Goal: Task Accomplishment & Management: Use online tool/utility

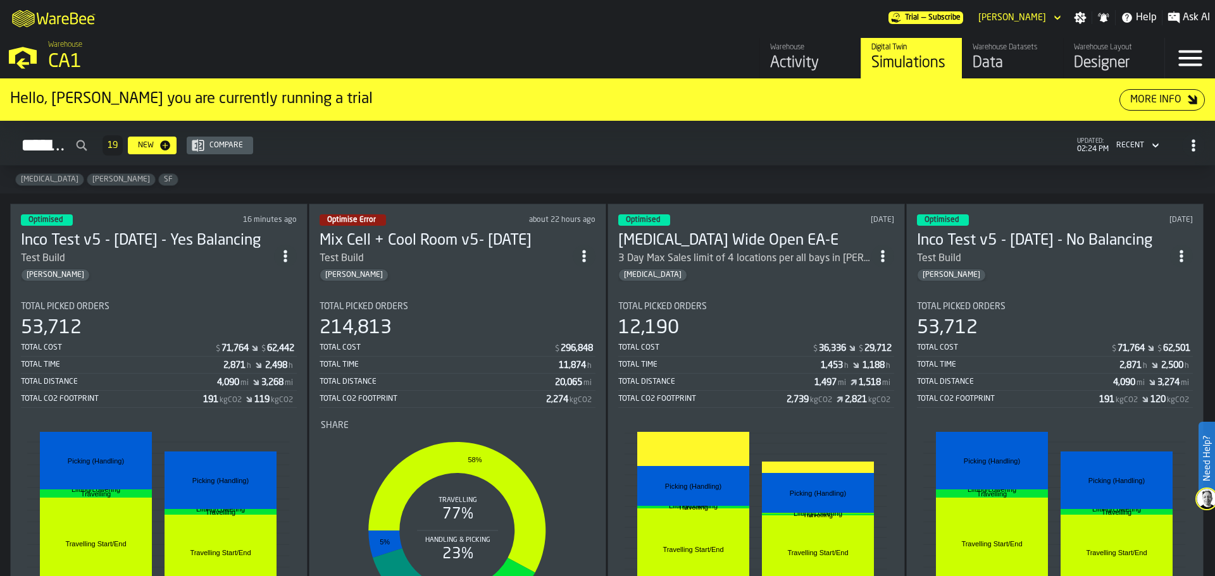
click at [166, 251] on div "Test Build" at bounding box center [147, 258] width 253 height 15
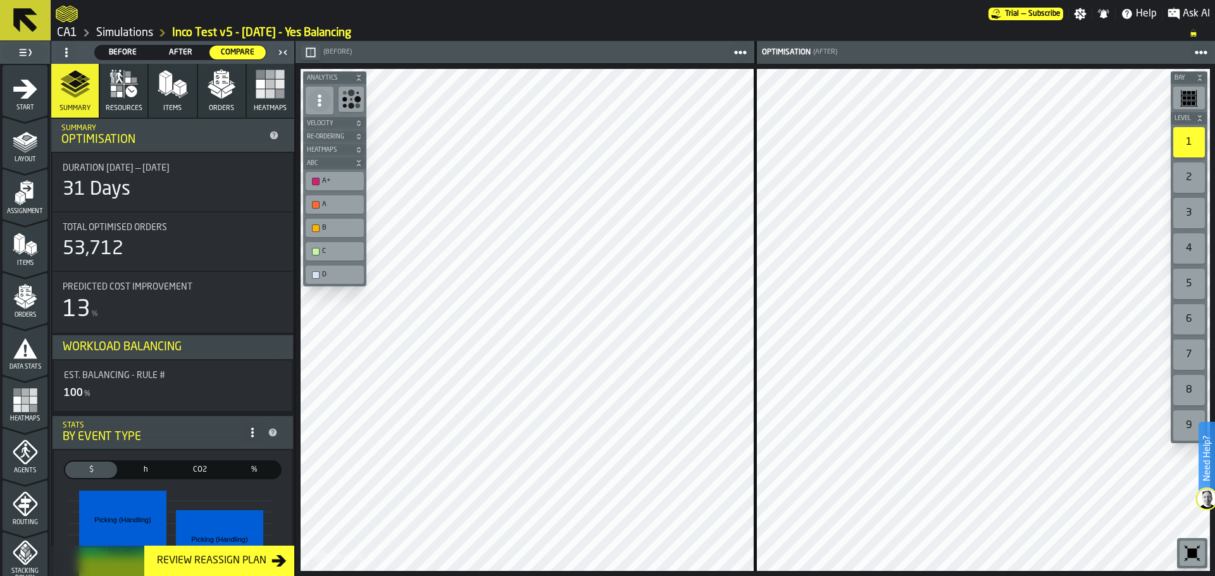
click at [178, 94] on icon "button" at bounding box center [173, 84] width 30 height 30
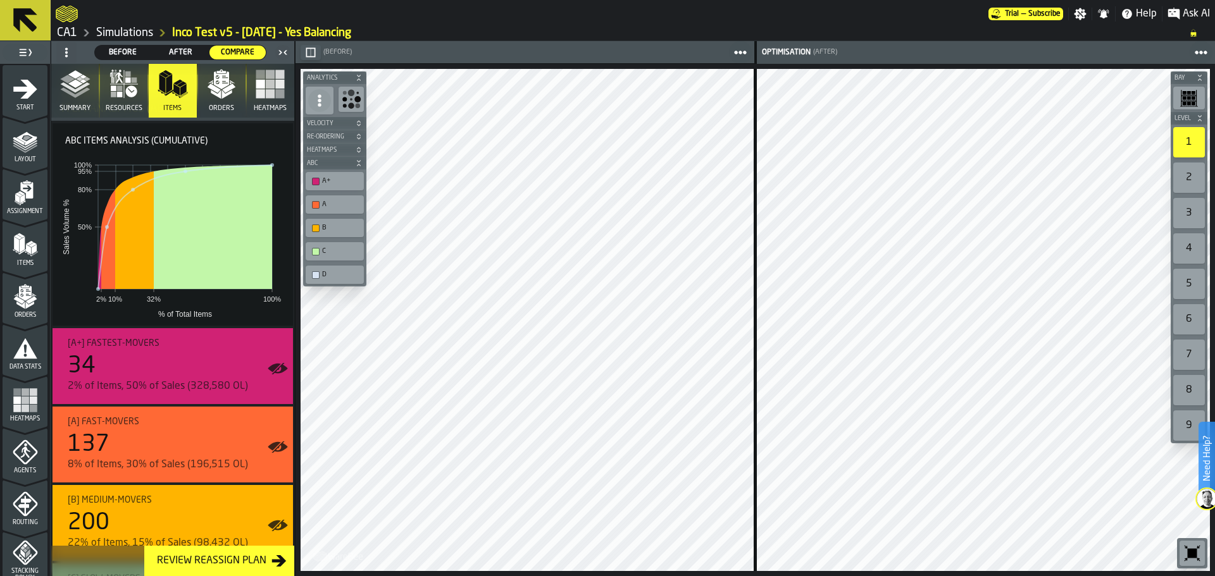
scroll to position [167, 0]
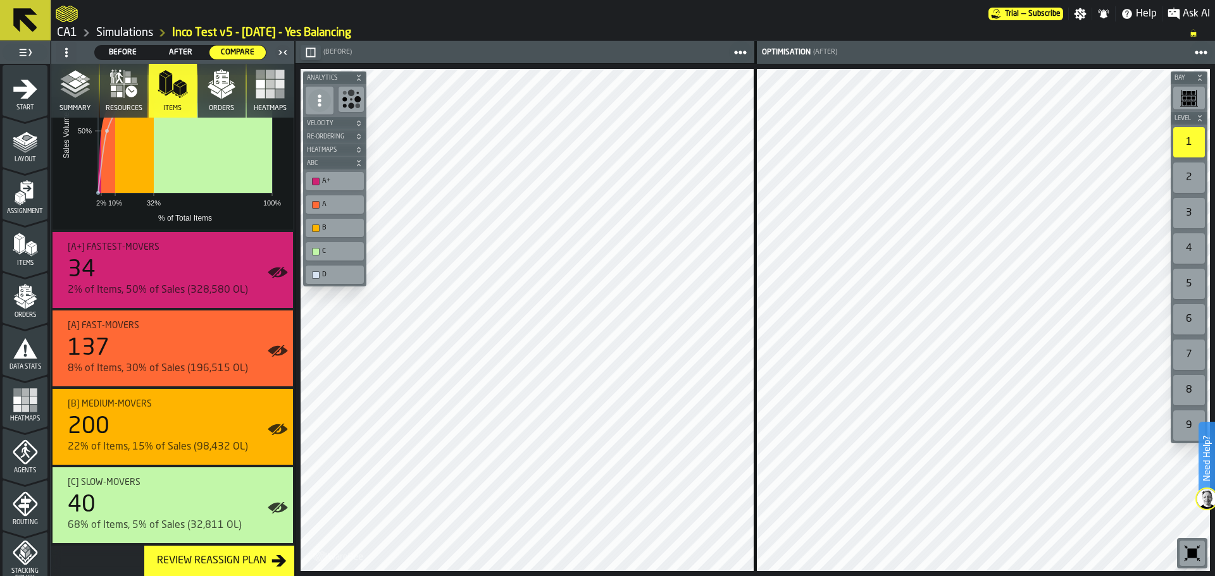
click at [218, 94] on polygon "button" at bounding box center [216, 94] width 10 height 9
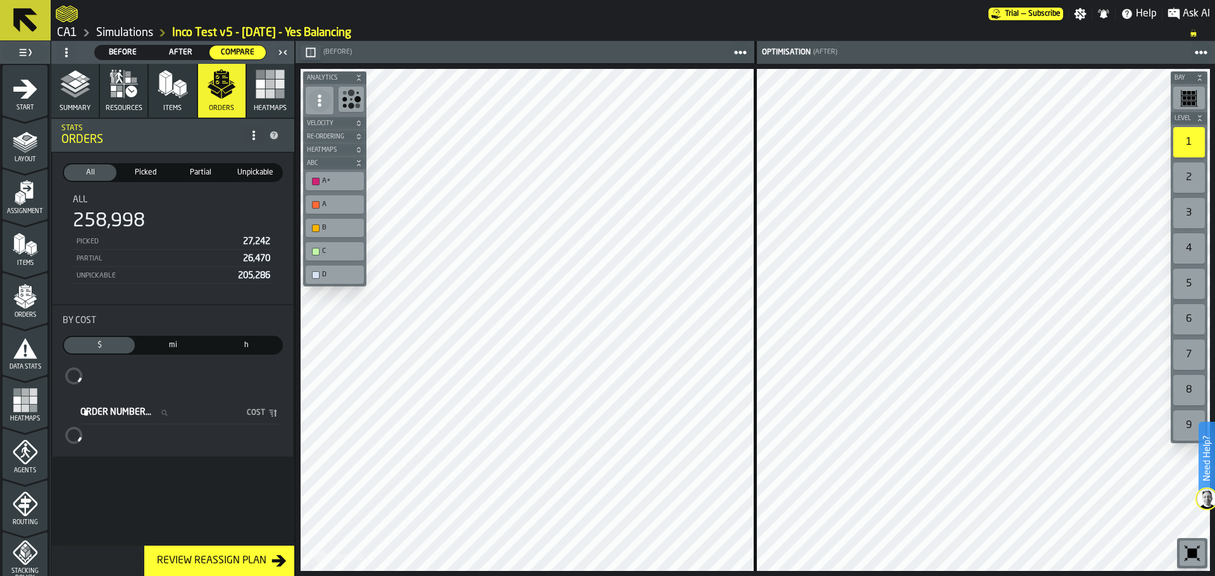
scroll to position [0, 0]
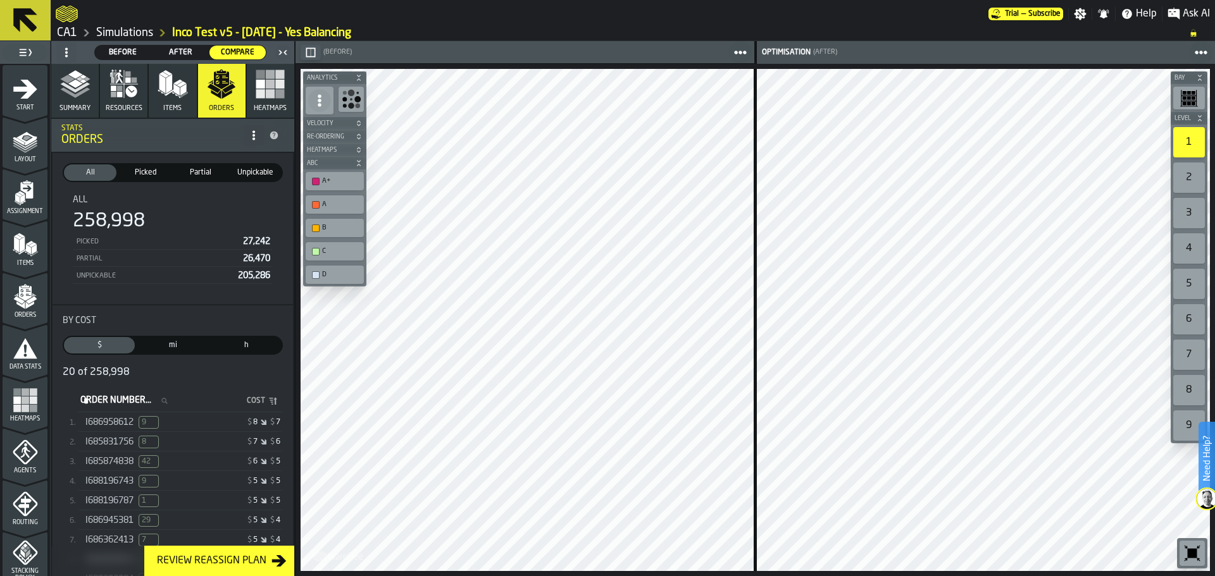
click at [113, 424] on span "I686958612" at bounding box center [109, 423] width 48 height 10
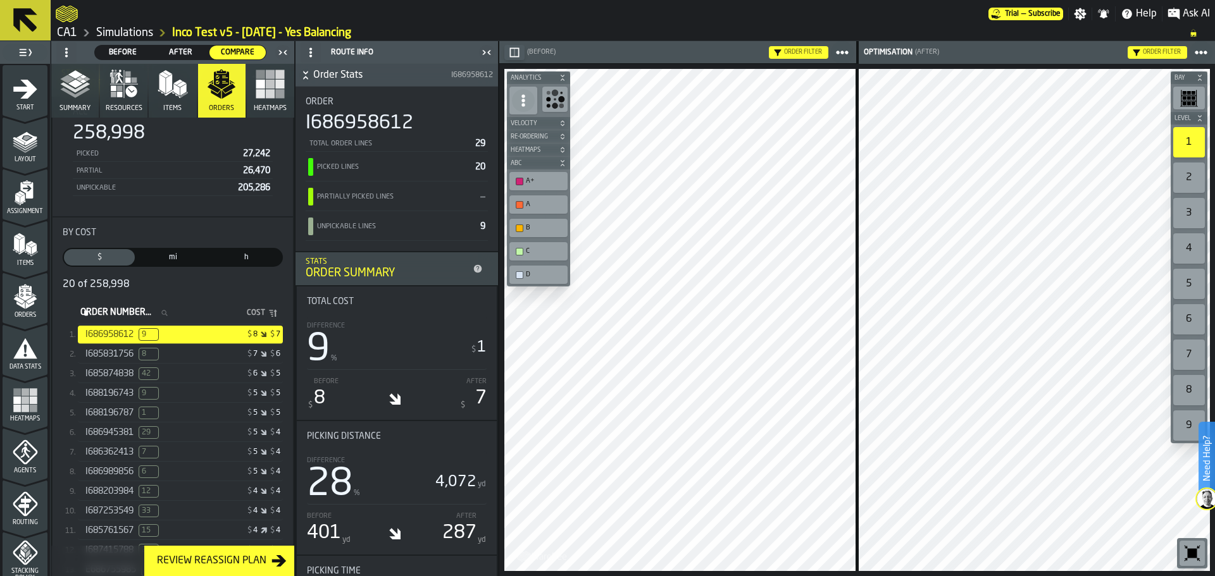
scroll to position [115, 0]
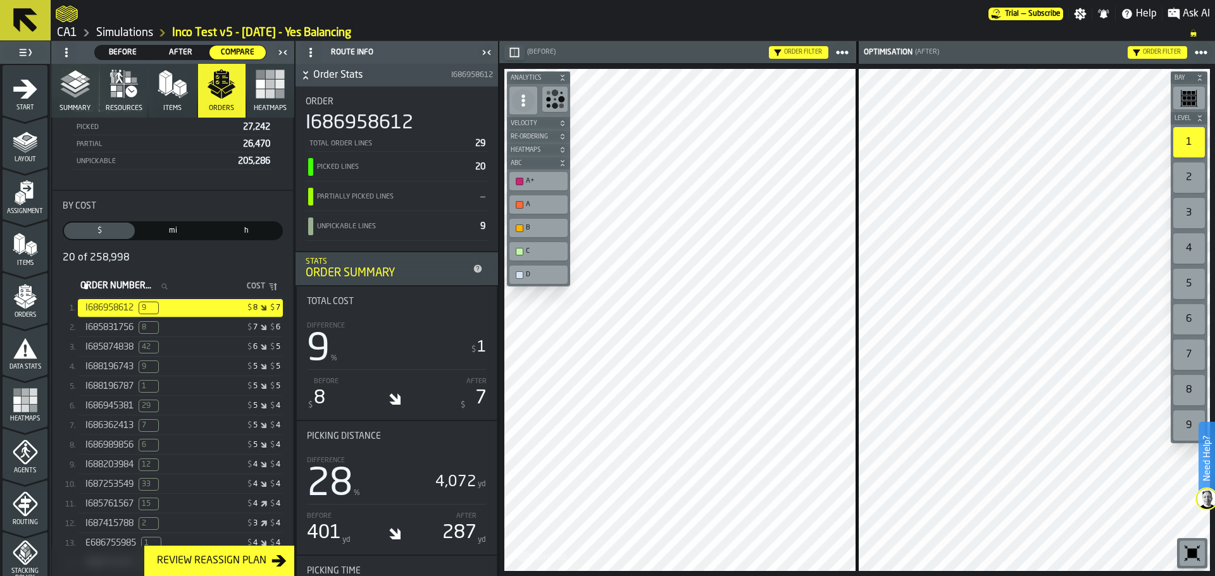
click at [92, 470] on span "I688203984" at bounding box center [109, 465] width 48 height 10
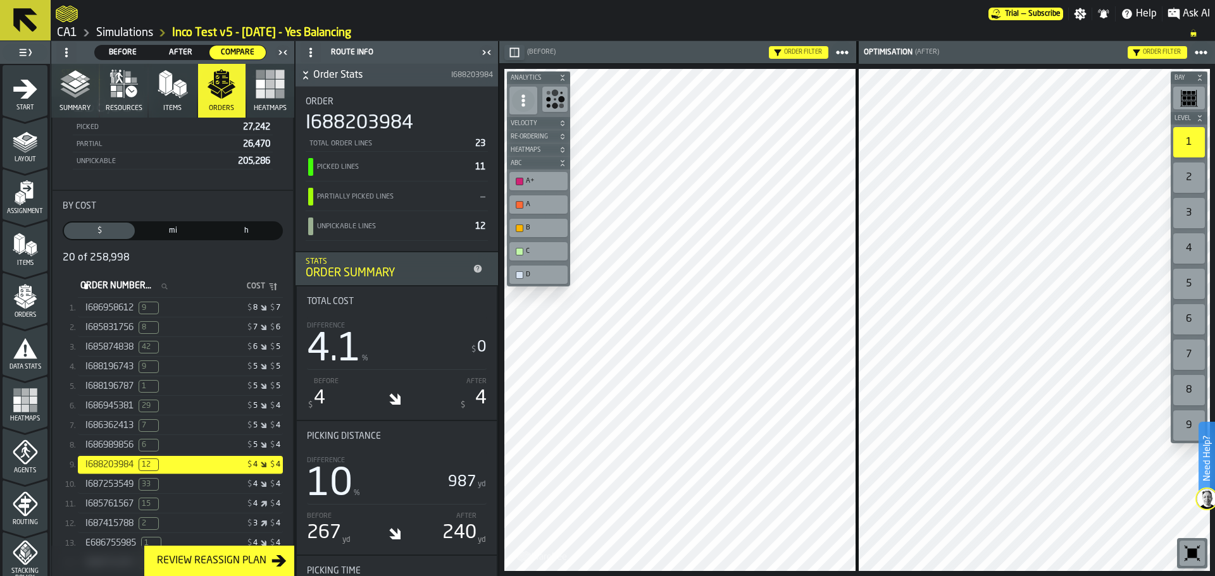
click at [102, 527] on div "I687415788 2" at bounding box center [133, 524] width 97 height 13
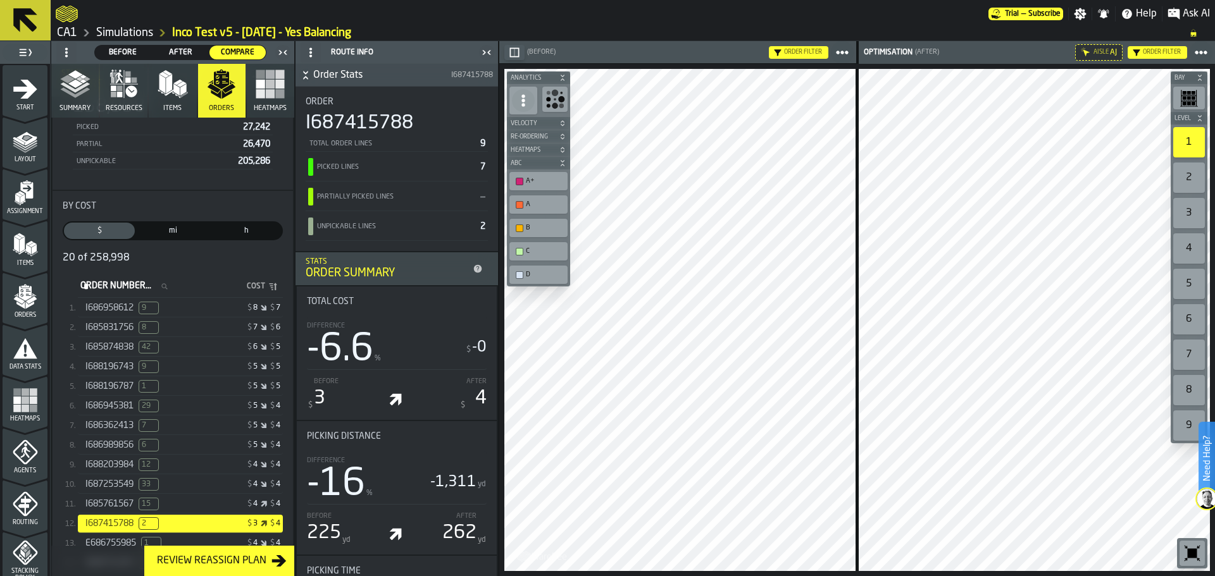
click at [1198, 99] on div "button-toolbar-undefined" at bounding box center [1189, 98] width 32 height 23
click at [1187, 141] on div "1" at bounding box center [1189, 142] width 32 height 30
click at [540, 53] on span "(Before)" at bounding box center [541, 52] width 28 height 8
click at [516, 54] on icon "button-" at bounding box center [514, 52] width 10 height 10
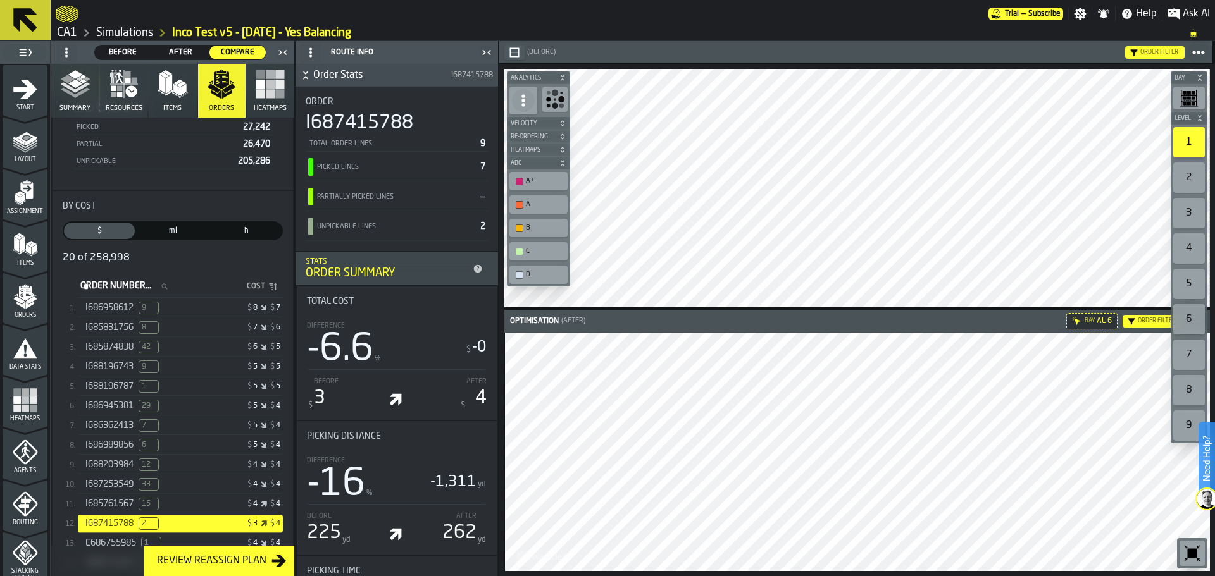
click at [166, 55] on span "After" at bounding box center [181, 52] width 46 height 11
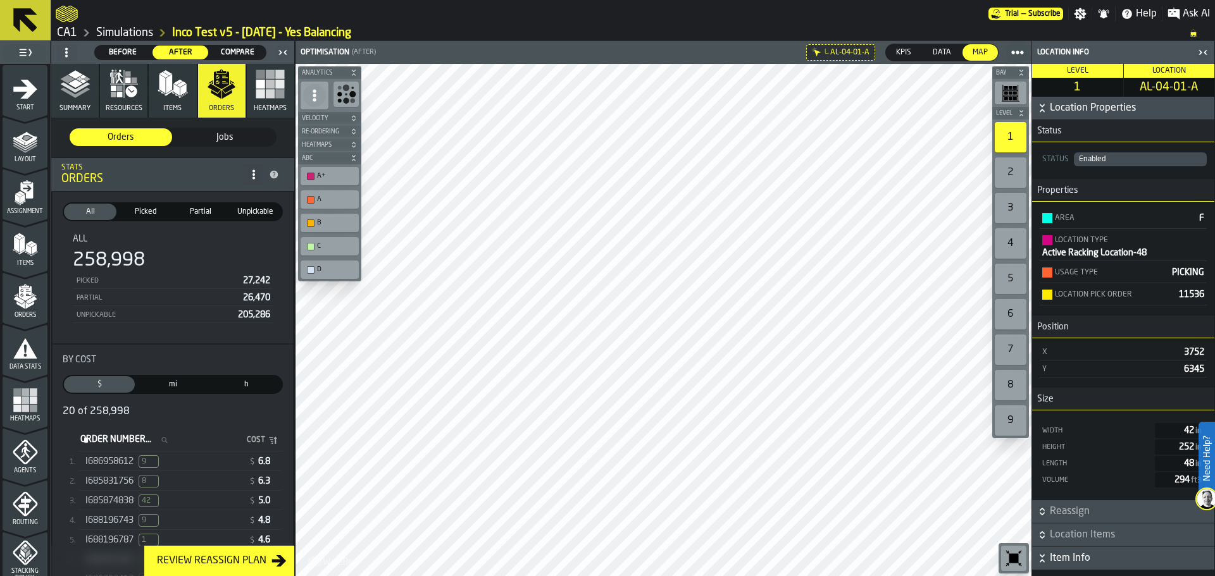
click at [1004, 95] on icon "button-toolbar-undefined" at bounding box center [1006, 95] width 4 height 1
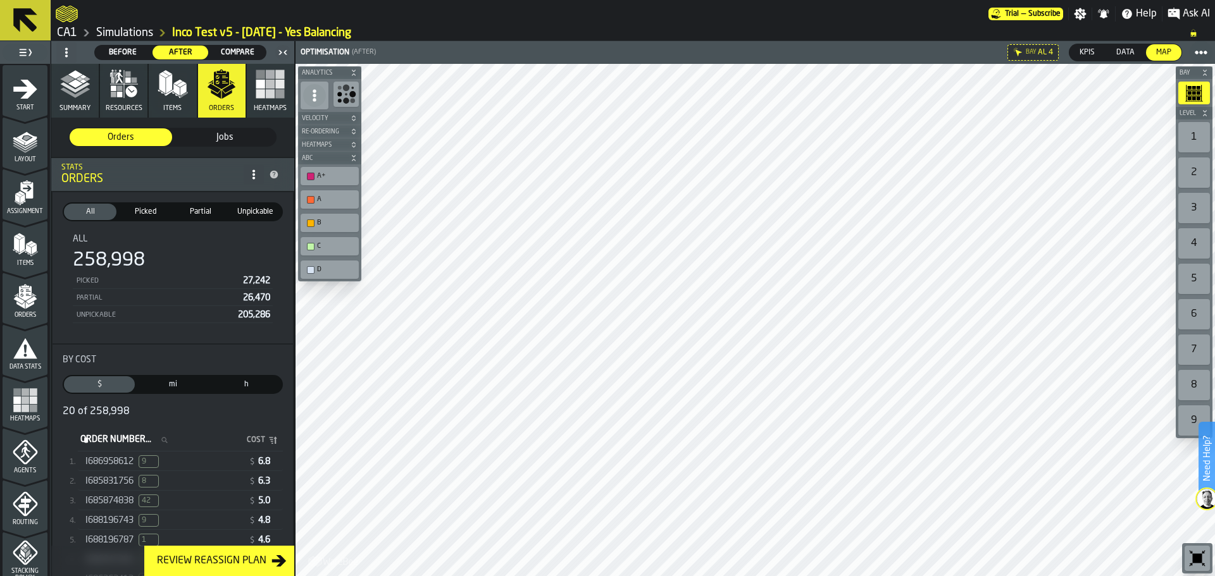
click at [1201, 146] on div "1" at bounding box center [1194, 137] width 32 height 30
click at [121, 52] on span "Before" at bounding box center [123, 52] width 46 height 11
click at [233, 47] on span "Compare" at bounding box center [237, 52] width 46 height 11
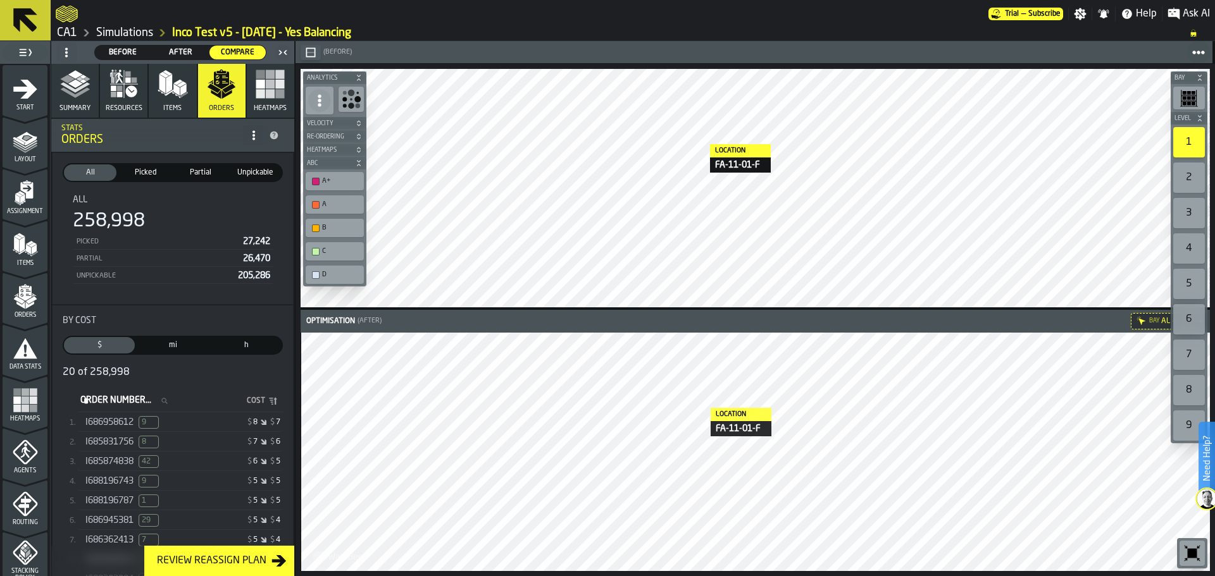
click at [104, 495] on div "I688196787 1 $ 5 $ 5" at bounding box center [180, 501] width 205 height 20
click at [104, 488] on div "I688196743 9" at bounding box center [133, 481] width 97 height 13
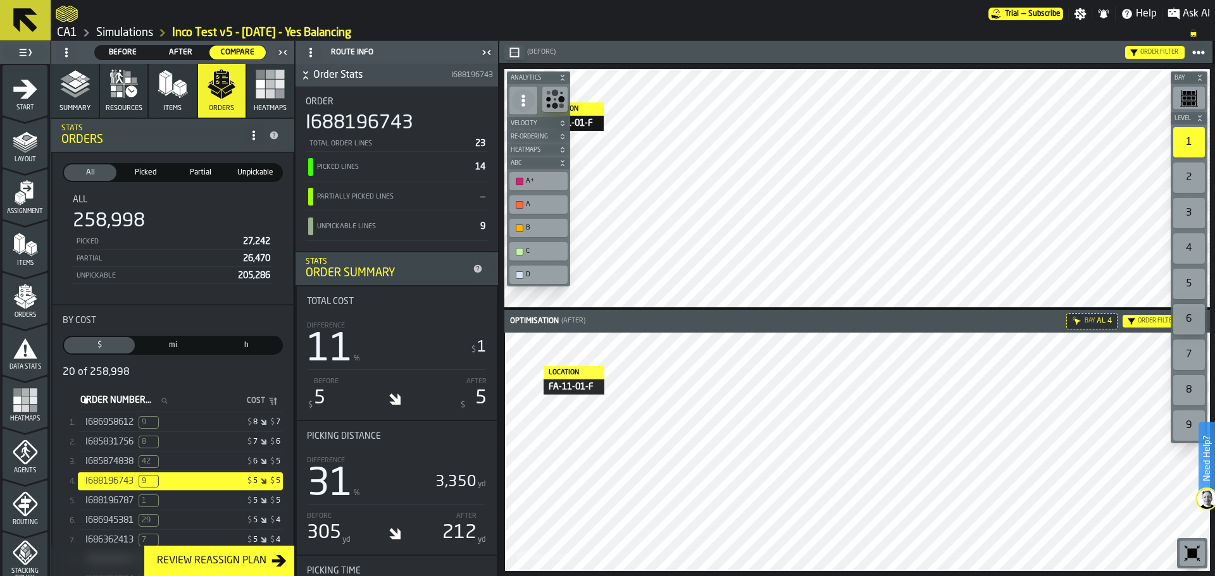
click at [190, 491] on div "I688196743 9 $ 5 $ 5" at bounding box center [180, 482] width 205 height 18
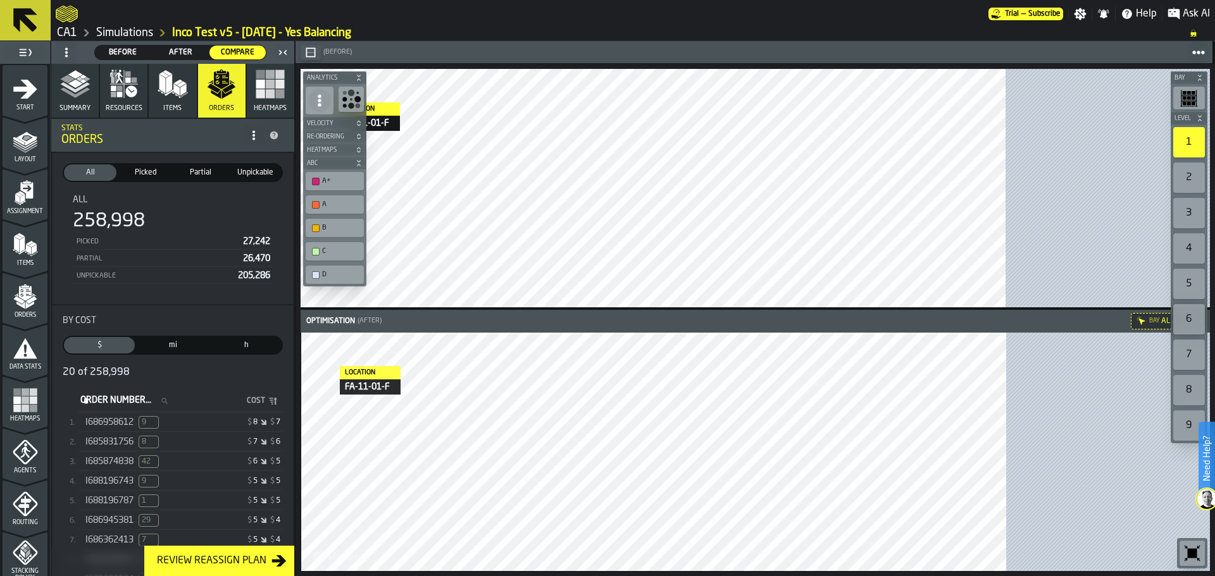
click at [1134, 51] on div at bounding box center [781, 52] width 855 height 23
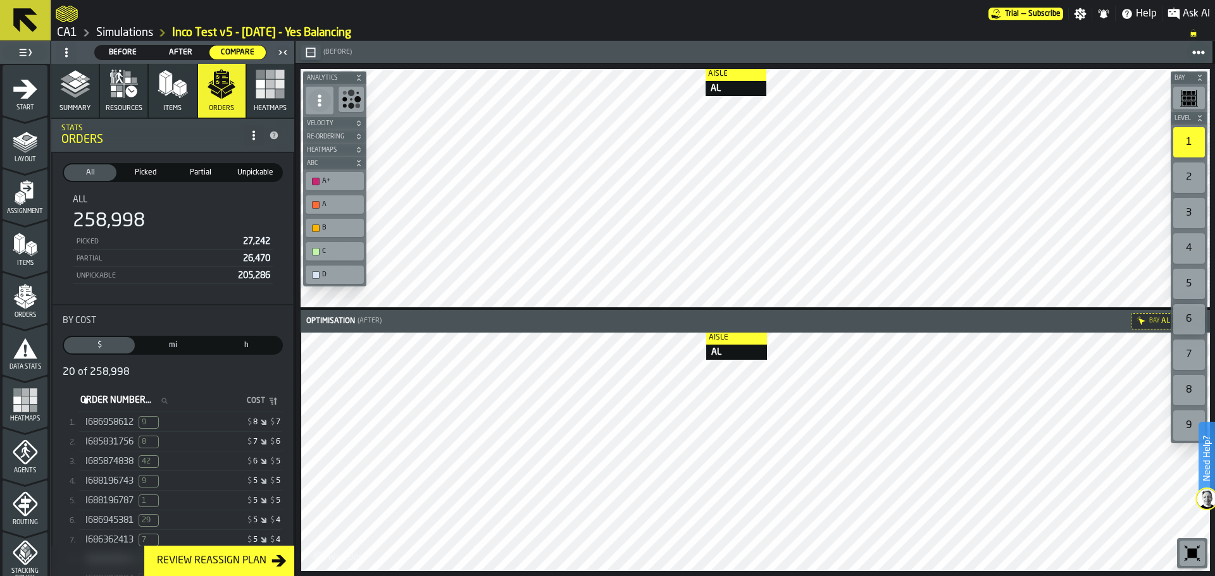
click at [693, 330] on div "Aisle AL Aisle AL Optimisation (After) Bay AL 4 Aisle AL Bay Level 1 2 3 4 5 6 …" at bounding box center [754, 320] width 919 height 512
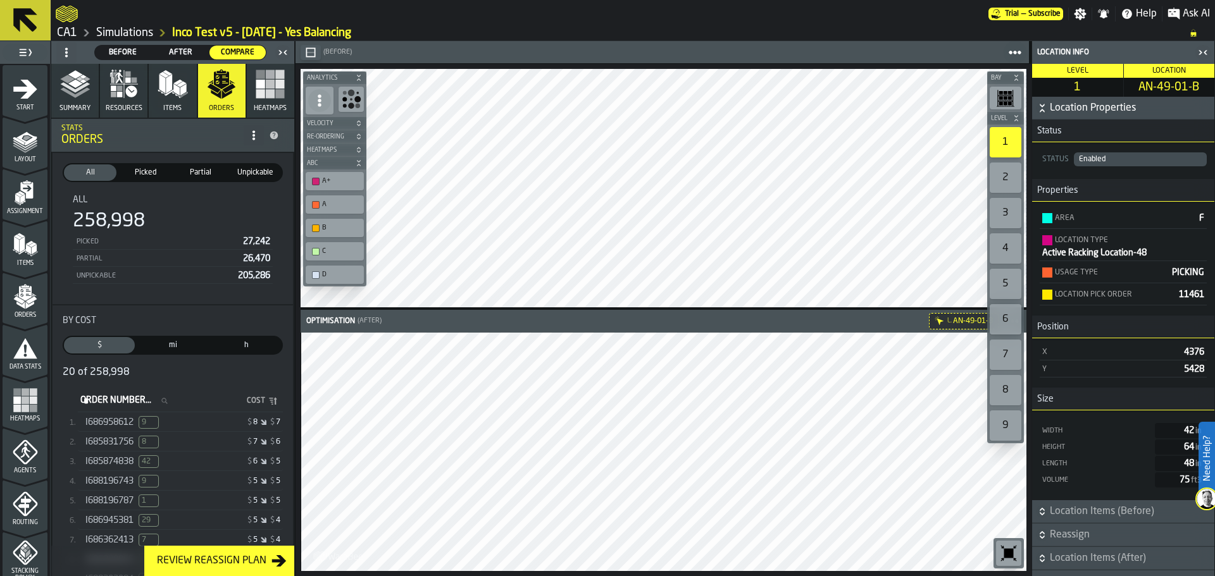
click at [171, 49] on span "After" at bounding box center [181, 52] width 46 height 11
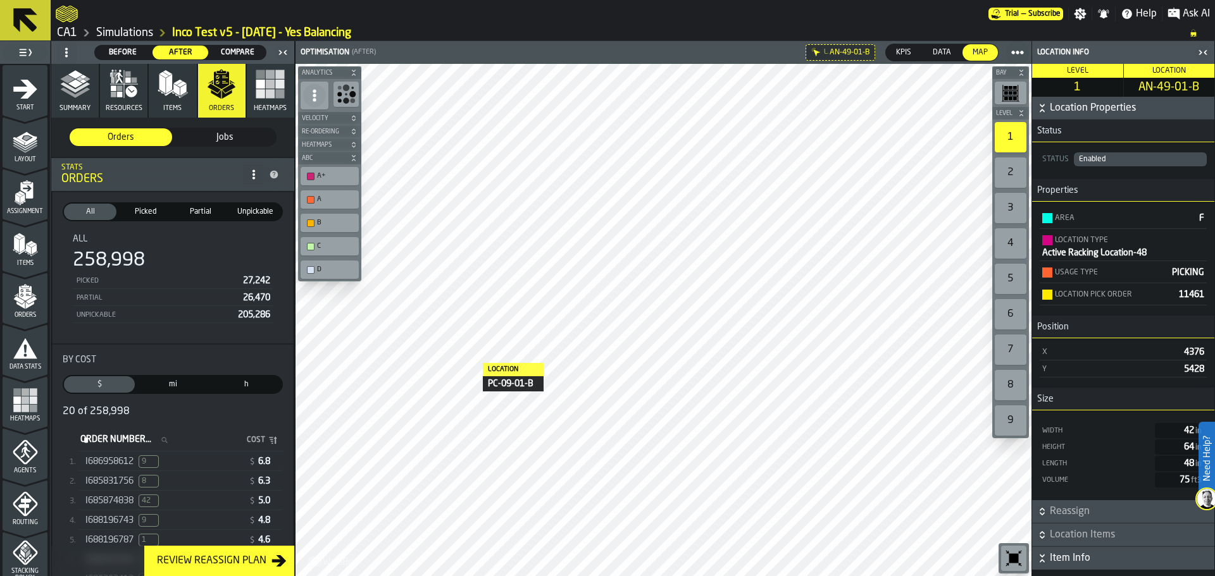
click at [1047, 560] on icon "button-" at bounding box center [1042, 558] width 13 height 13
drag, startPoint x: 1214, startPoint y: 267, endPoint x: 1214, endPoint y: 344, distance: 76.6
click at [1214, 344] on div "Location Info Level 1 Location AN-49-01-B Location Properties Status Status Ena…" at bounding box center [1122, 308] width 183 height 535
click at [1156, 383] on div "Status Status Enabled Properties Area F Location Type Active Racking Location-4…" at bounding box center [1123, 310] width 182 height 381
click at [1045, 558] on icon "button-" at bounding box center [1042, 558] width 13 height 13
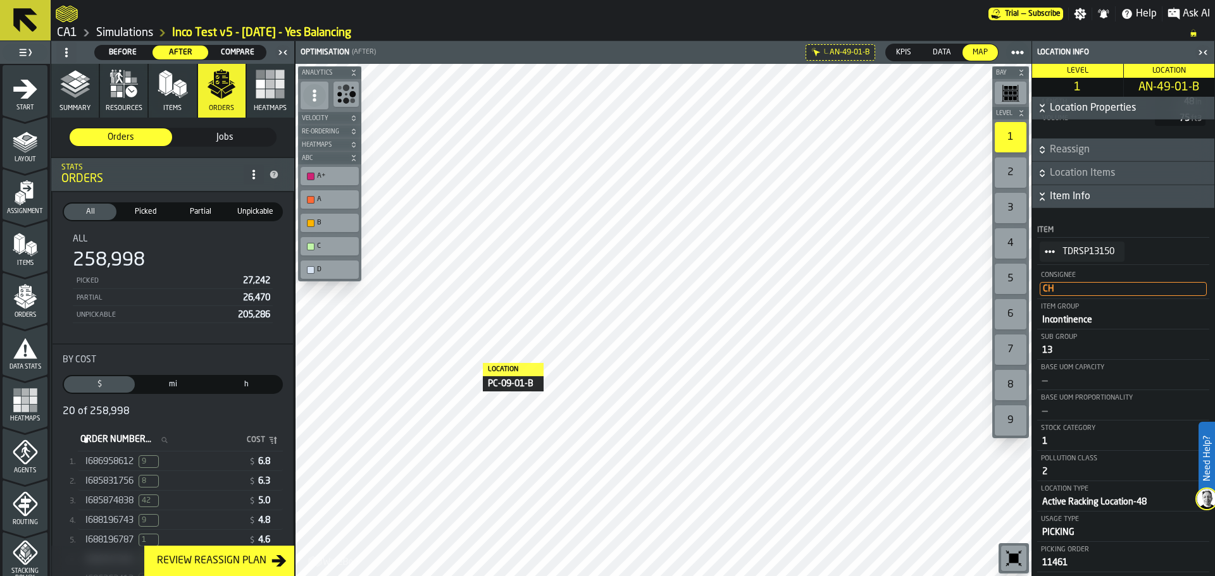
scroll to position [365, 0]
click at [1045, 252] on icon "StatList-item-TDRSP13150" at bounding box center [1050, 250] width 10 height 10
click at [1063, 294] on div "Show Orders" at bounding box center [1086, 296] width 78 height 8
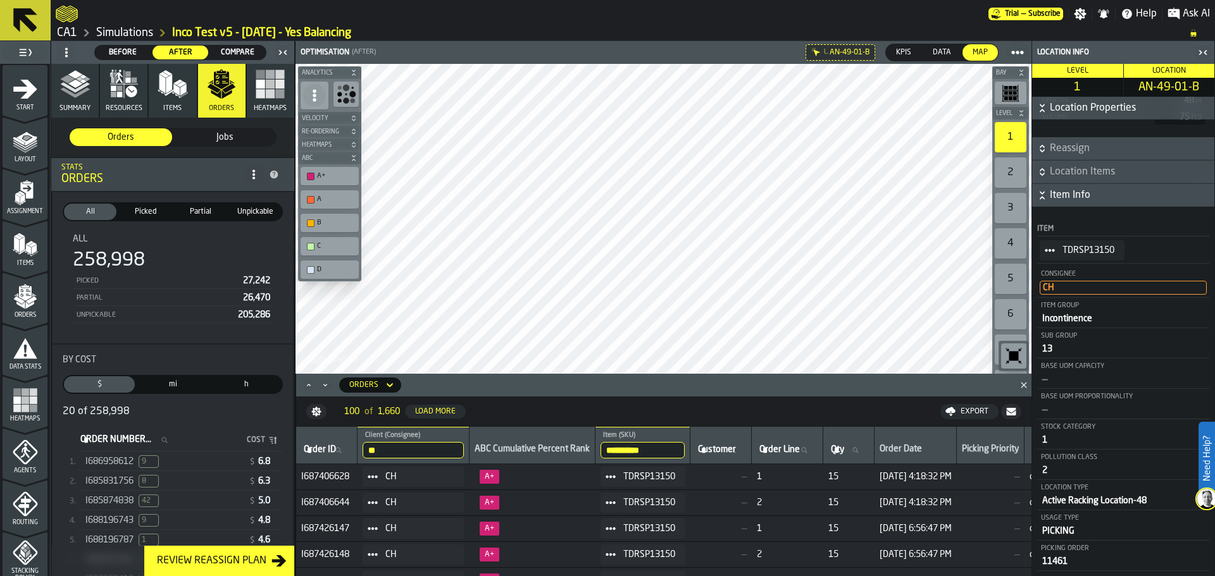
click at [333, 476] on span "I687406628" at bounding box center [326, 477] width 51 height 10
copy span "I687406628"
click at [167, 443] on icon "stat-By Cost" at bounding box center [164, 440] width 6 height 6
click at [178, 443] on input "Order Number... Order Number..." at bounding box center [128, 440] width 100 height 16
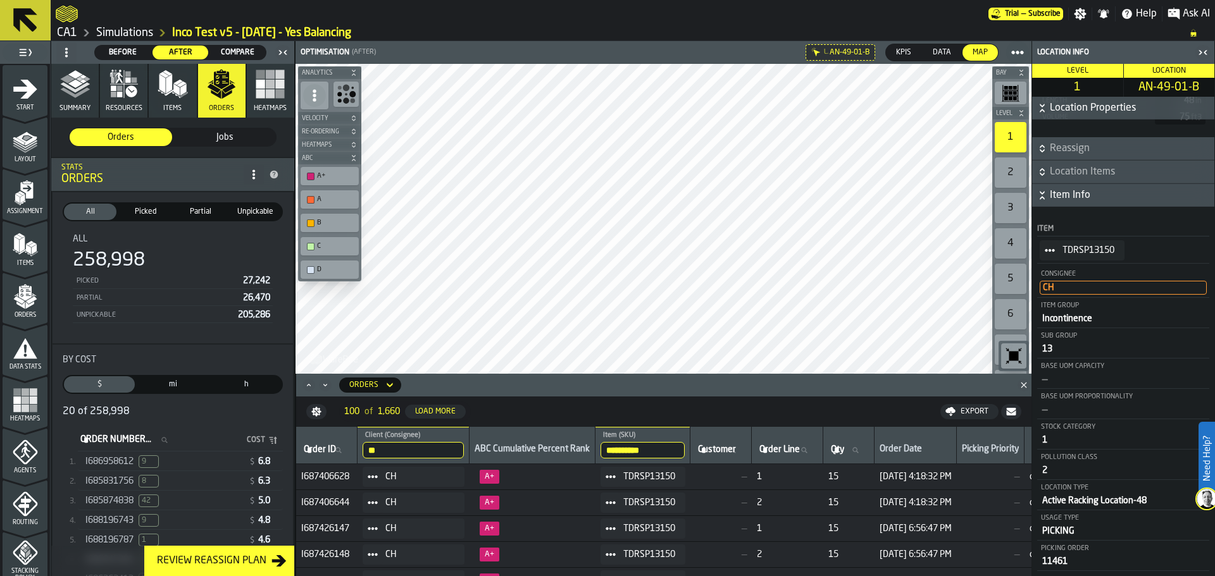
paste input "**********"
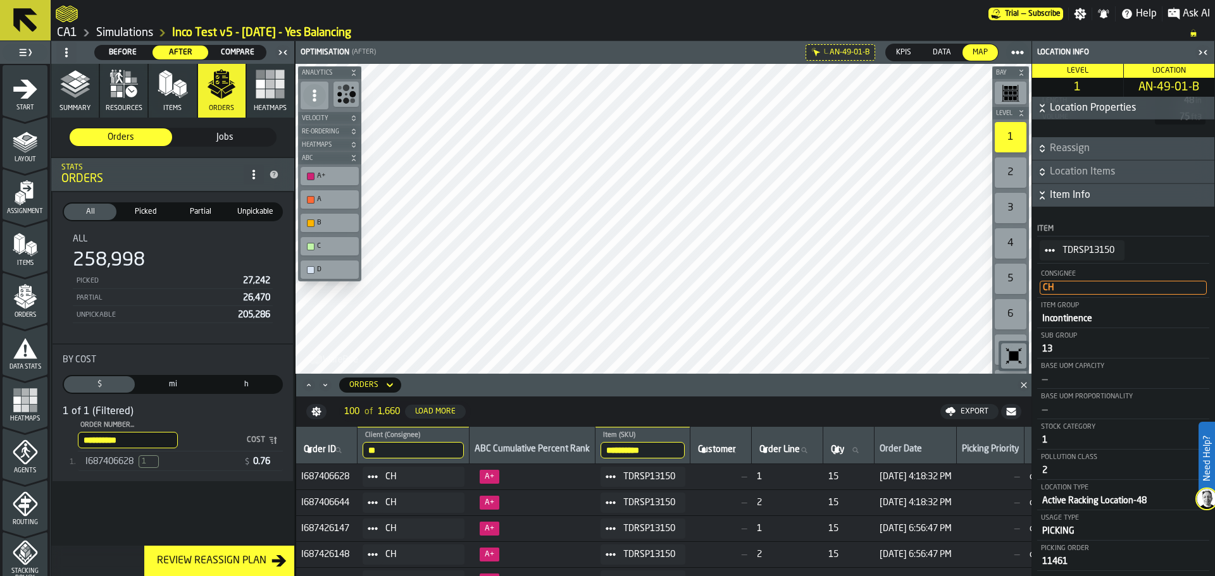
click at [122, 462] on span "I687406628" at bounding box center [109, 462] width 48 height 10
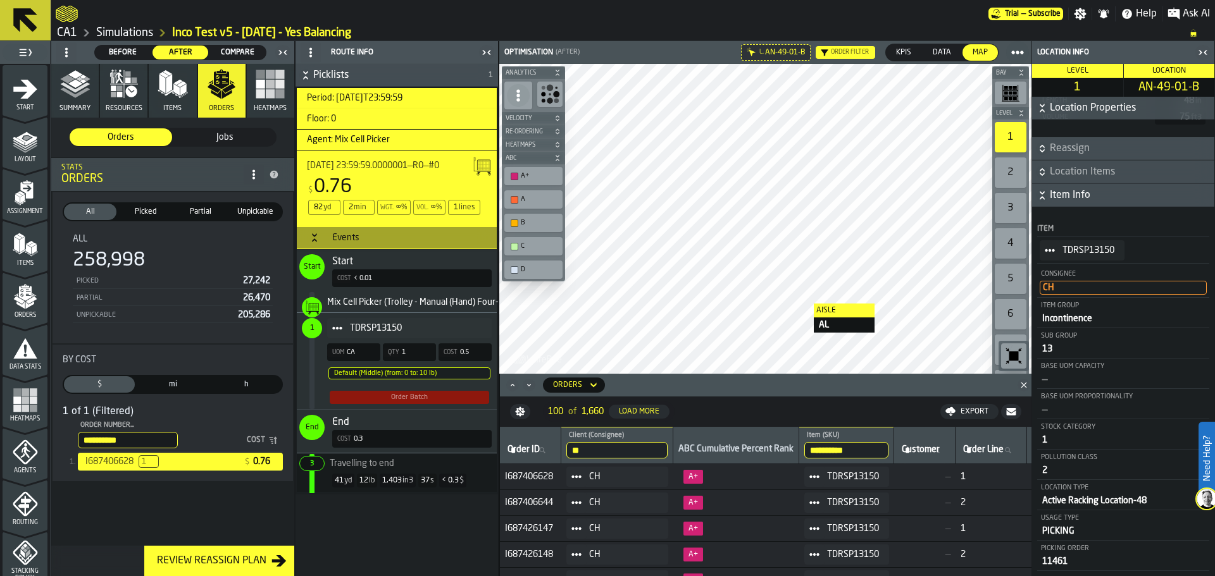
click at [547, 500] on span "I687406644" at bounding box center [530, 503] width 51 height 10
copy span "I687406644"
click at [141, 438] on input "**********" at bounding box center [128, 440] width 100 height 16
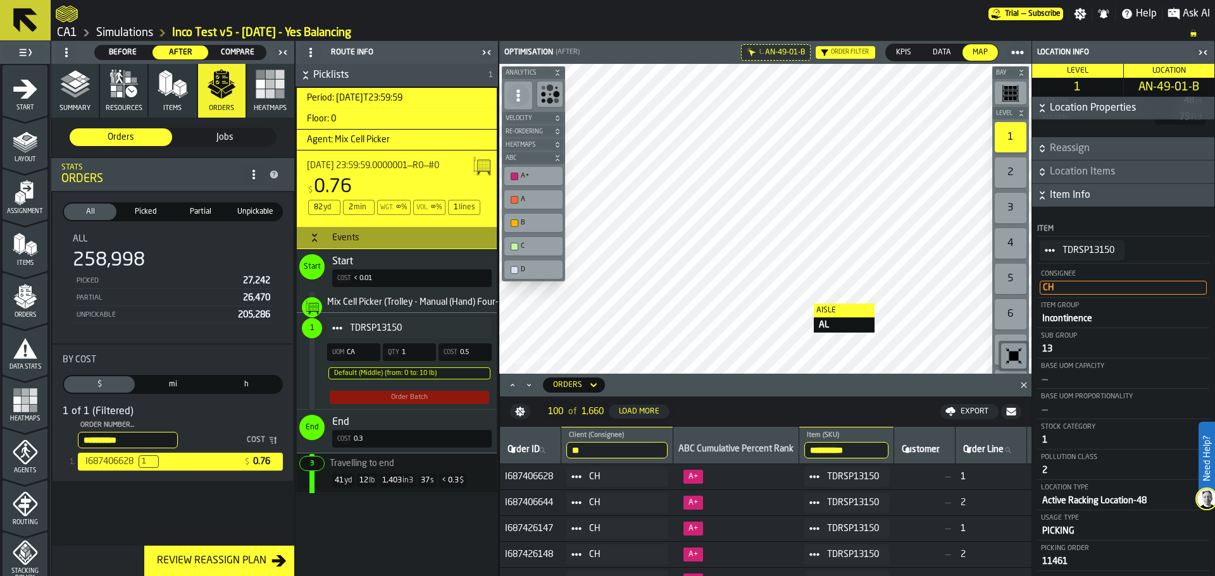
paste input "stat-By Cost"
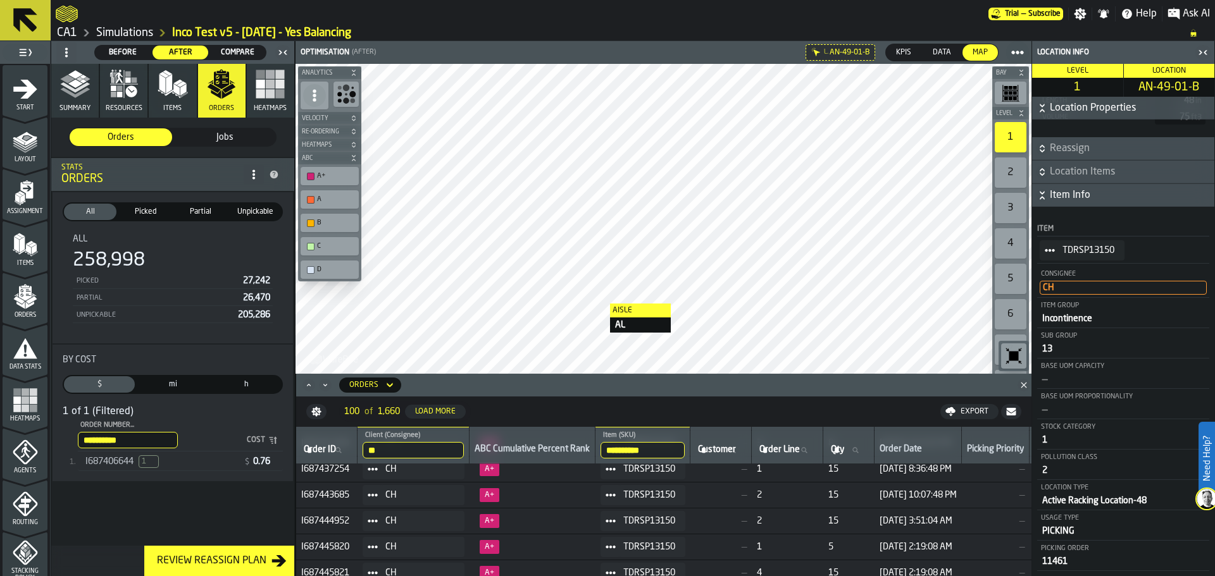
scroll to position [231, 0]
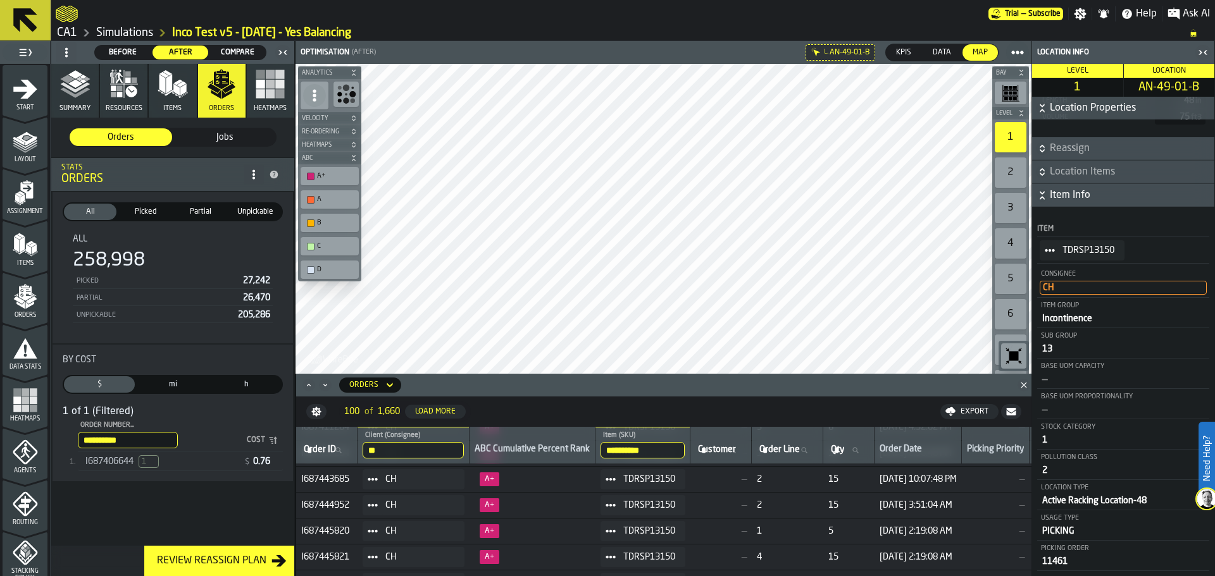
click at [113, 466] on span "I687406644" at bounding box center [109, 462] width 48 height 10
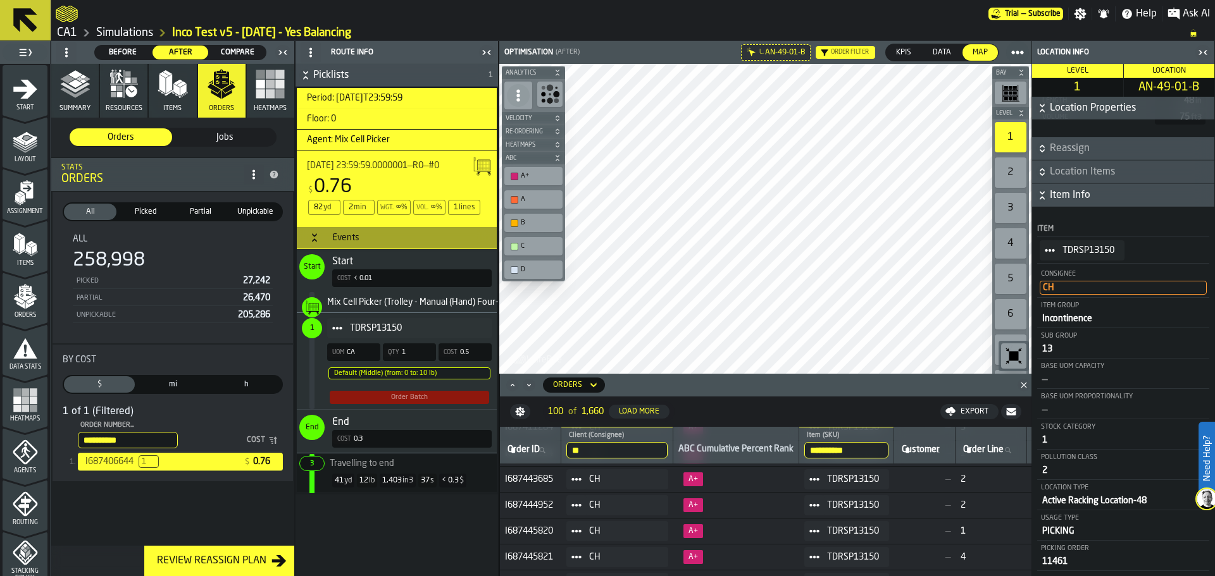
click at [144, 437] on input "**********" at bounding box center [128, 440] width 100 height 16
paste input "stat-By Cost"
type input "*"
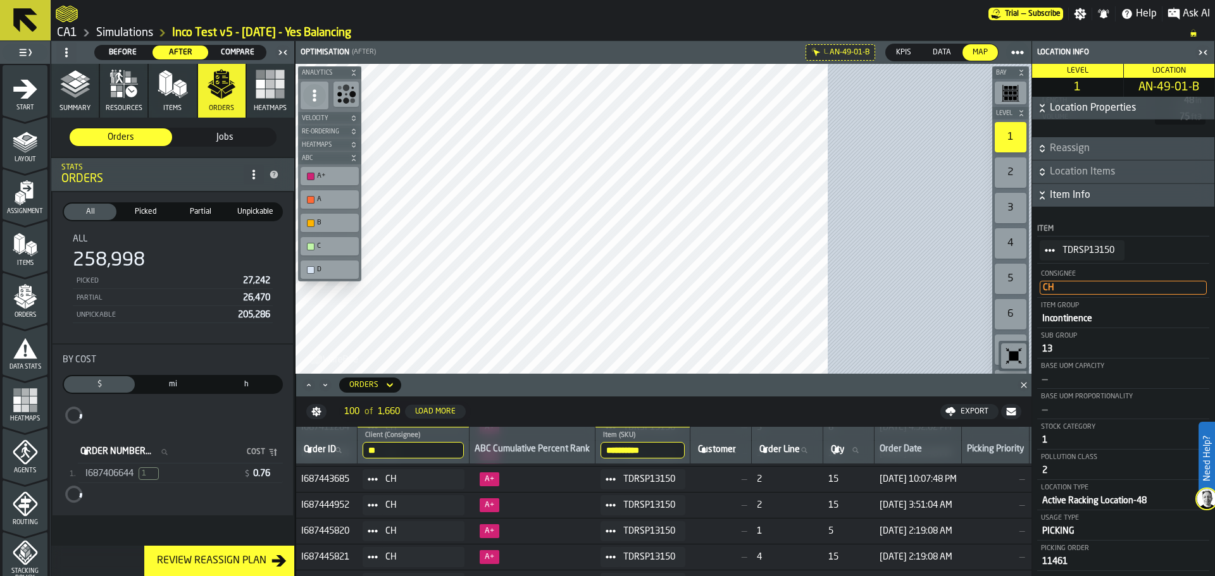
click at [540, 557] on span "A+" at bounding box center [532, 557] width 116 height 14
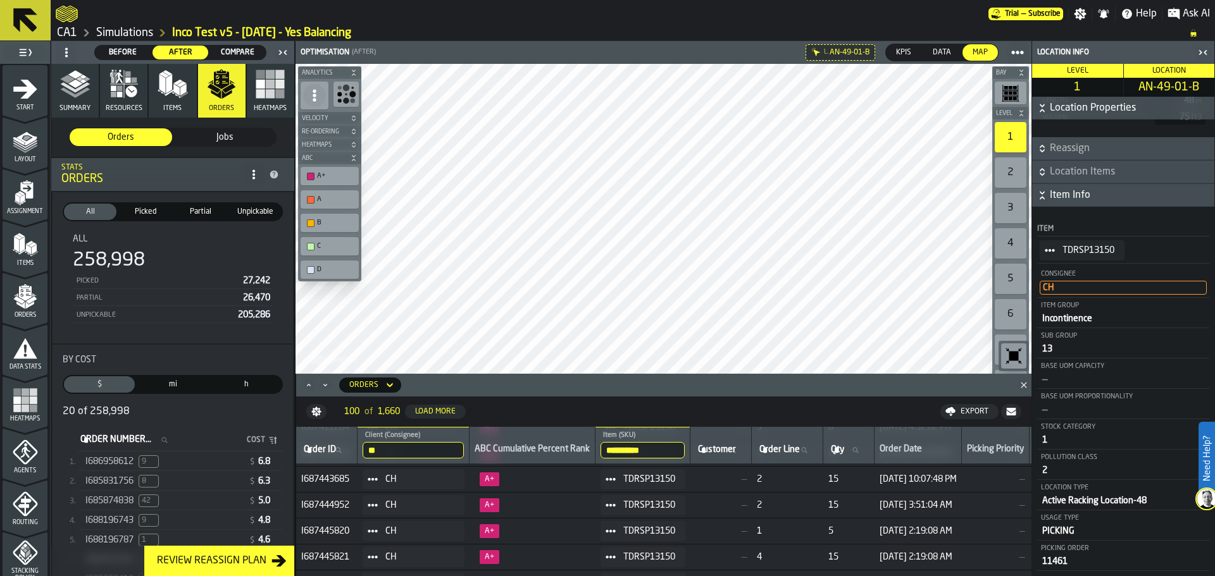
click at [335, 557] on span "I687445821" at bounding box center [326, 557] width 51 height 10
copy span "I687445821"
click at [167, 440] on icon "stat-By Cost" at bounding box center [164, 440] width 6 height 6
click at [178, 440] on input "Order Number... Order Number..." at bounding box center [128, 440] width 100 height 16
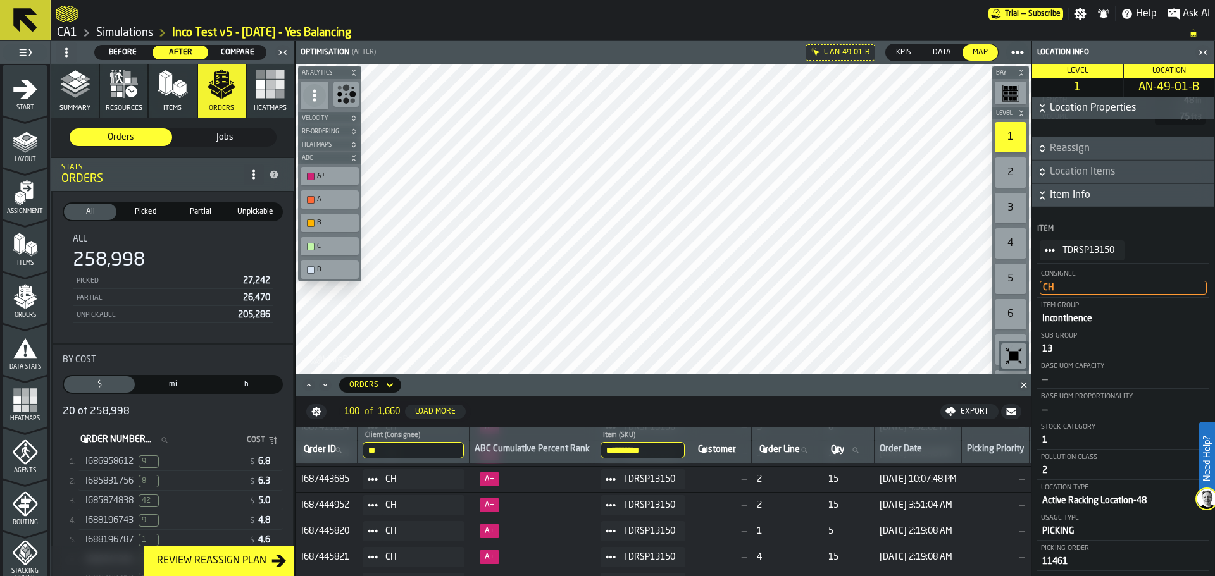
paste input "**********"
type input "**********"
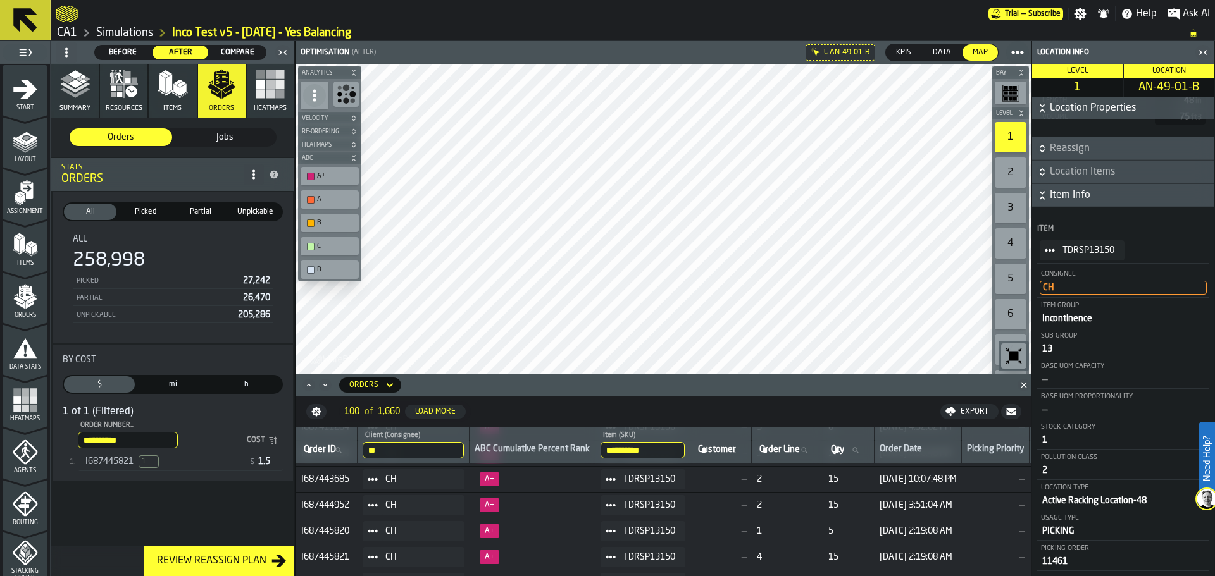
click at [118, 467] on span "I687445821" at bounding box center [109, 462] width 48 height 10
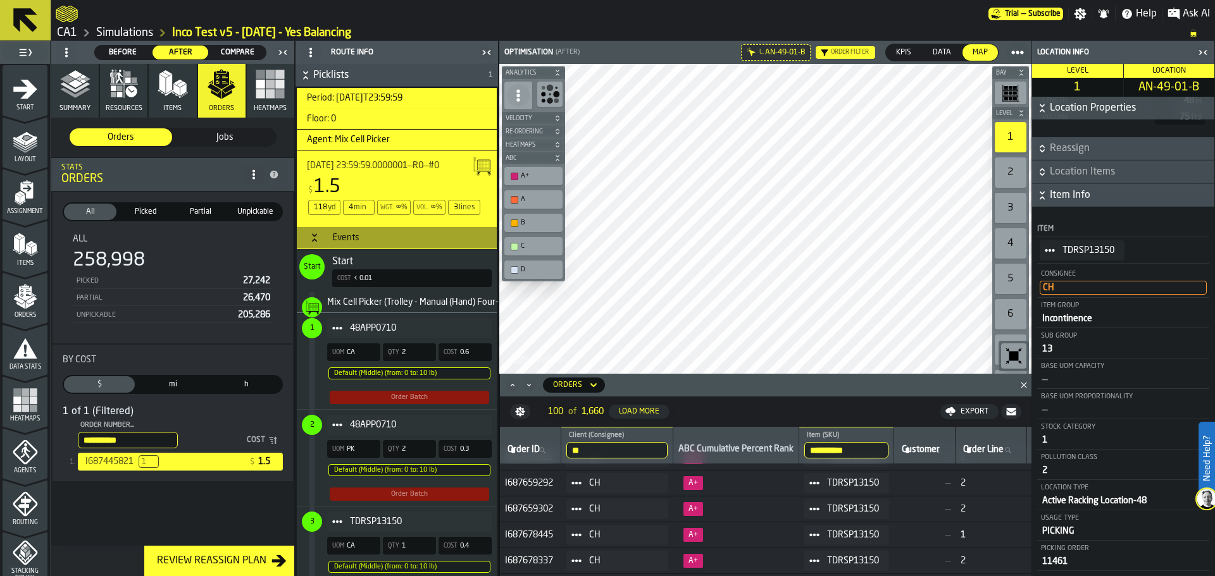
scroll to position [1832, 0]
click at [526, 542] on span "I687678357" at bounding box center [530, 538] width 51 height 10
copy span "I687678357"
click at [146, 436] on input "**********" at bounding box center [128, 440] width 100 height 16
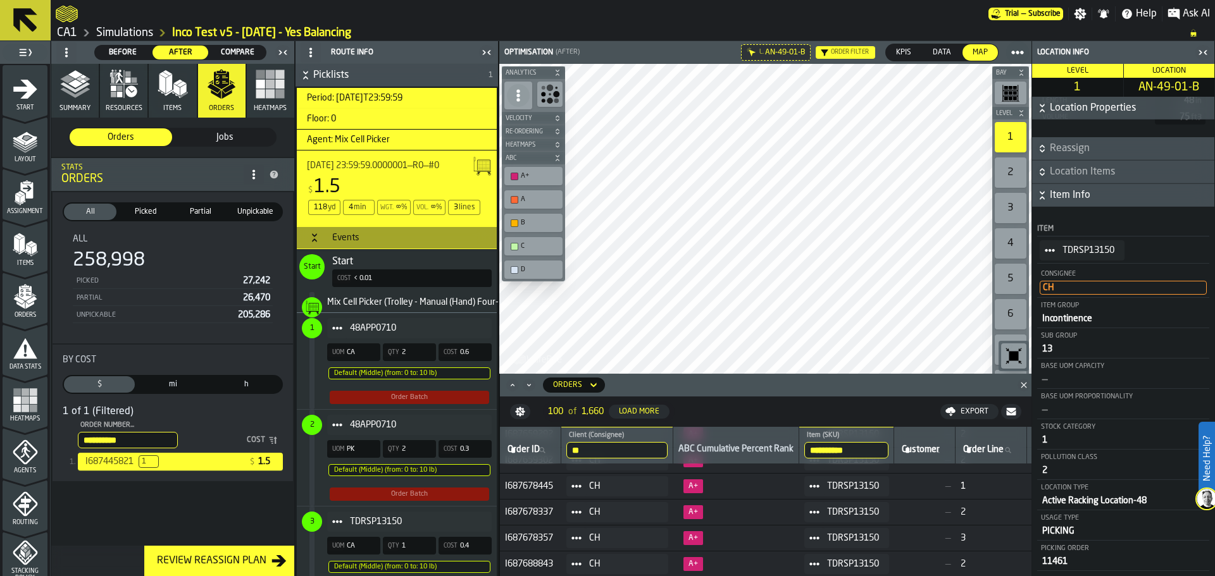
click at [146, 436] on input "**********" at bounding box center [128, 440] width 100 height 16
paste input "**********"
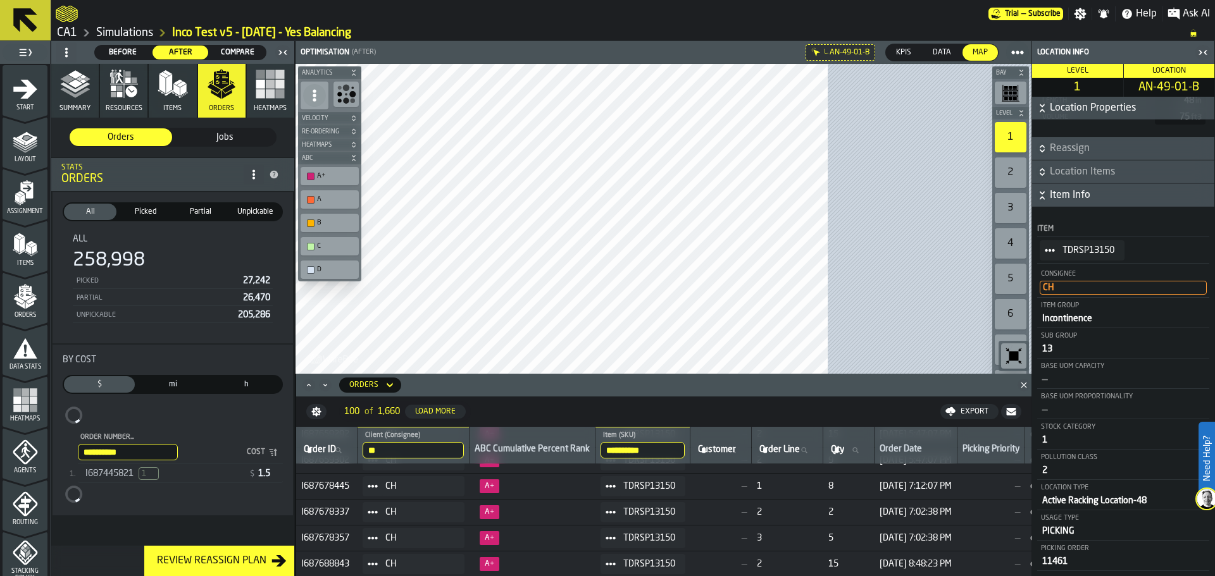
type input "**********"
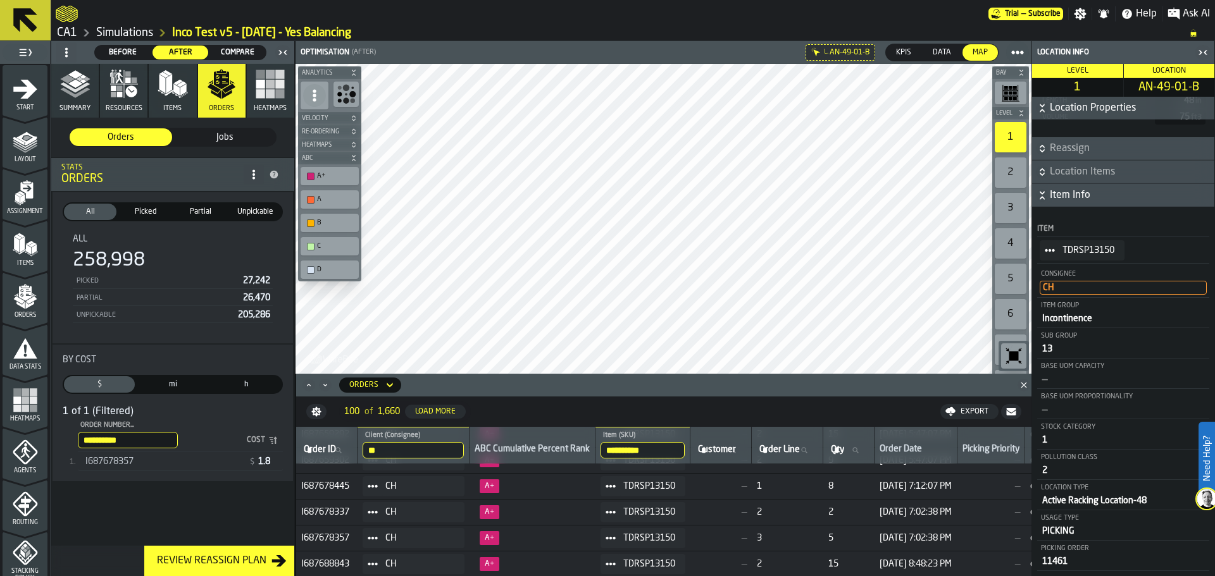
click at [129, 460] on span "I687678357" at bounding box center [109, 462] width 48 height 10
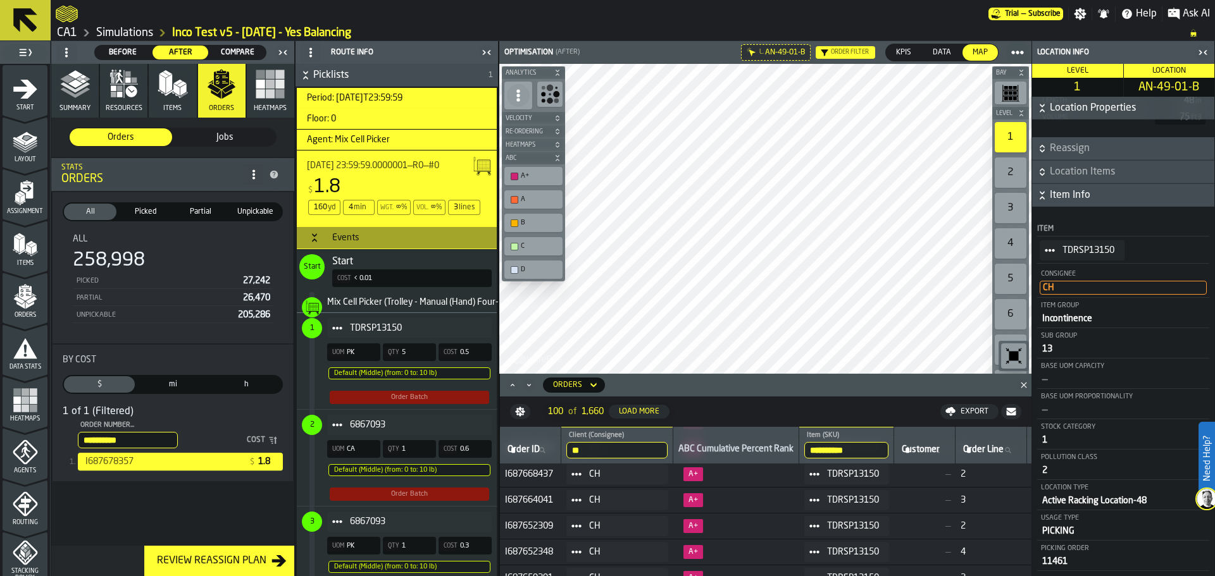
scroll to position [1705, 0]
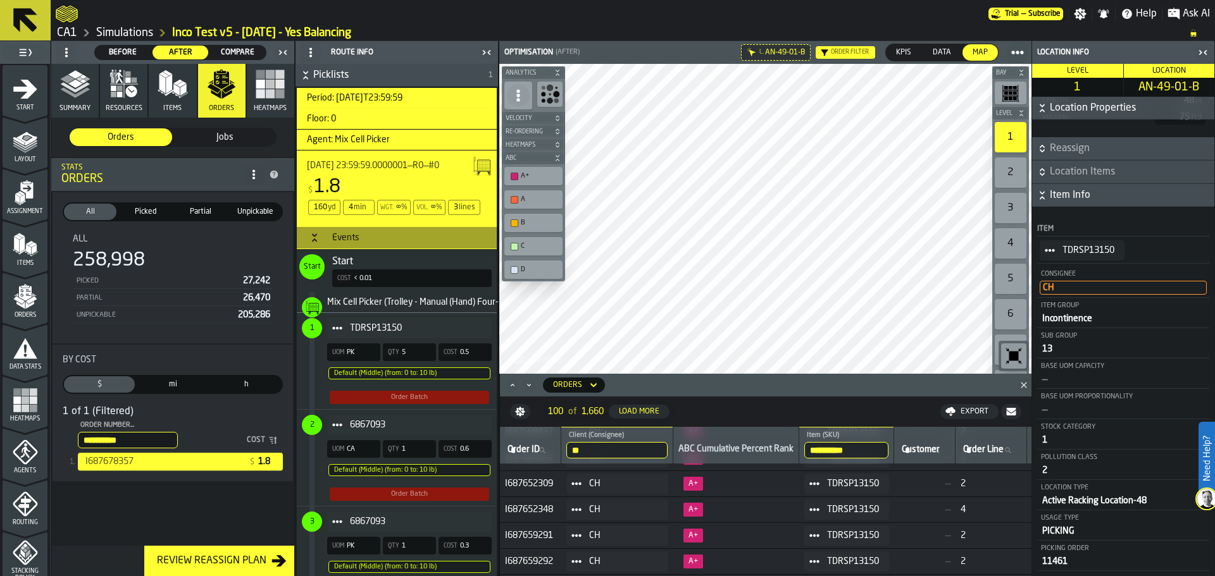
click at [518, 505] on span "I687652348" at bounding box center [530, 510] width 51 height 10
copy span "I687652348"
click at [142, 443] on input "**********" at bounding box center [128, 440] width 100 height 16
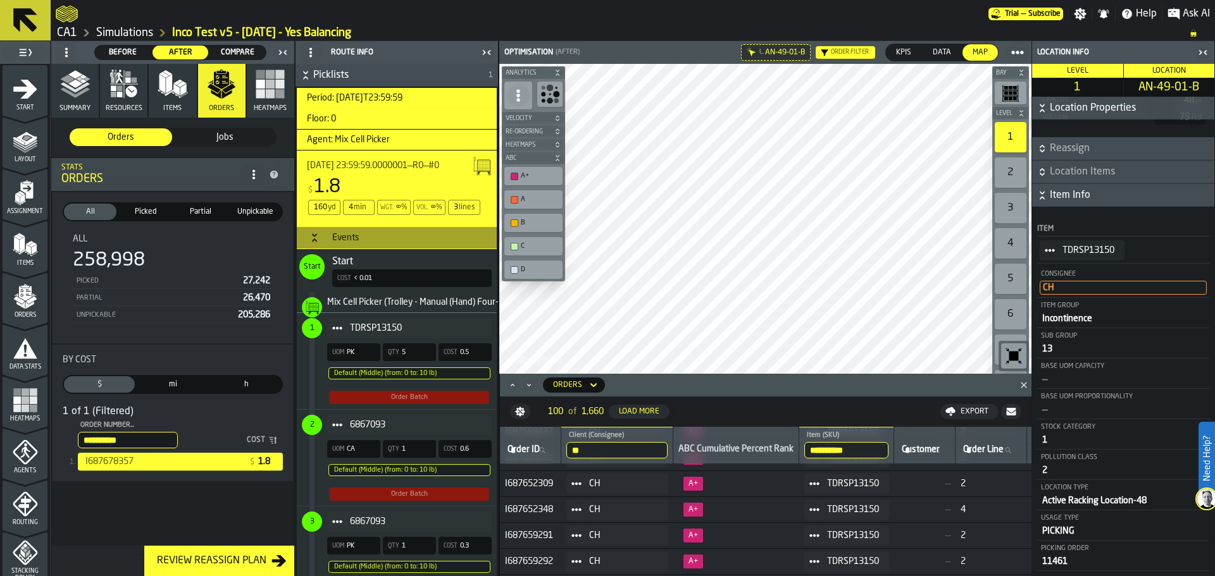
click at [142, 443] on input "**********" at bounding box center [128, 440] width 100 height 16
paste input "**********"
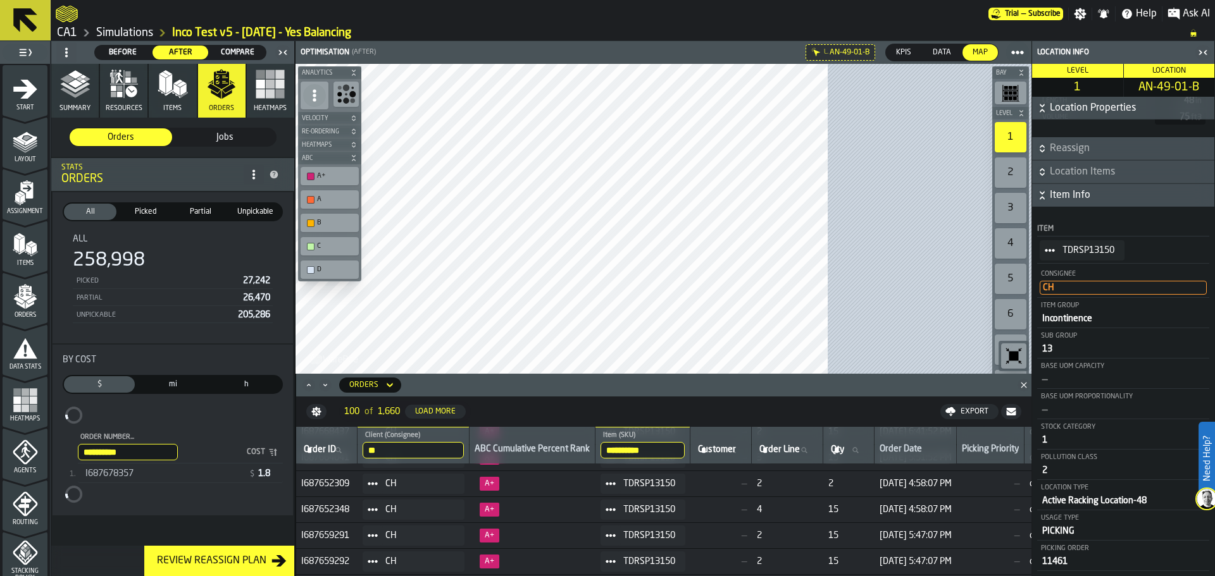
type input "**********"
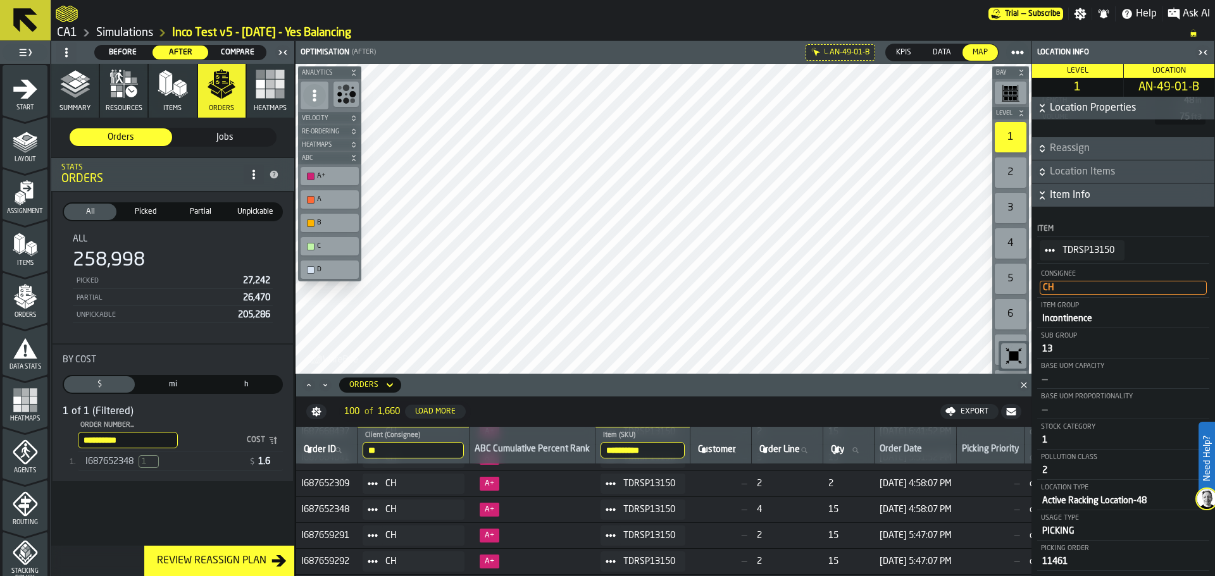
click at [113, 467] on span "I687652348" at bounding box center [109, 462] width 48 height 10
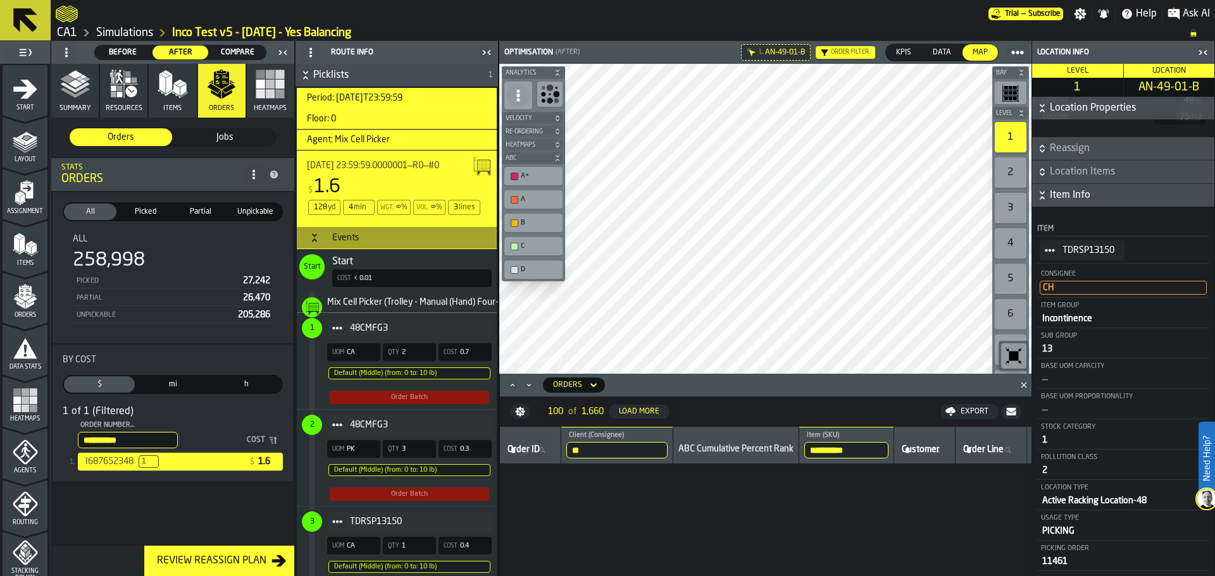
scroll to position [2317, 0]
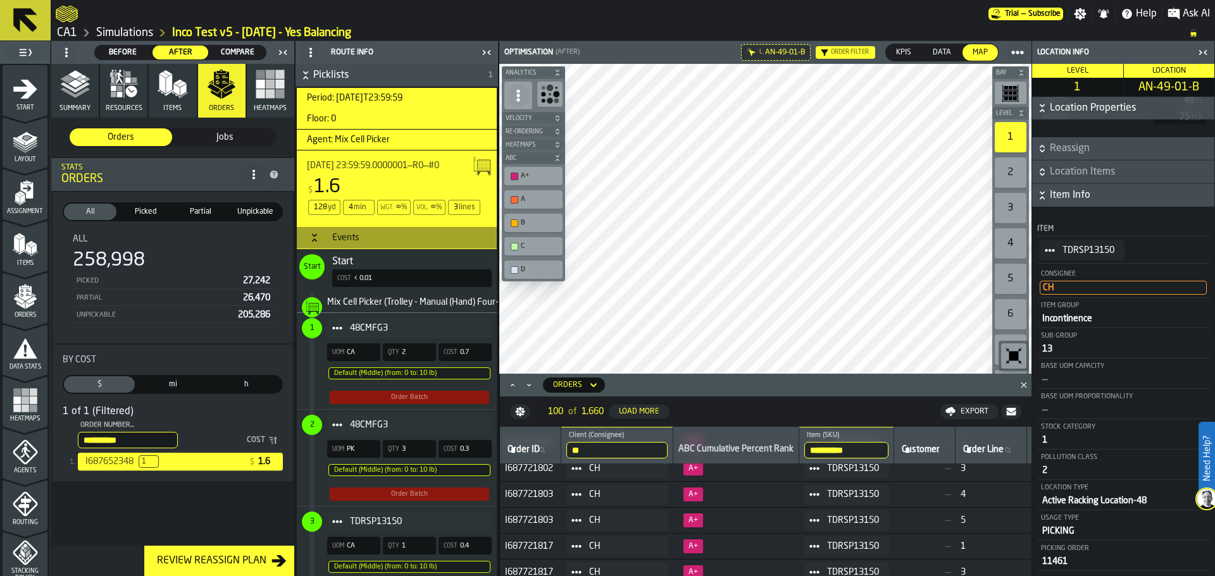
click at [524, 517] on span "I687721803" at bounding box center [530, 521] width 51 height 10
copy span "I687721803"
click at [143, 440] on input "**********" at bounding box center [128, 440] width 100 height 16
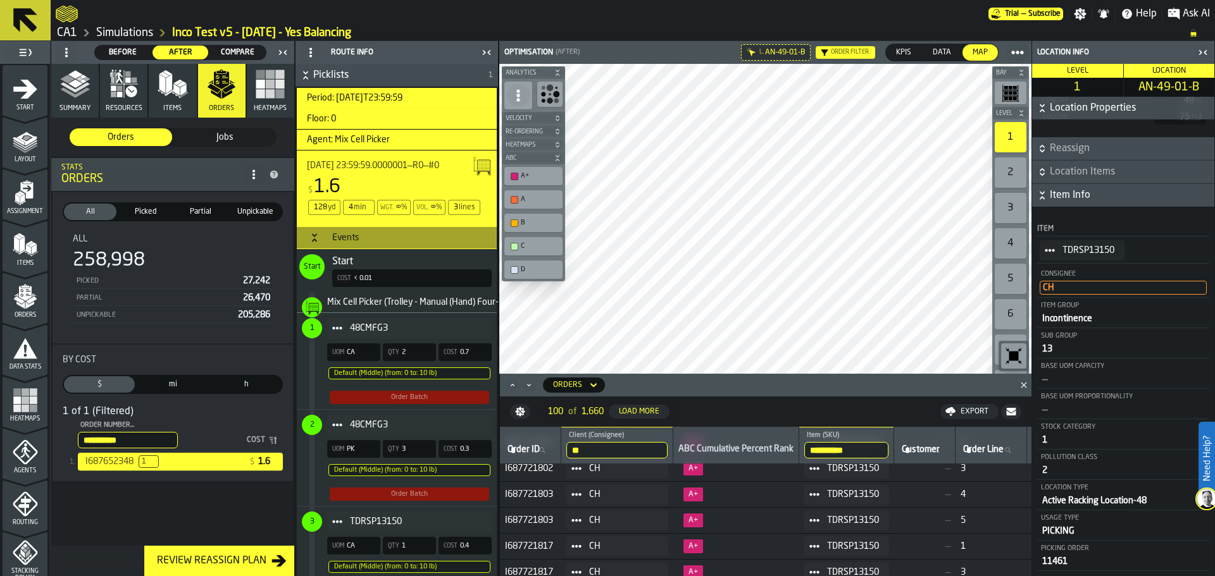
paste input "stat-By Cost"
type input "**********"
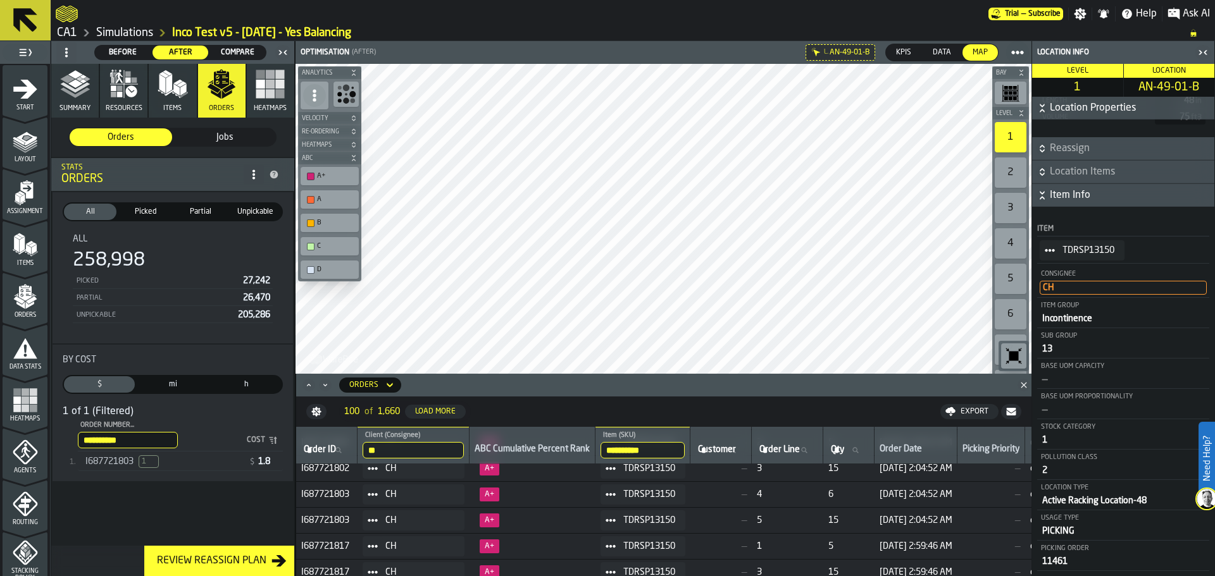
click at [123, 466] on span "I687721803" at bounding box center [109, 462] width 48 height 10
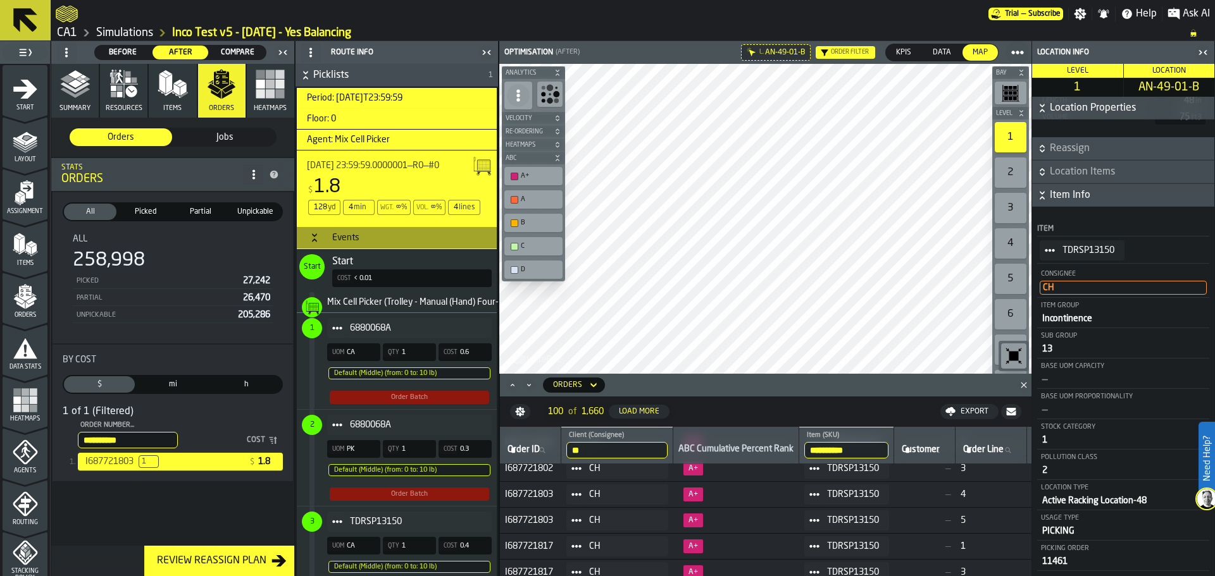
click at [105, 464] on span "I687721803" at bounding box center [109, 462] width 48 height 10
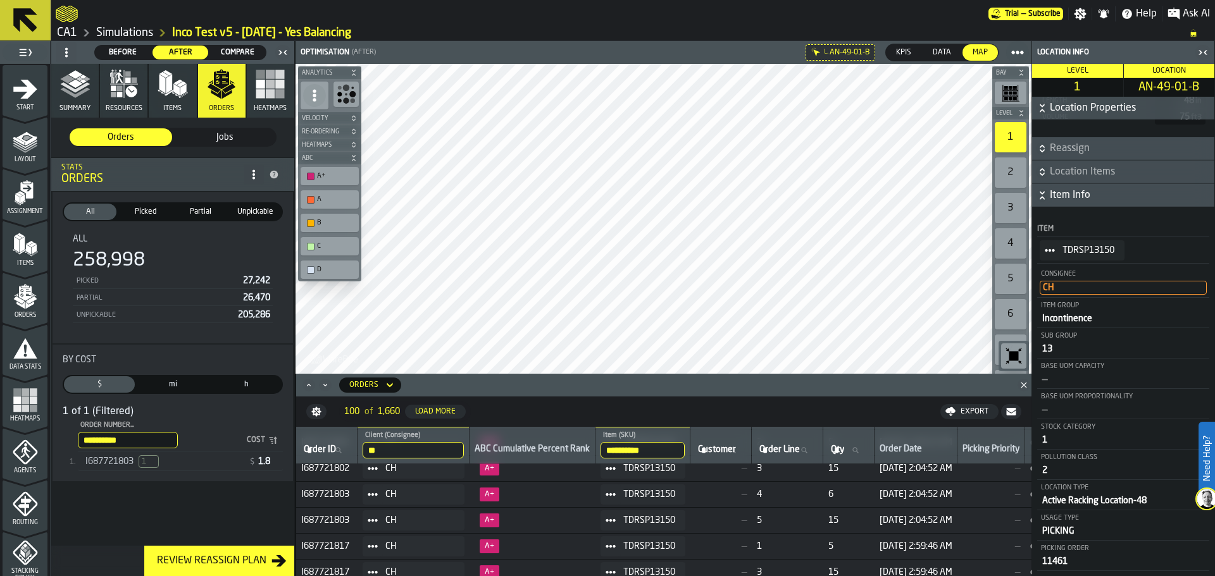
click at [133, 104] on span "Resources" at bounding box center [124, 108] width 37 height 8
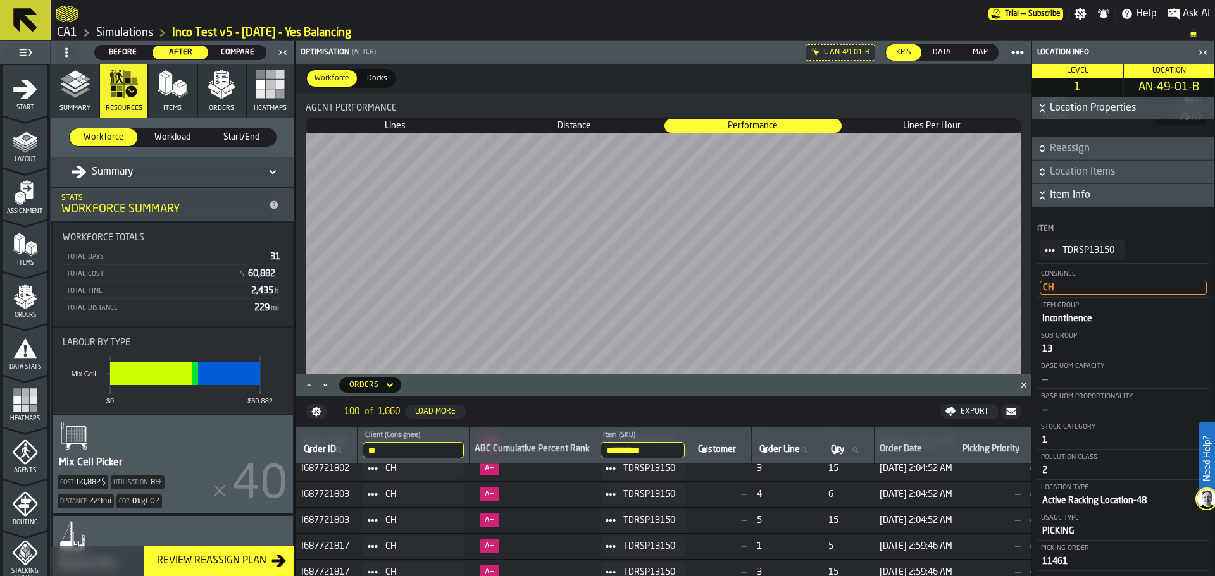
click at [150, 132] on span "Workload" at bounding box center [173, 137] width 58 height 13
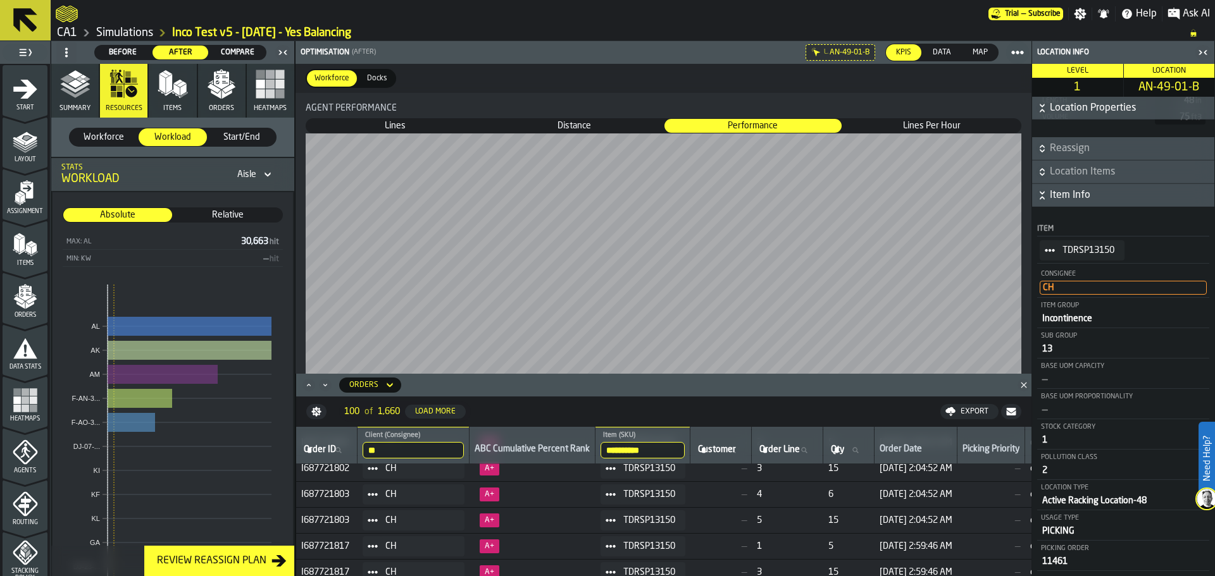
click at [125, 53] on span "Before" at bounding box center [123, 52] width 46 height 11
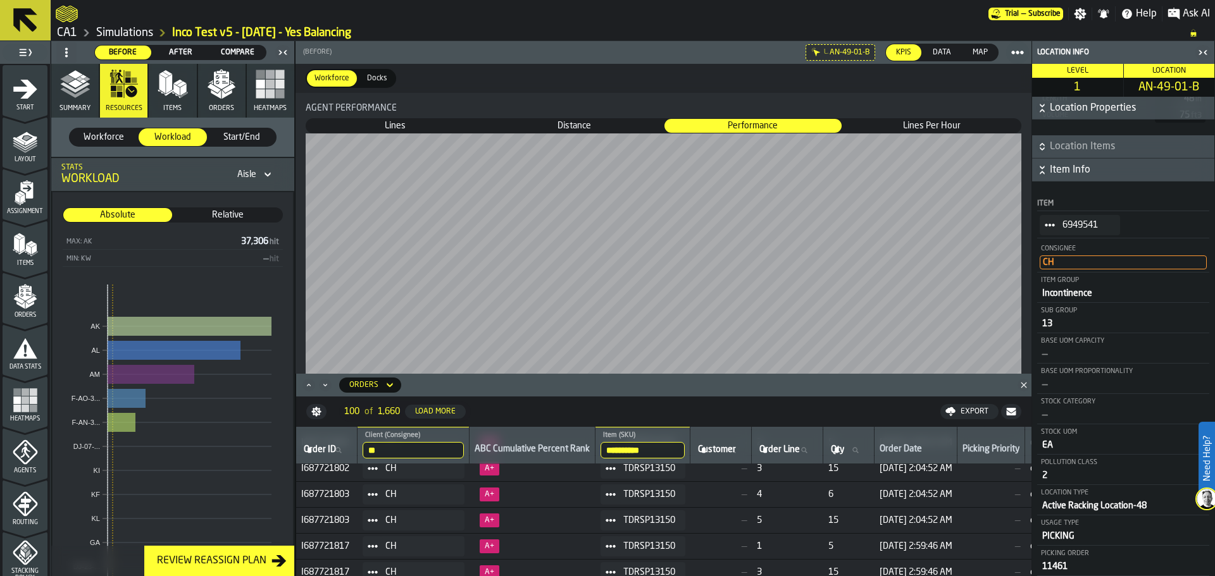
click at [185, 55] on span "After" at bounding box center [181, 52] width 46 height 11
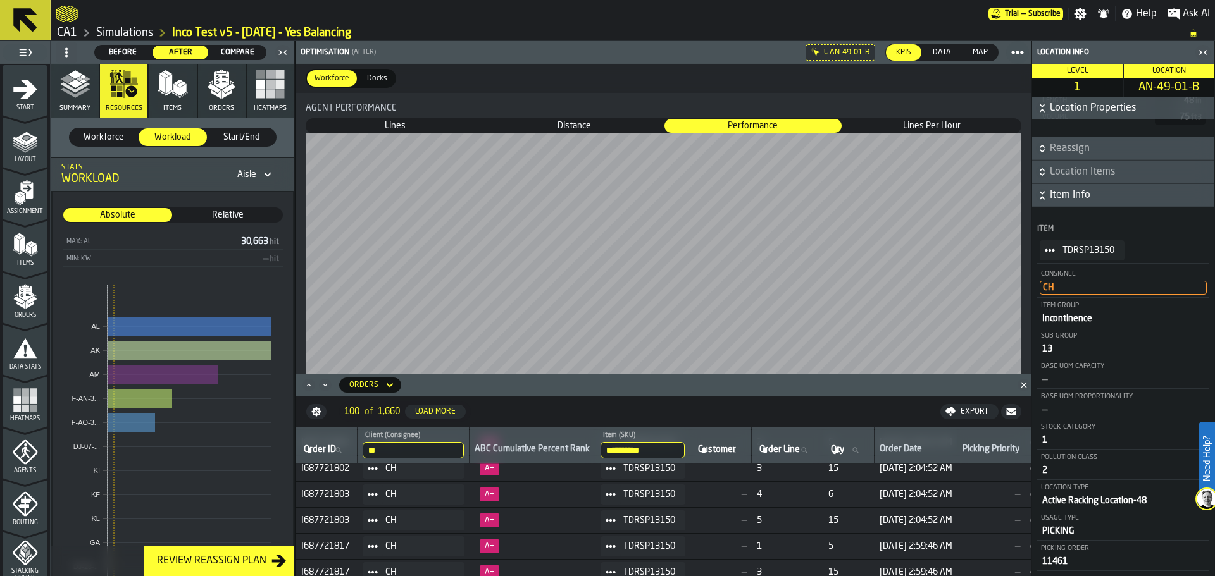
click at [34, 34] on icon at bounding box center [25, 20] width 30 height 30
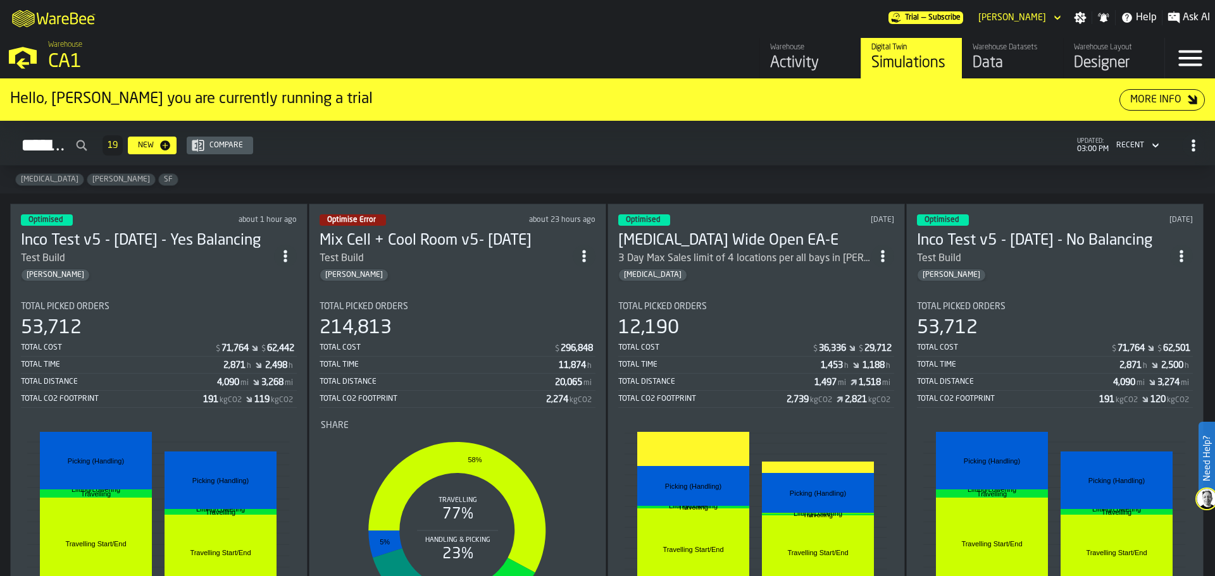
click at [282, 259] on icon "ItemListCard-DashboardItemContainer" at bounding box center [285, 256] width 13 height 13
click at [250, 341] on div "Duplicate" at bounding box center [259, 340] width 66 height 15
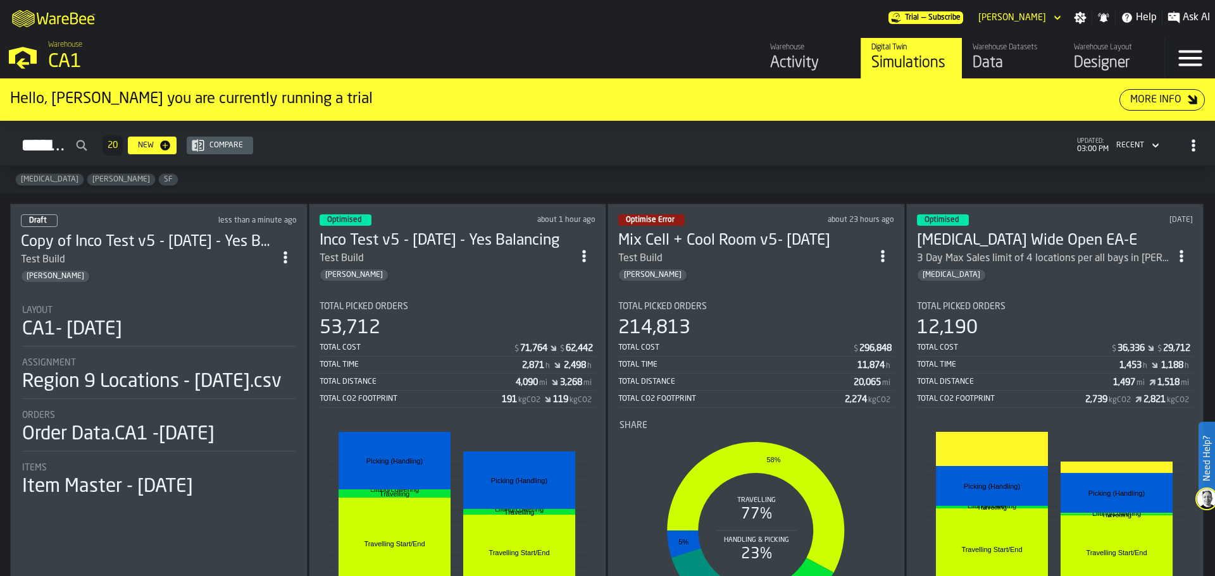
click at [213, 252] on div "Test Build" at bounding box center [147, 259] width 253 height 15
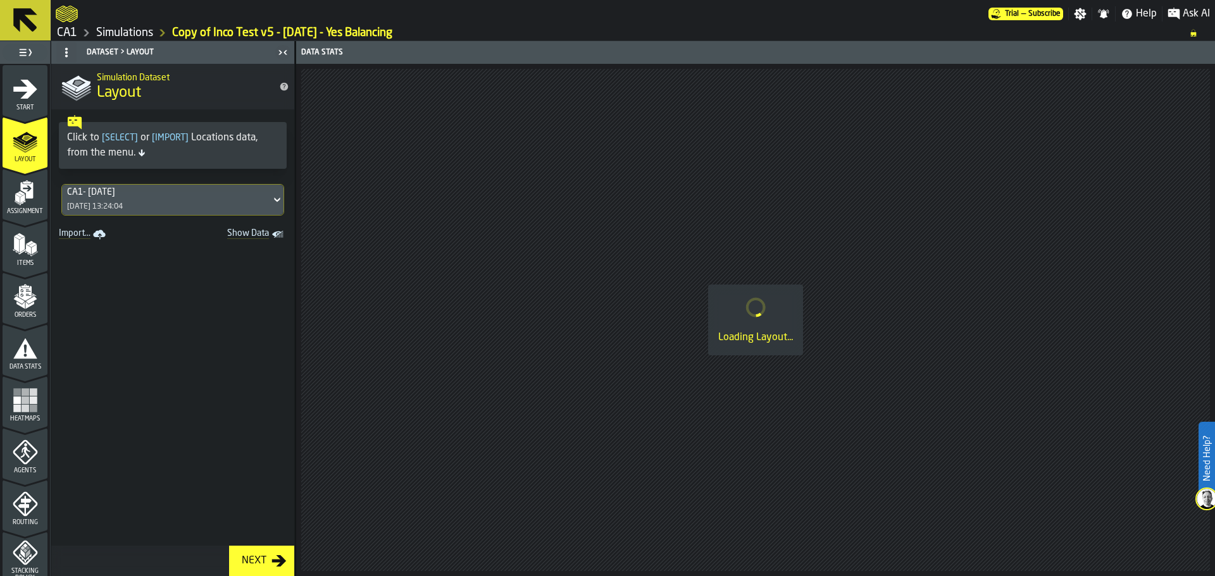
click at [28, 111] on span "Start" at bounding box center [25, 107] width 45 height 7
click at [23, 94] on icon "menu Start" at bounding box center [25, 89] width 24 height 19
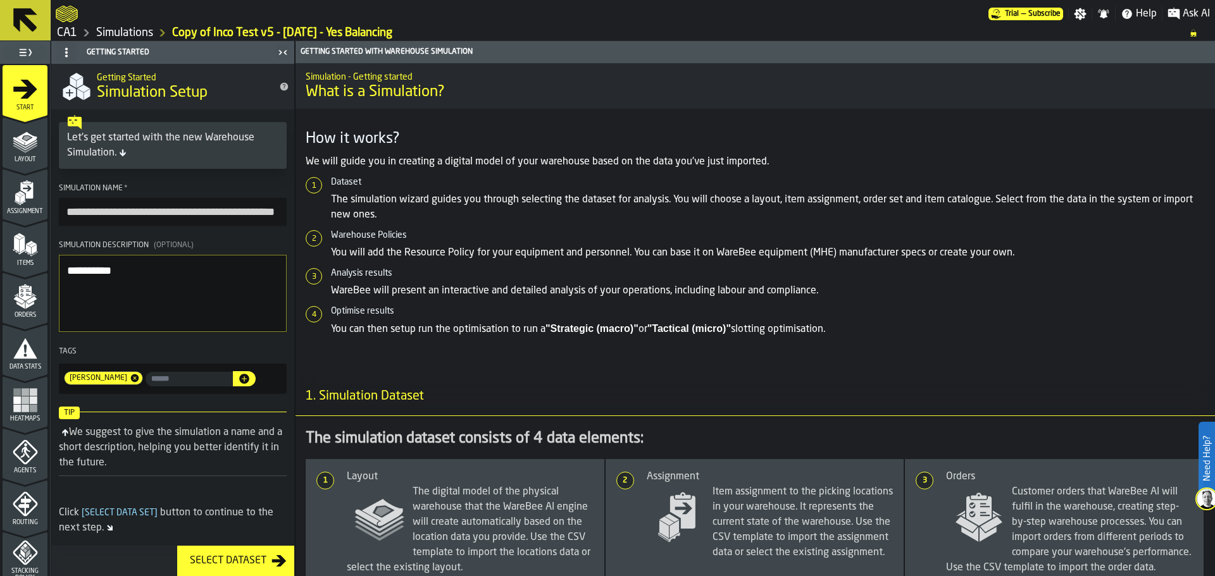
click at [102, 212] on input "**********" at bounding box center [173, 212] width 228 height 28
click at [125, 216] on input "**********" at bounding box center [173, 212] width 228 height 28
click at [161, 216] on input "**********" at bounding box center [173, 212] width 228 height 28
type input "**********"
drag, startPoint x: 183, startPoint y: 276, endPoint x: 0, endPoint y: 240, distance: 187.1
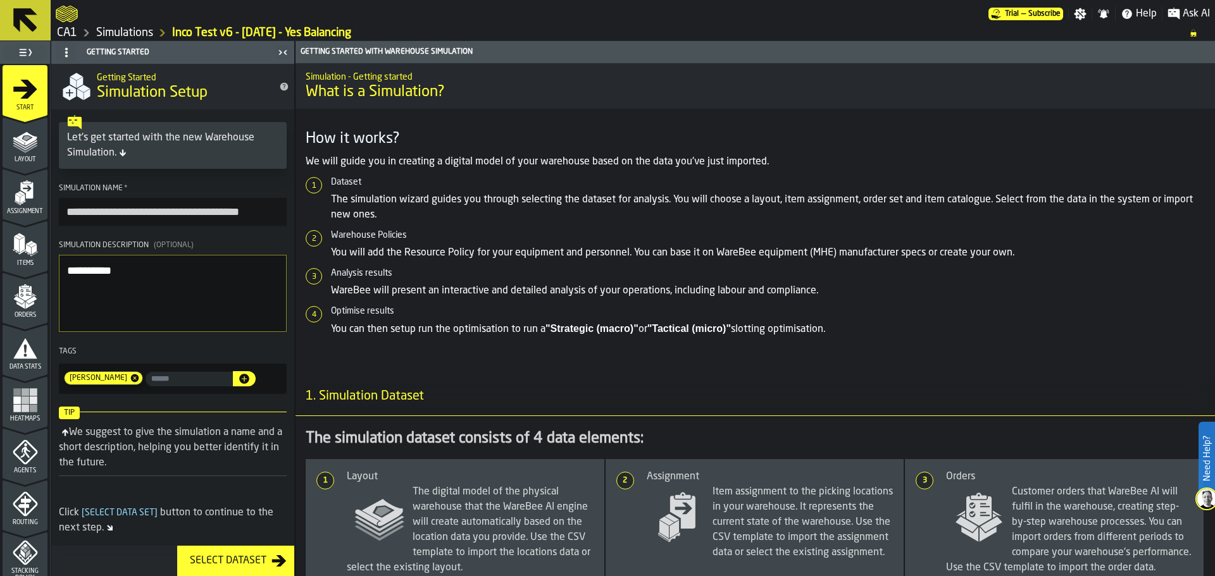
click at [0, 240] on aside "**********" at bounding box center [147, 308] width 295 height 535
type textarea "*"
type textarea "********"
click at [28, 156] on div "Layout" at bounding box center [25, 145] width 45 height 35
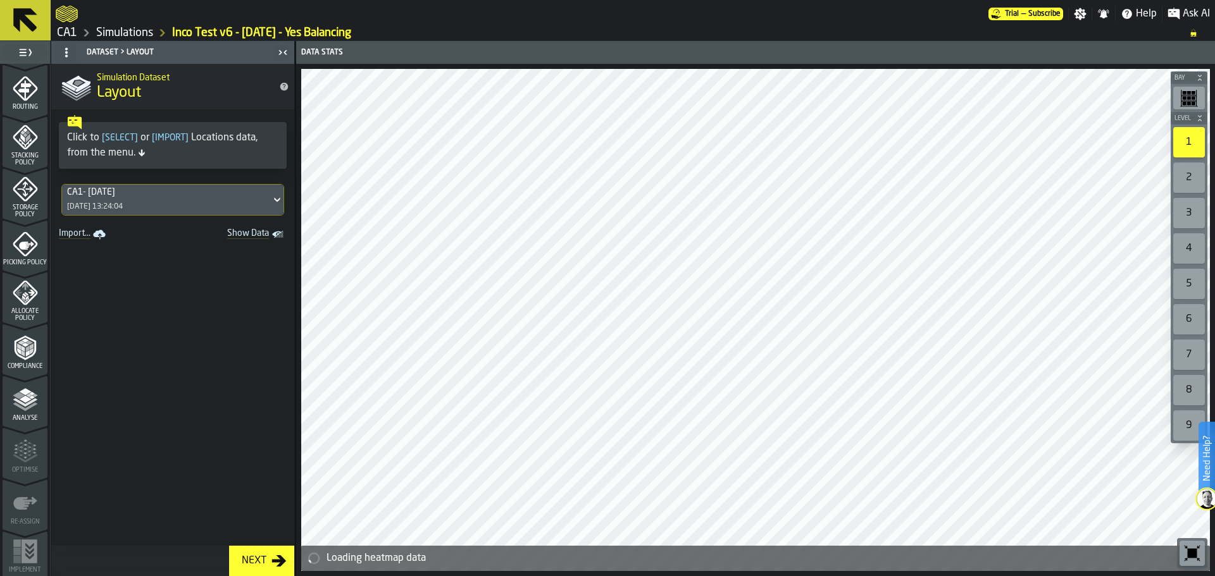
scroll to position [423, 0]
click at [26, 407] on div "Analyse" at bounding box center [25, 397] width 45 height 35
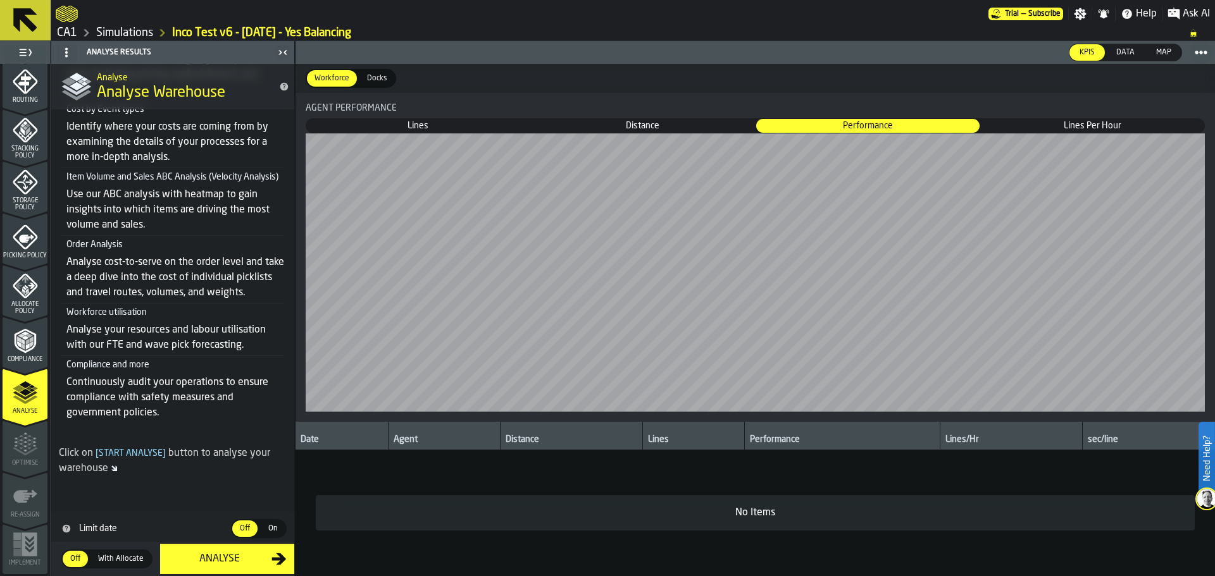
scroll to position [257, 0]
click at [240, 569] on button "Analyse" at bounding box center [227, 559] width 134 height 30
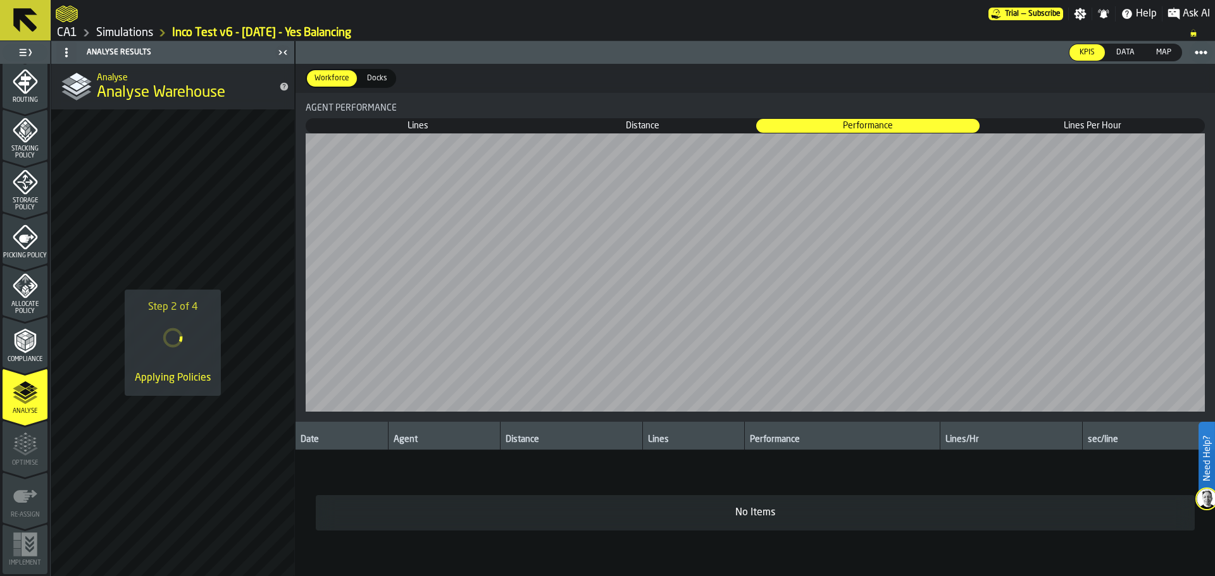
click at [23, 28] on icon at bounding box center [25, 20] width 30 height 30
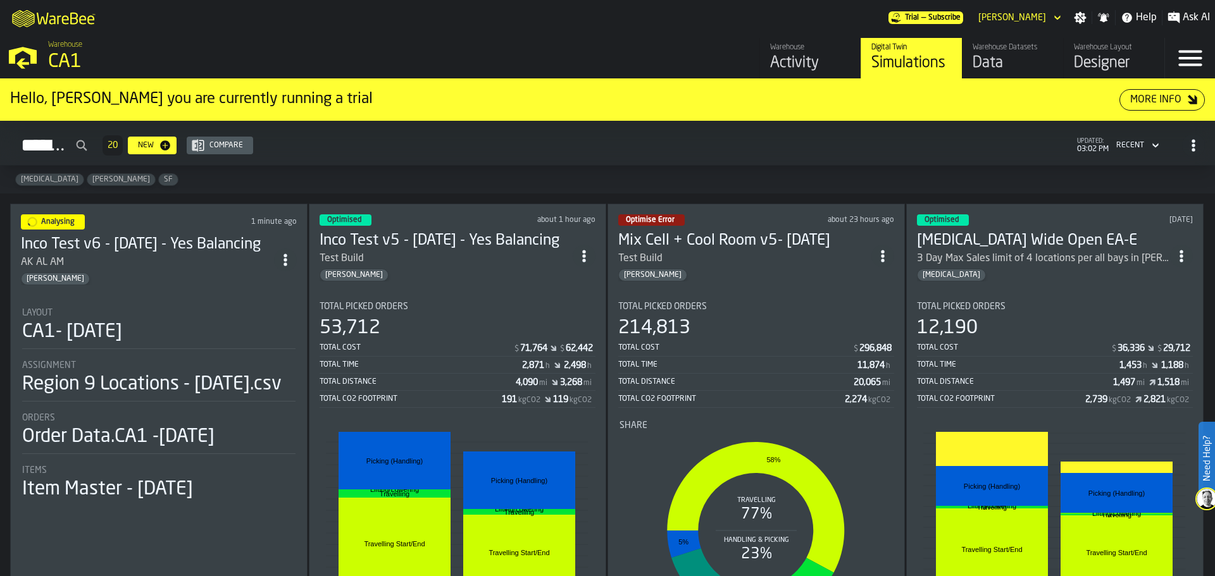
click at [487, 287] on div "Optimised about 1 hour ago Inco Test v5 - 10.01.25 - Yes Balancing Test Build G…" at bounding box center [457, 442] width 297 height 476
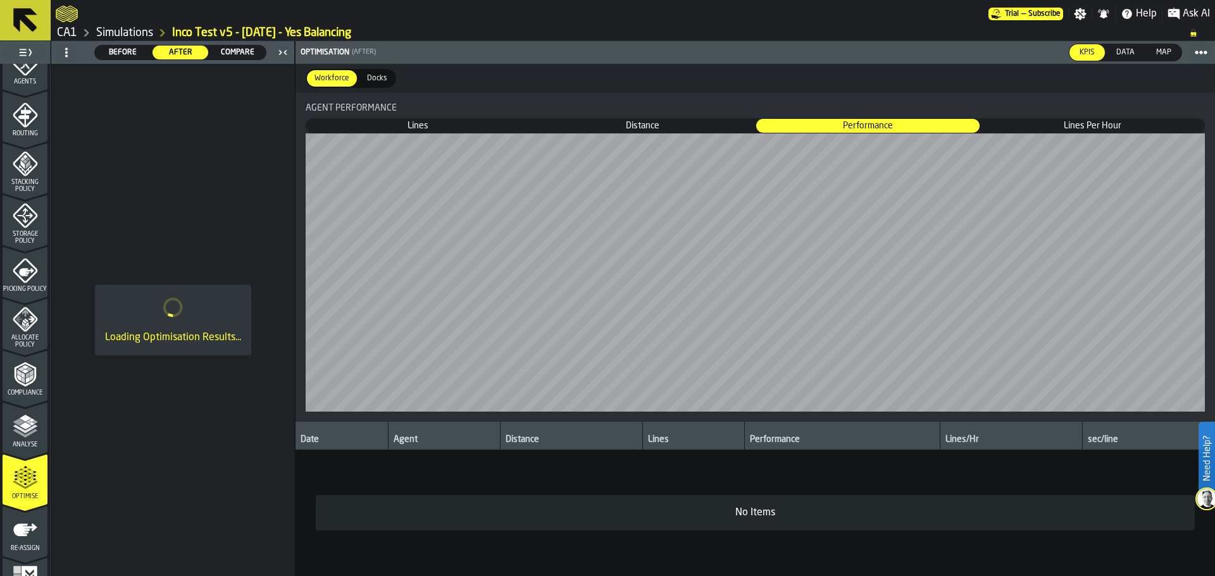
scroll to position [423, 0]
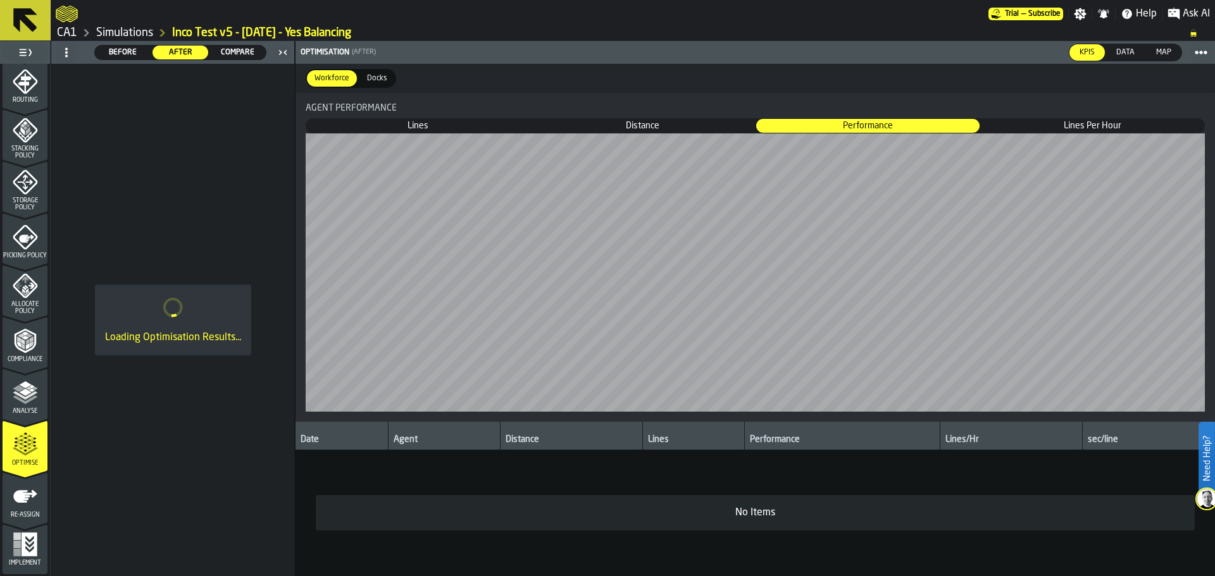
click at [18, 507] on icon "menu Re-assign" at bounding box center [25, 496] width 25 height 25
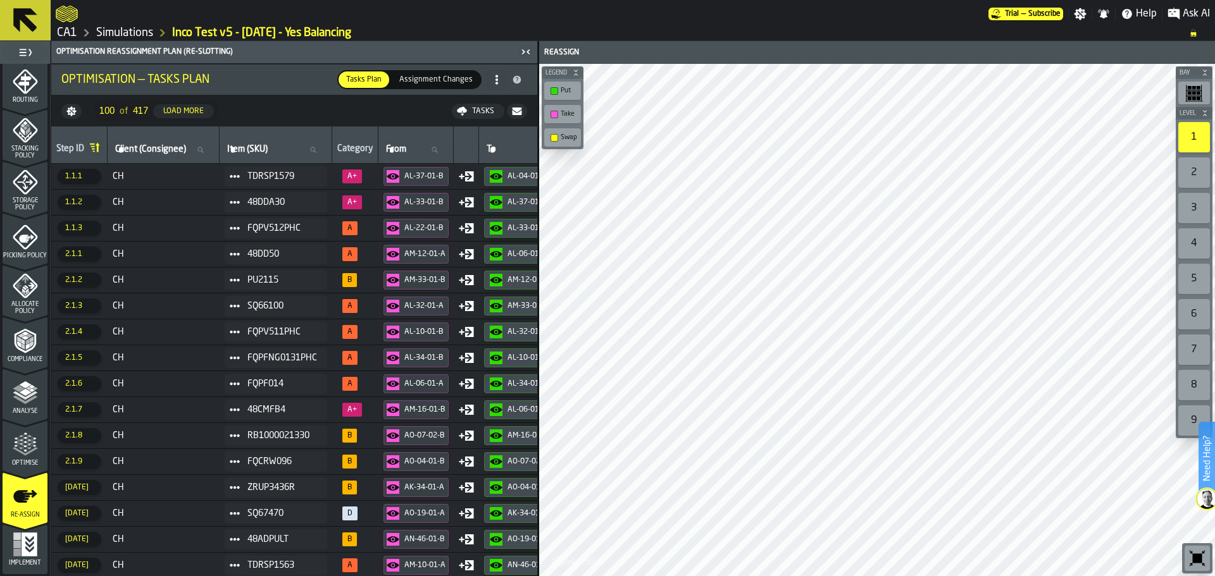
click at [488, 109] on div "Tasks" at bounding box center [483, 111] width 32 height 9
drag, startPoint x: 517, startPoint y: 113, endPoint x: 509, endPoint y: 117, distance: 8.5
click at [517, 113] on icon "button-" at bounding box center [516, 112] width 9 height 8
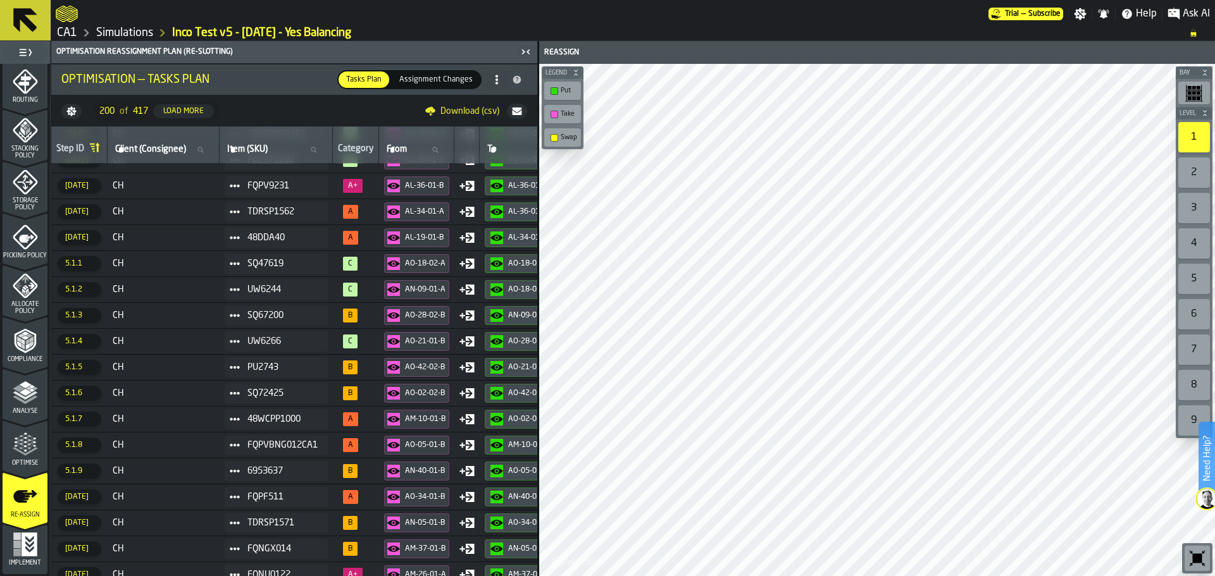
scroll to position [1903, 0]
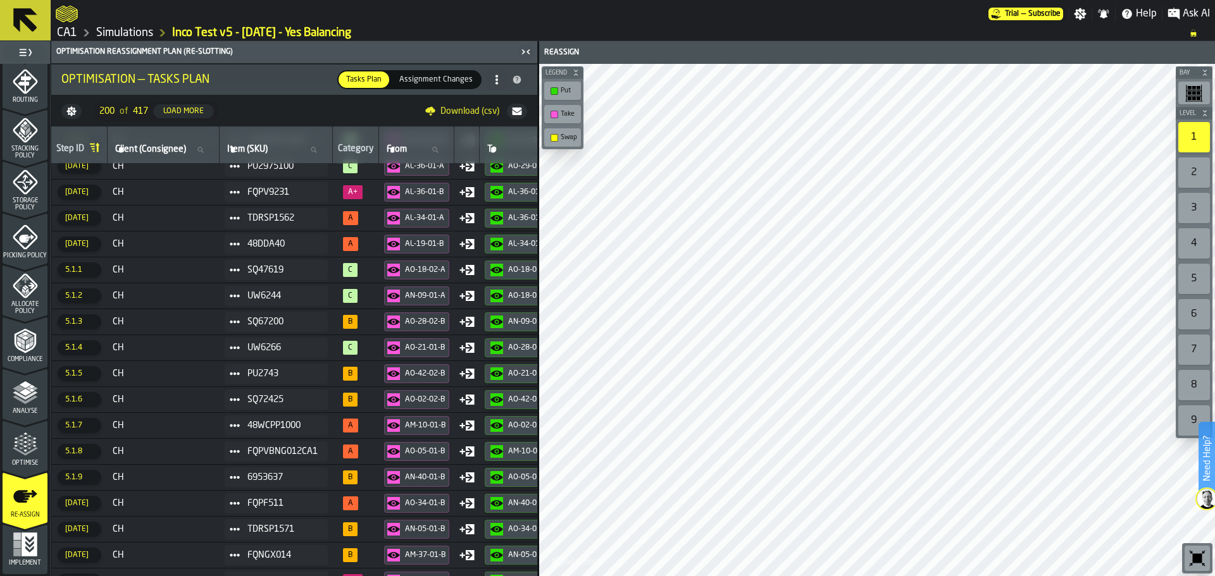
click at [13, 551] on rect "menu Implement" at bounding box center [17, 553] width 8 height 8
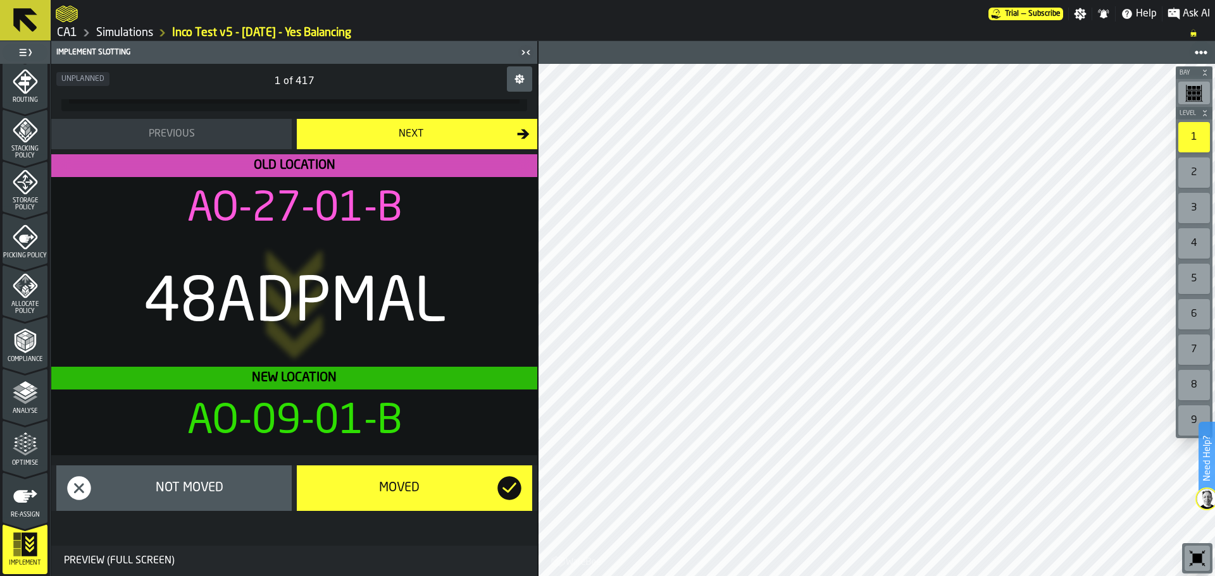
scroll to position [0, 0]
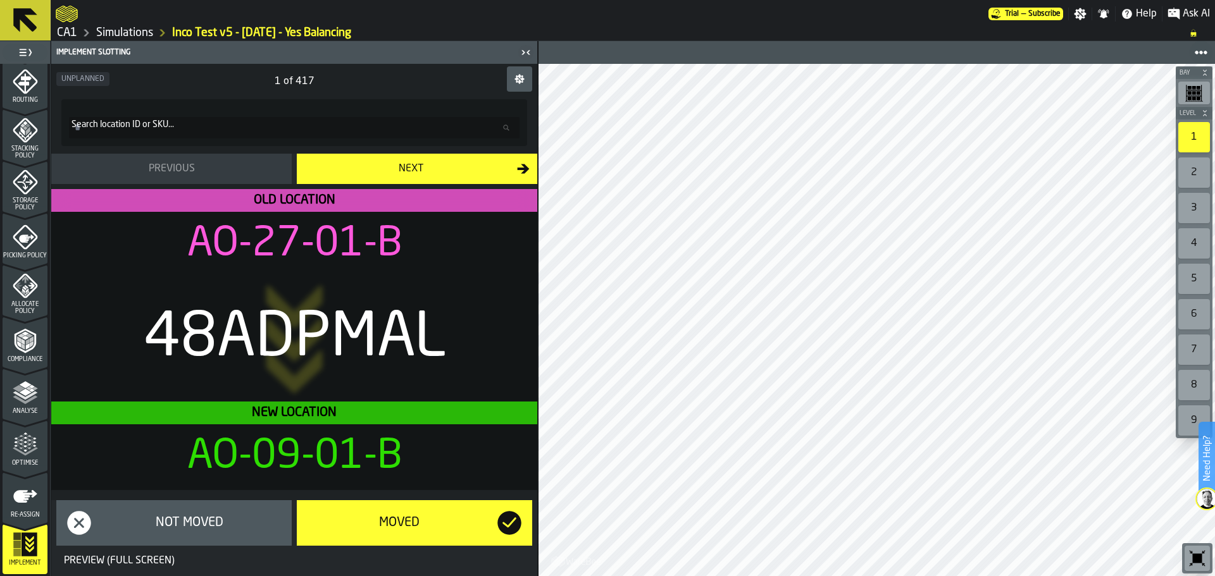
click at [481, 173] on div "Next" at bounding box center [410, 168] width 213 height 15
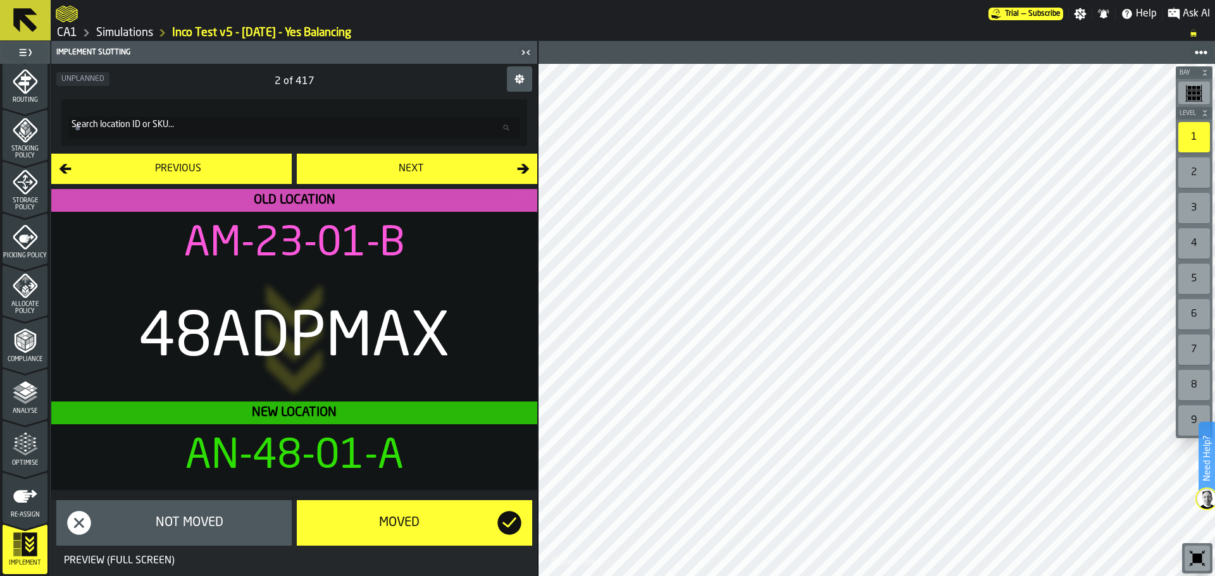
click at [518, 168] on icon "button-Next" at bounding box center [524, 168] width 12 height 9
click at [517, 85] on button "button-" at bounding box center [519, 78] width 25 height 25
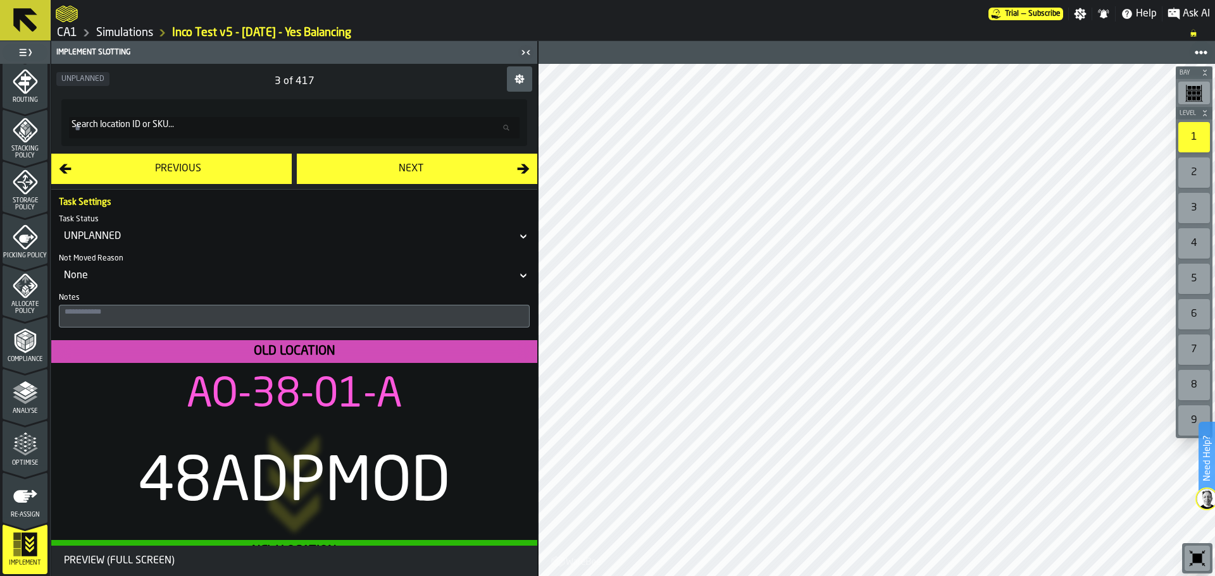
click at [517, 85] on button "button-" at bounding box center [519, 78] width 25 height 25
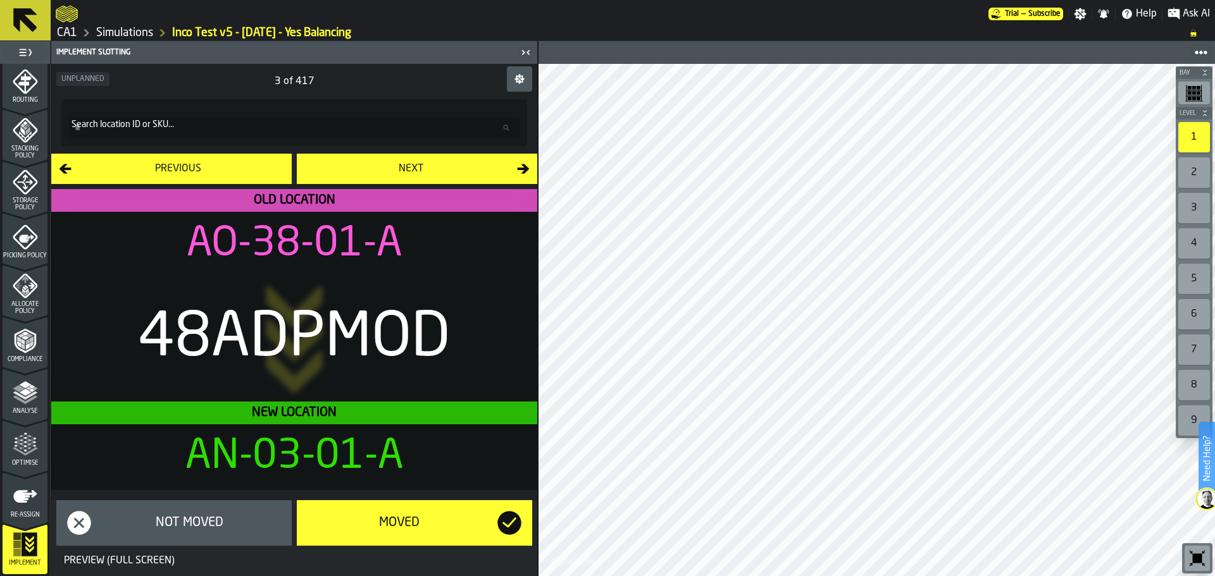
click at [517, 85] on button "button-" at bounding box center [519, 78] width 25 height 25
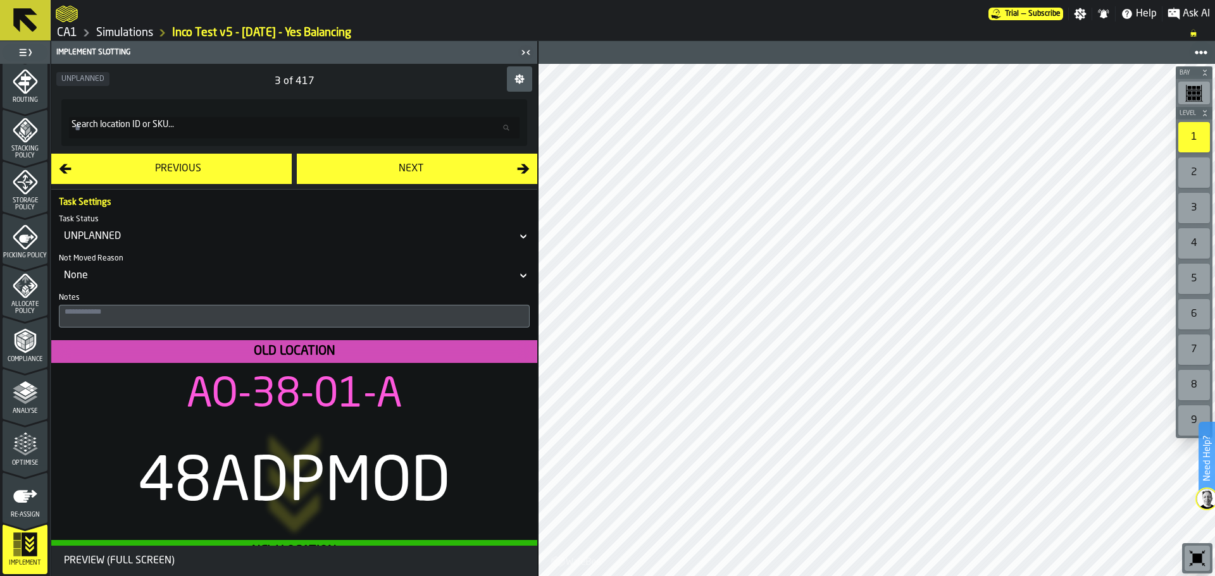
click at [517, 85] on button "button-" at bounding box center [519, 78] width 25 height 25
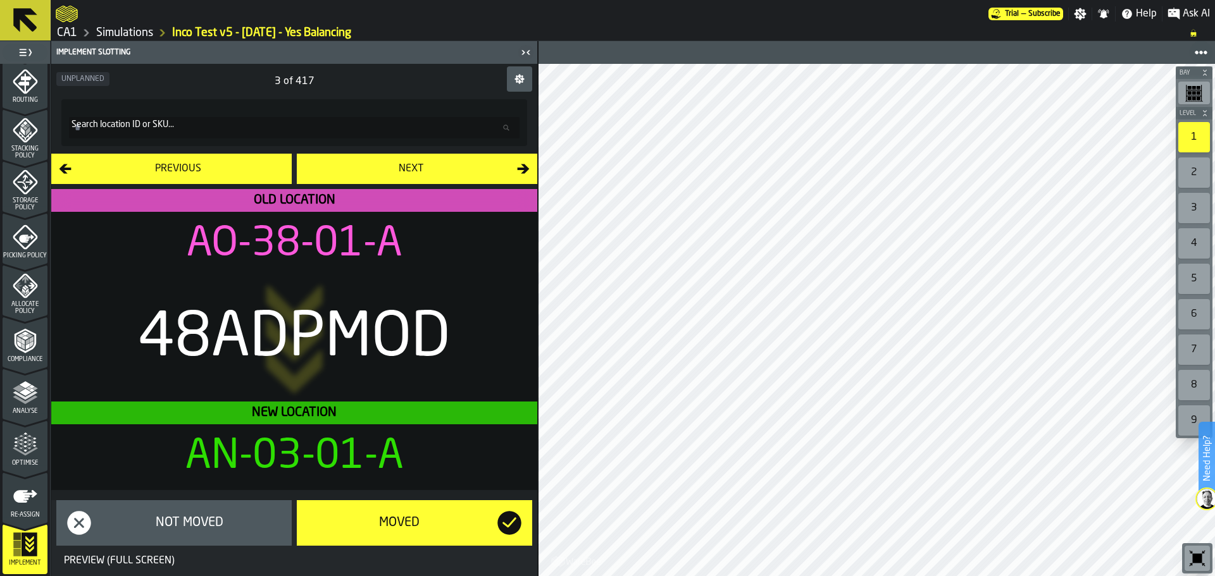
scroll to position [35, 0]
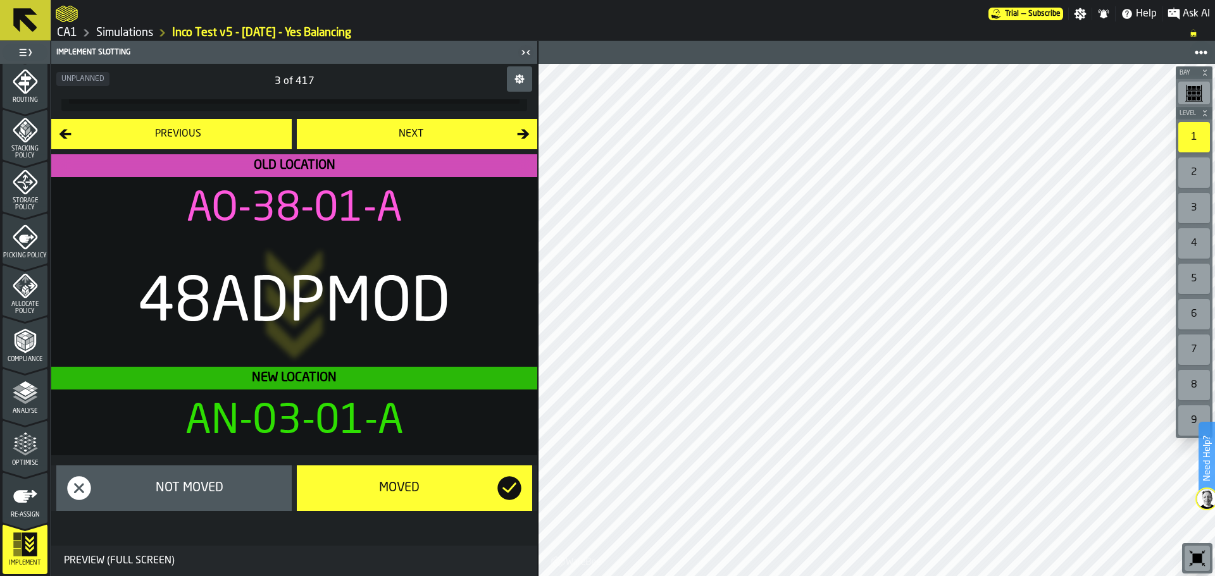
click at [37, 28] on icon at bounding box center [25, 20] width 30 height 30
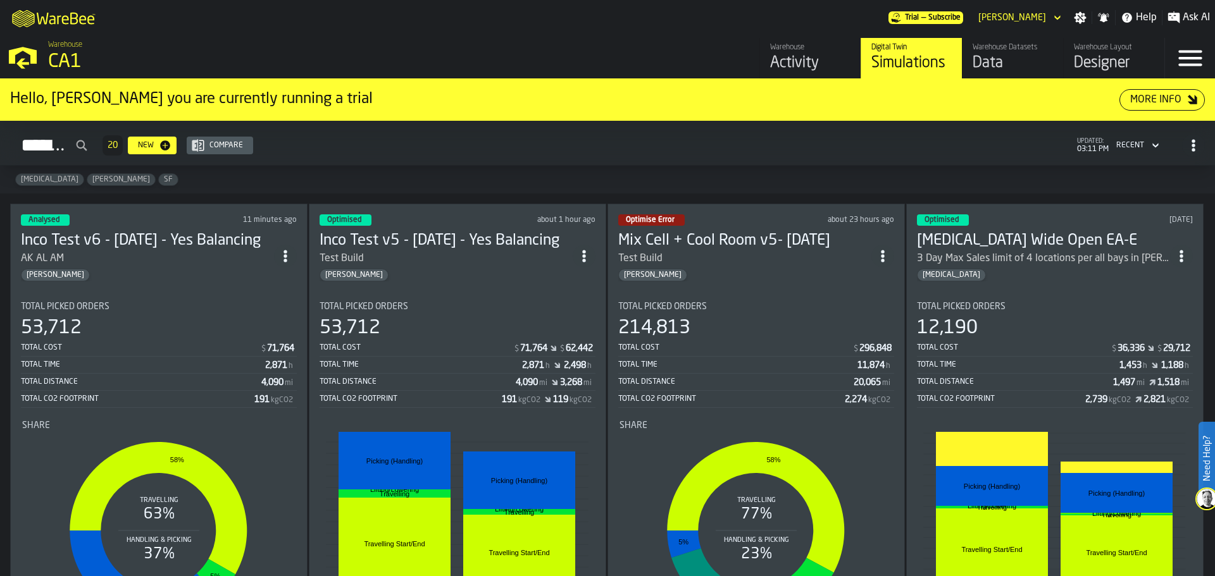
click at [206, 251] on div "AK AL AM" at bounding box center [147, 258] width 253 height 15
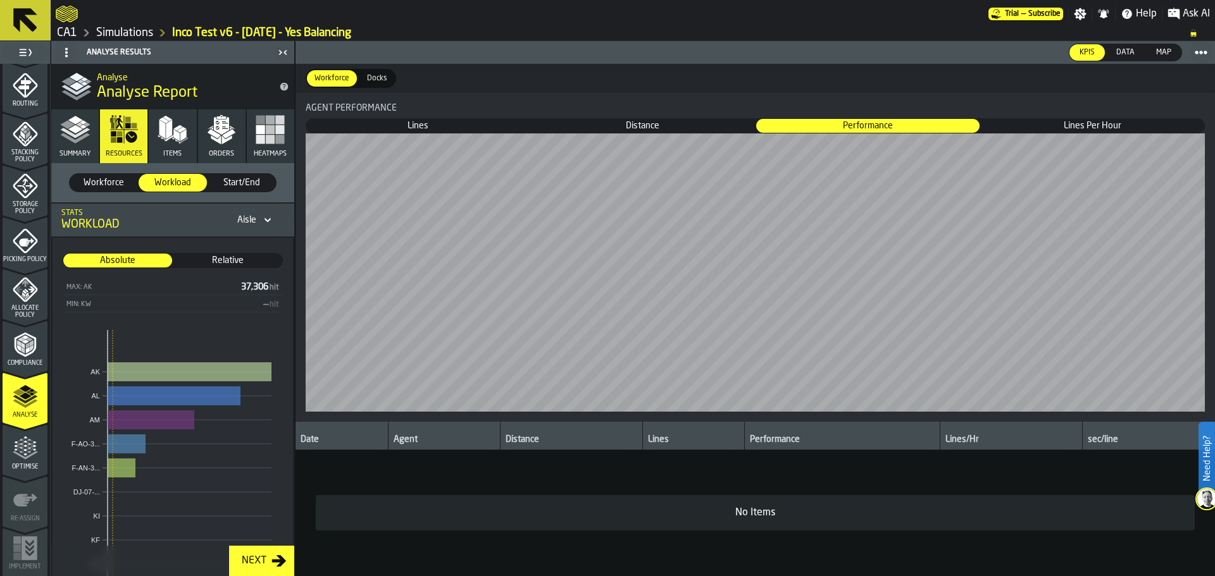
scroll to position [423, 0]
click at [17, 465] on span "Optimise" at bounding box center [25, 463] width 45 height 7
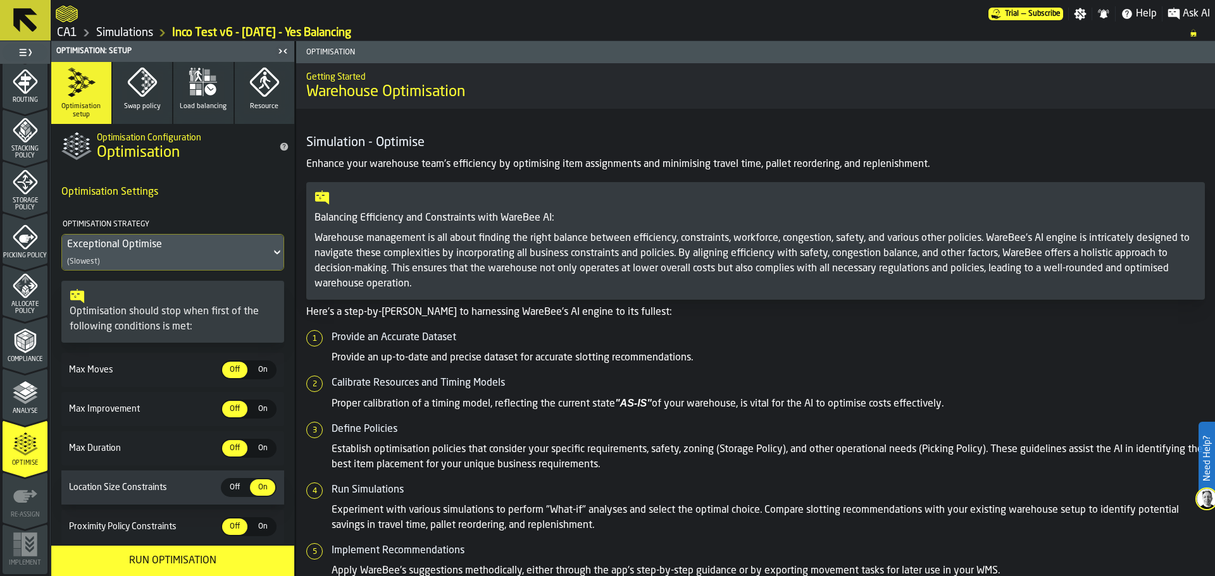
click at [181, 108] on span "Load balancing" at bounding box center [203, 106] width 47 height 8
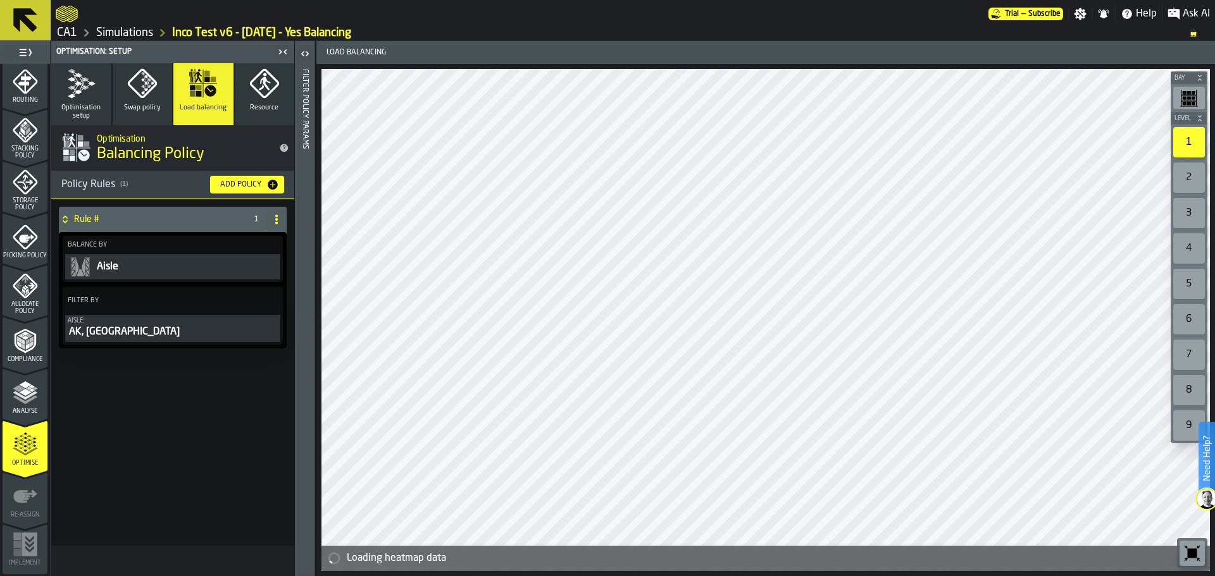
click at [224, 263] on div "Aisle" at bounding box center [187, 266] width 182 height 15
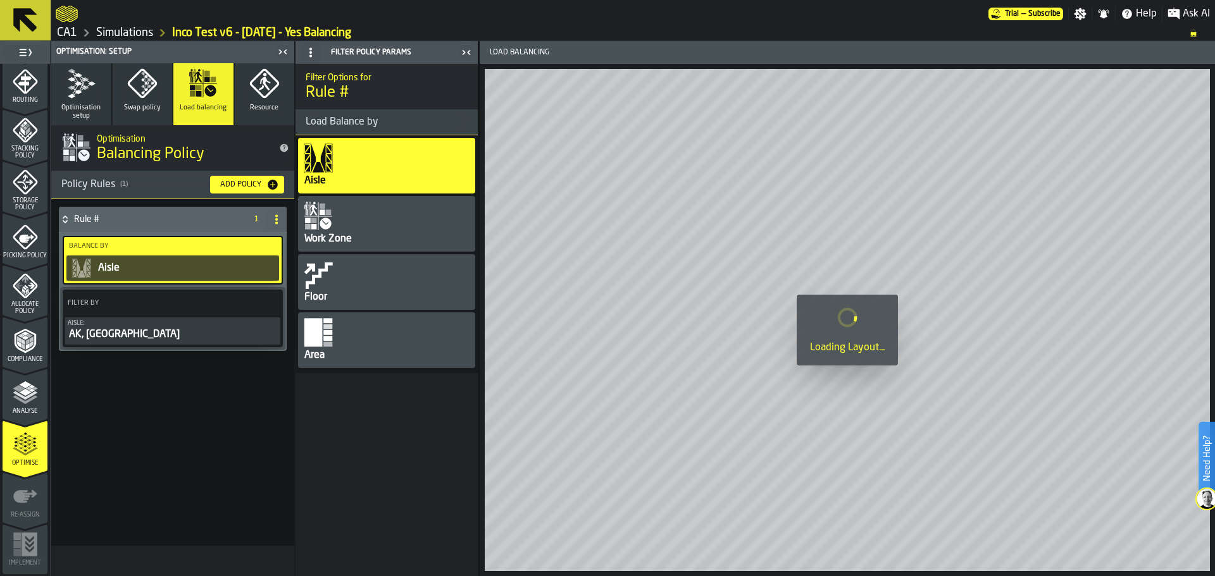
click at [197, 325] on div "Aisle:" at bounding box center [173, 323] width 210 height 7
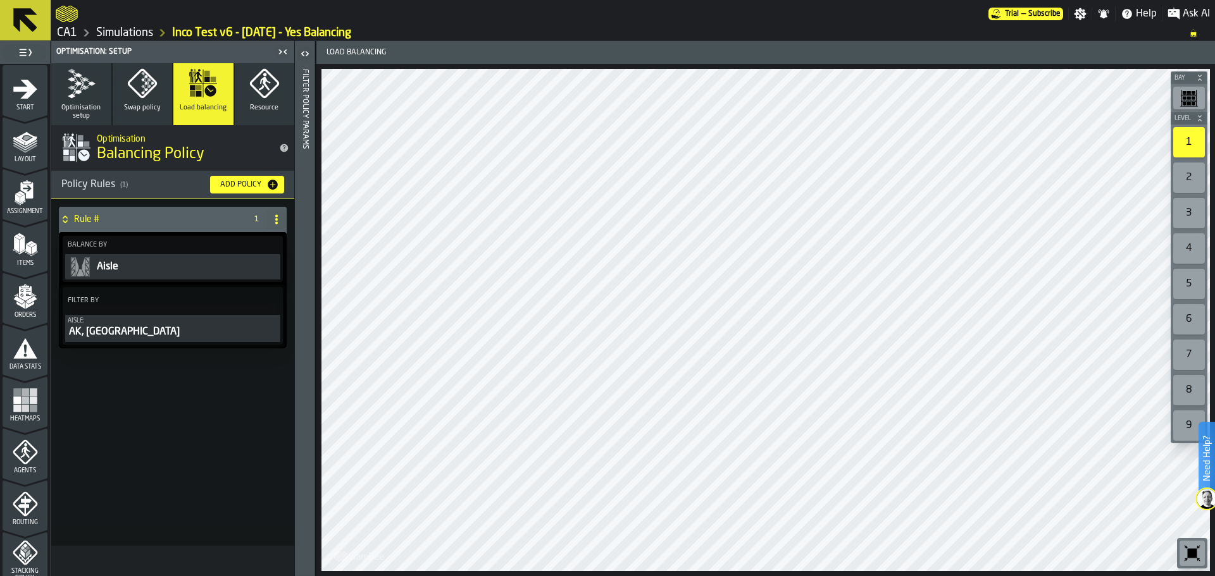
scroll to position [423, 0]
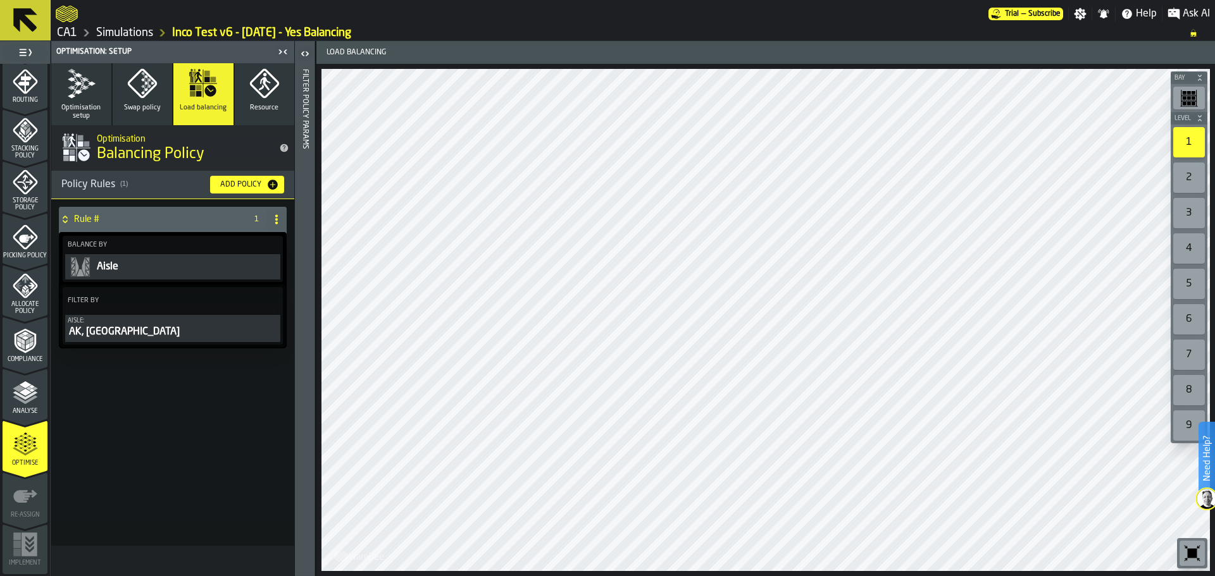
click at [273, 301] on icon at bounding box center [269, 301] width 13 height 13
click at [159, 335] on div "AK, [GEOGRAPHIC_DATA]" at bounding box center [173, 332] width 210 height 15
click at [223, 330] on div "Clear Filter" at bounding box center [240, 327] width 66 height 15
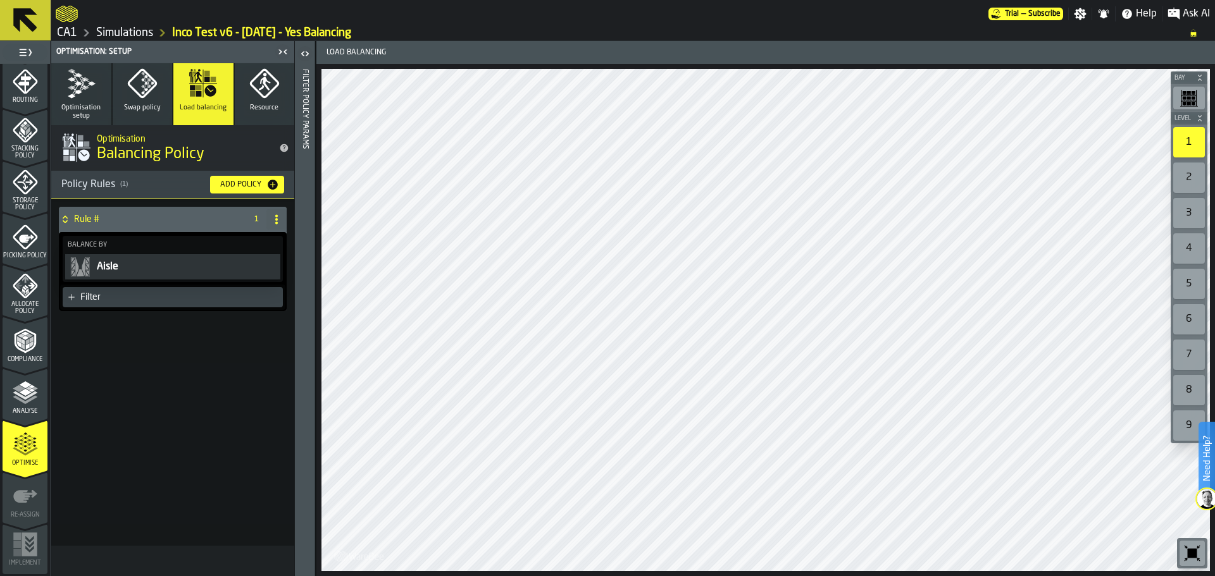
click at [204, 292] on div "Filter" at bounding box center [178, 297] width 197 height 10
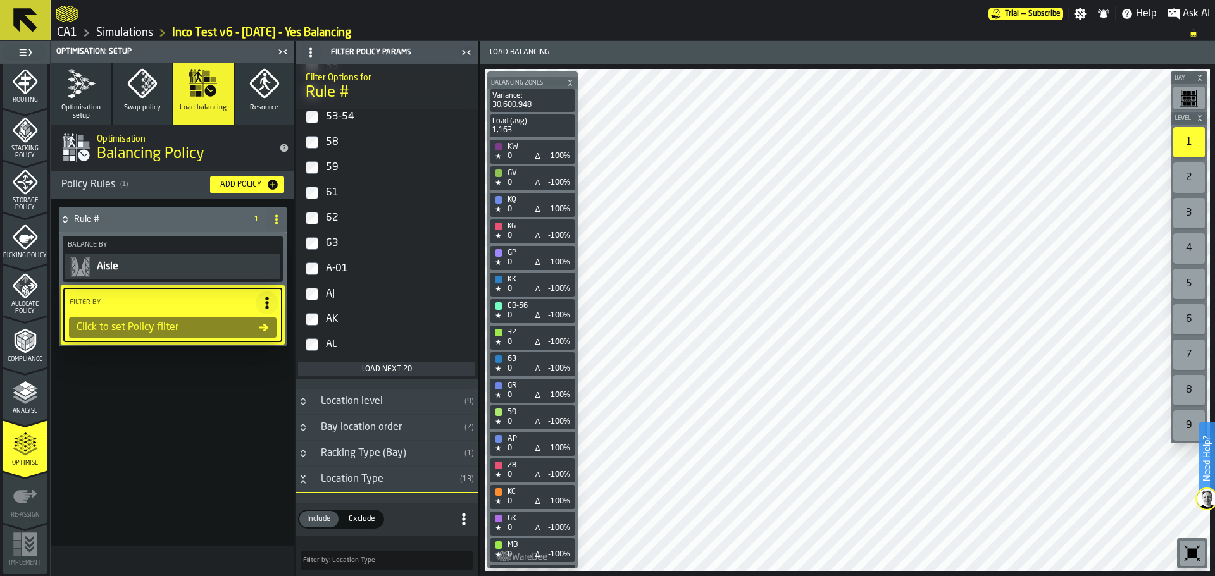
scroll to position [431, 0]
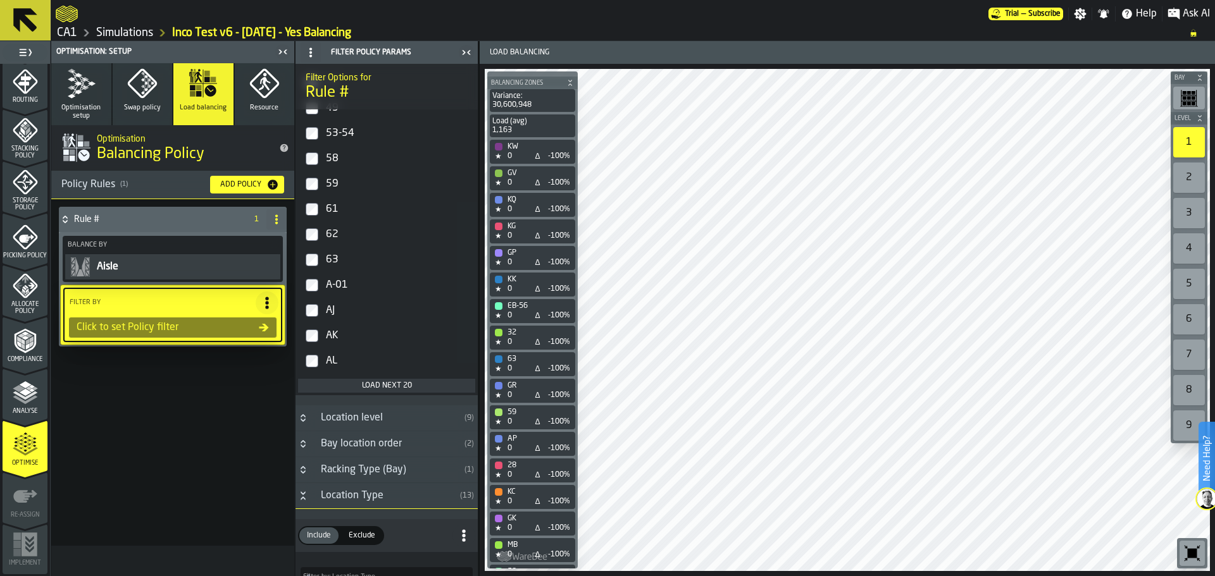
click at [397, 390] on div "Load next 20" at bounding box center [386, 385] width 167 height 9
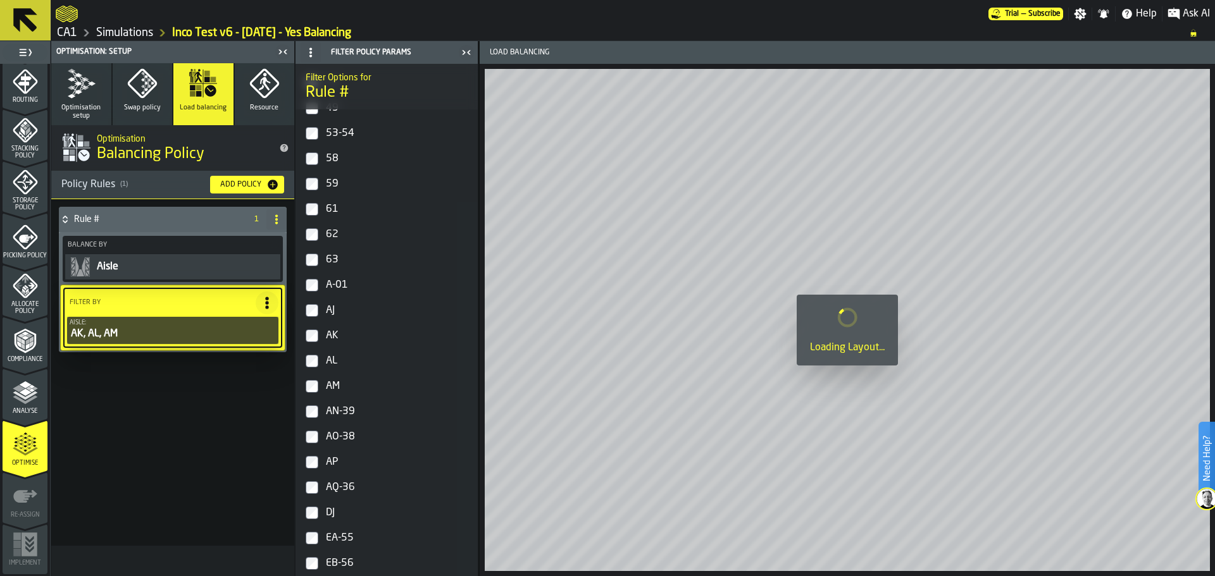
click at [260, 96] on icon "button" at bounding box center [264, 83] width 30 height 30
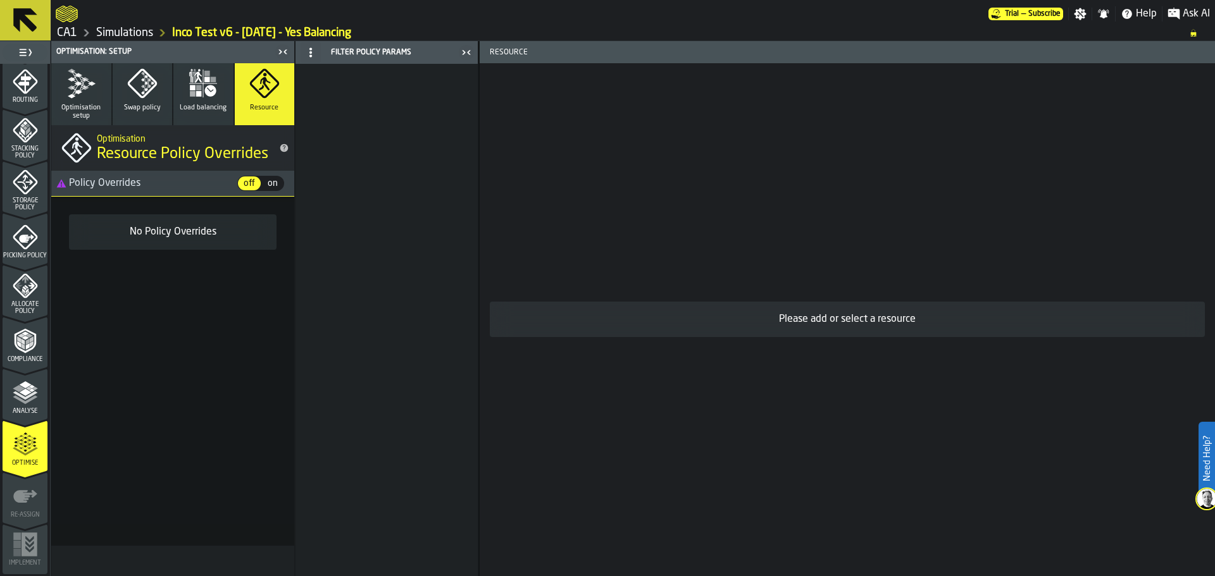
click at [152, 89] on icon "button" at bounding box center [142, 83] width 30 height 30
click at [82, 89] on icon "button" at bounding box center [81, 83] width 30 height 30
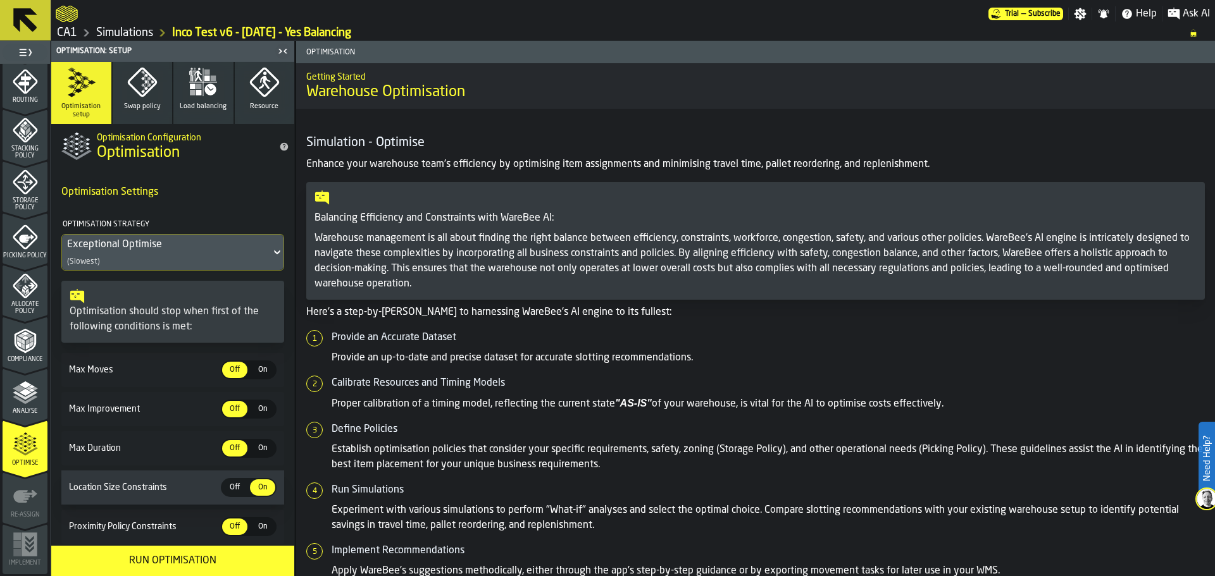
click at [198, 80] on icon "button" at bounding box center [198, 76] width 8 height 11
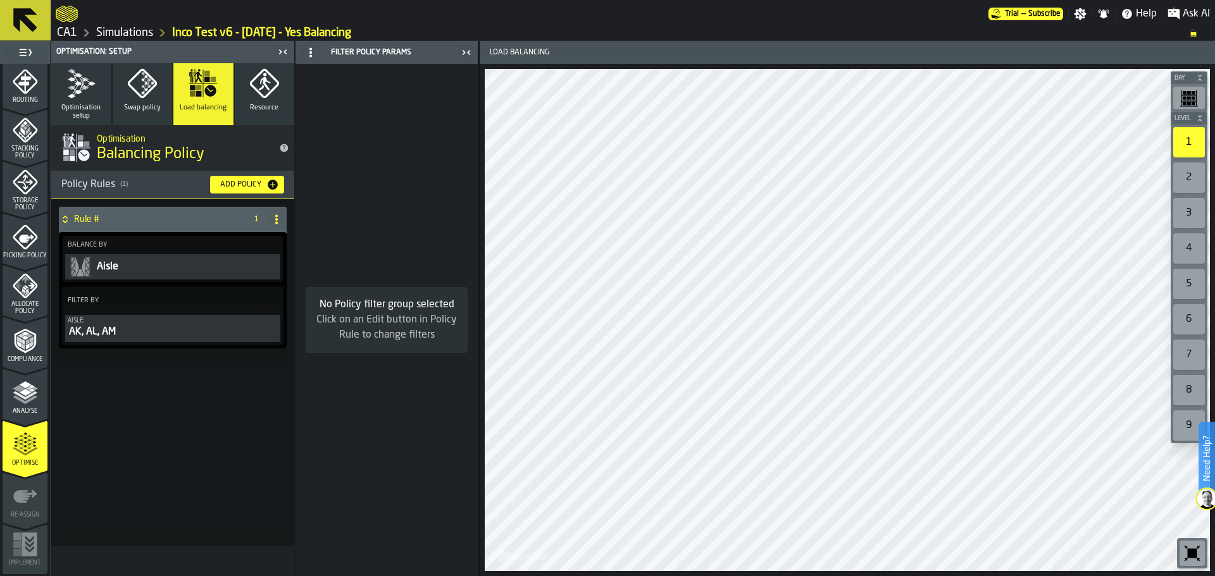
click at [92, 91] on icon "button" at bounding box center [81, 83] width 30 height 30
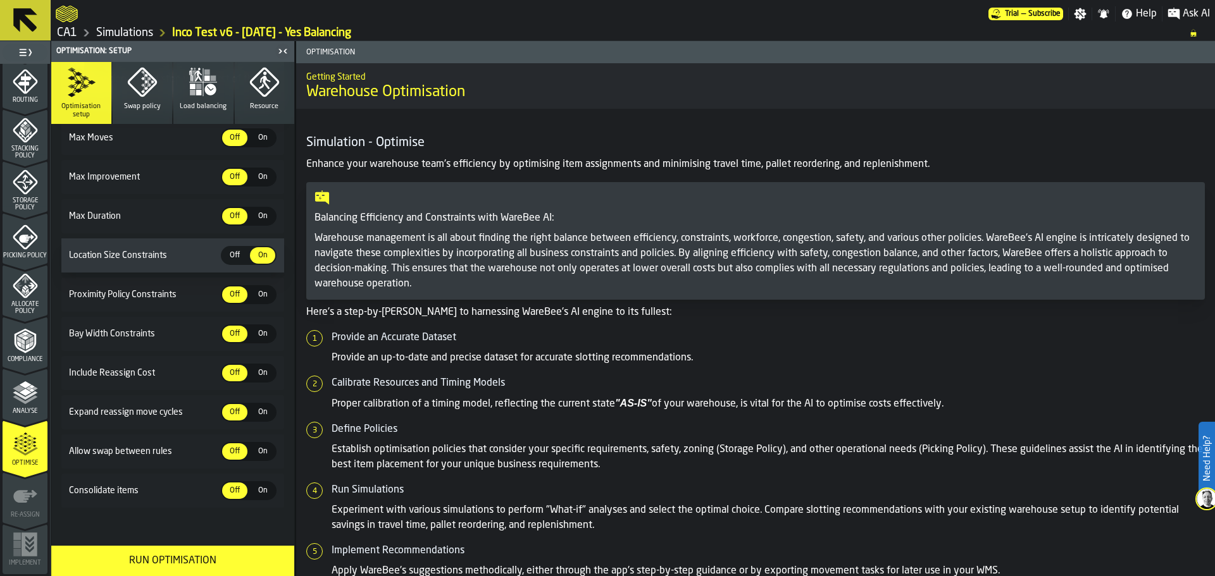
scroll to position [242, 0]
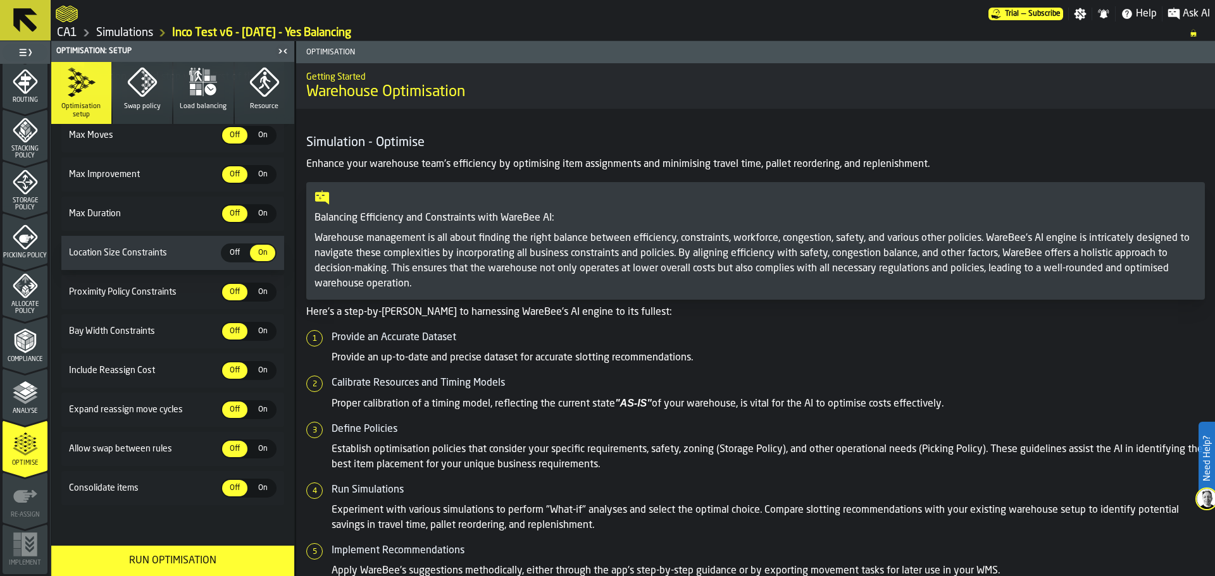
click at [172, 559] on div "Run Optimisation" at bounding box center [173, 561] width 228 height 15
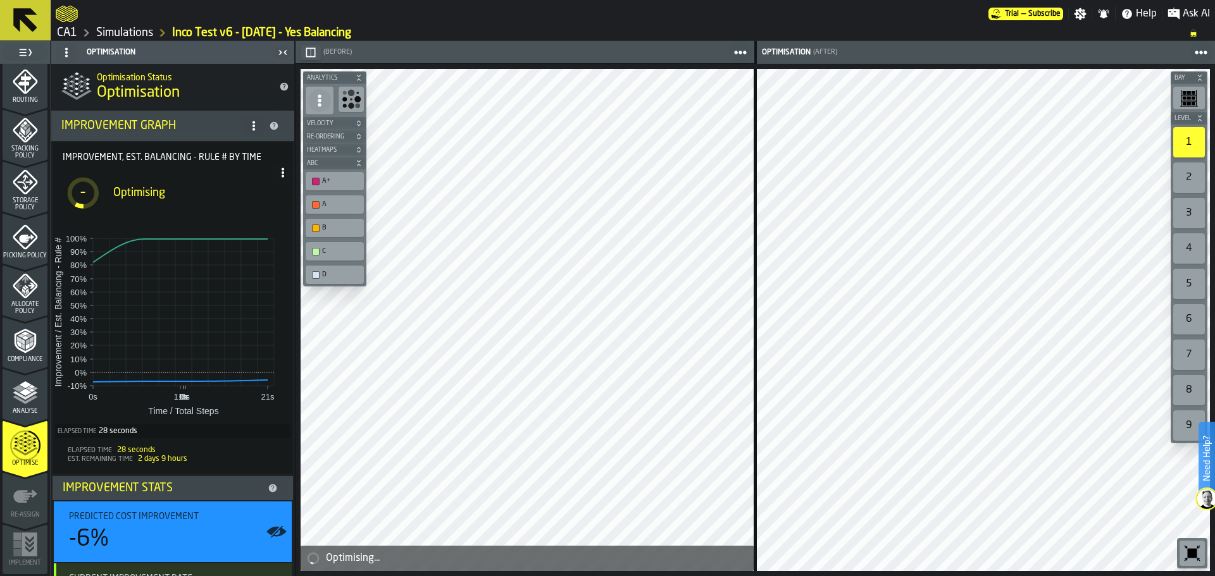
click at [21, 11] on icon at bounding box center [25, 20] width 24 height 24
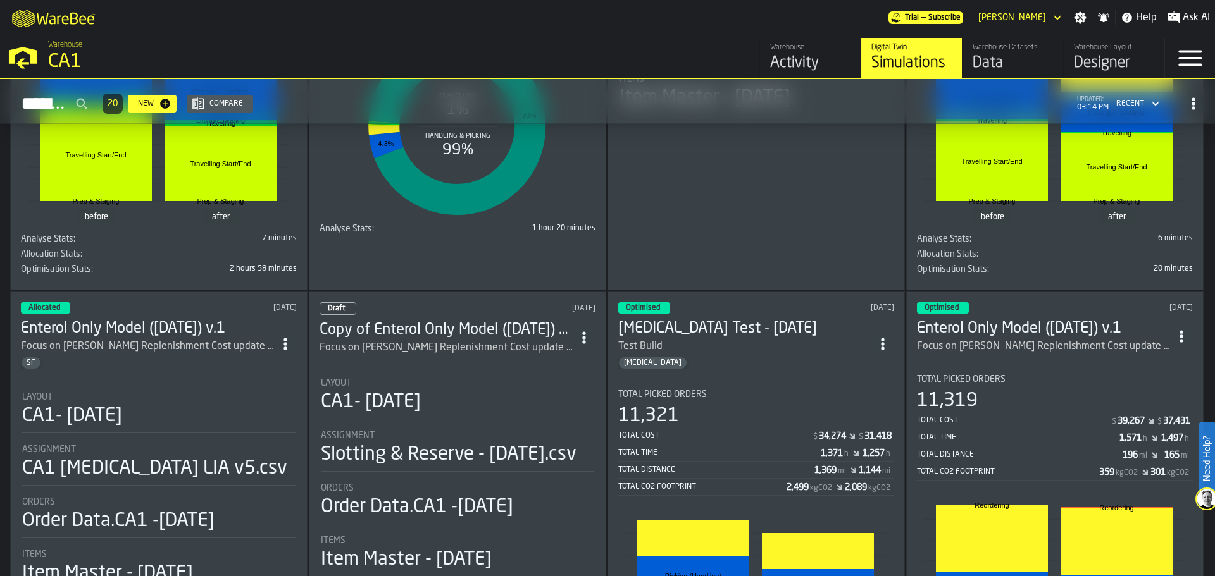
scroll to position [876, 0]
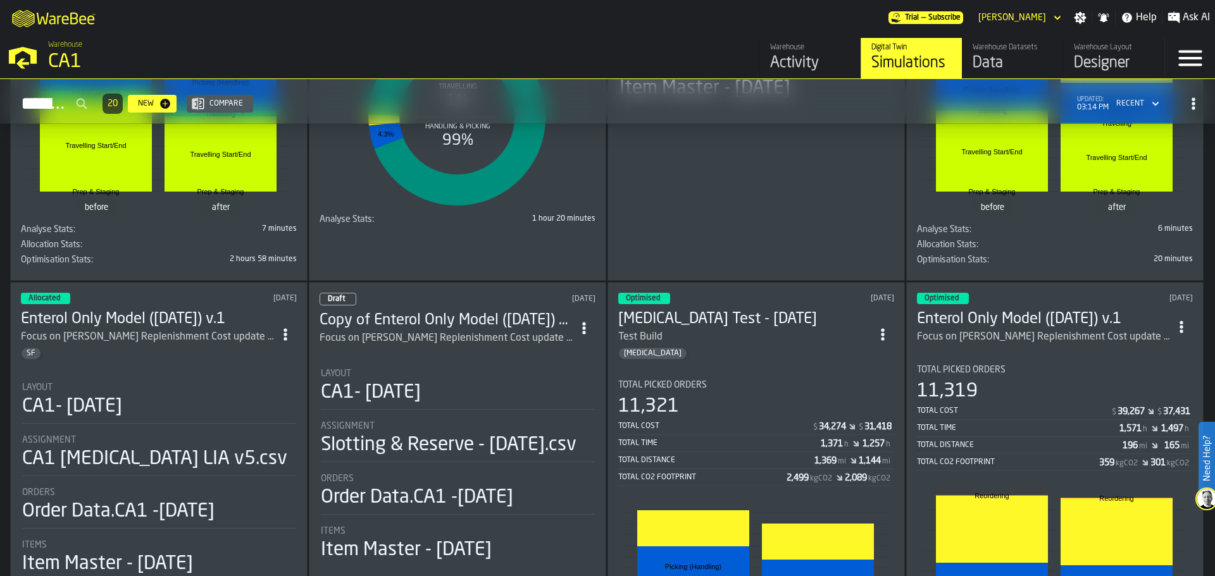
click at [452, 400] on div "CA1- [DATE]" at bounding box center [457, 392] width 273 height 23
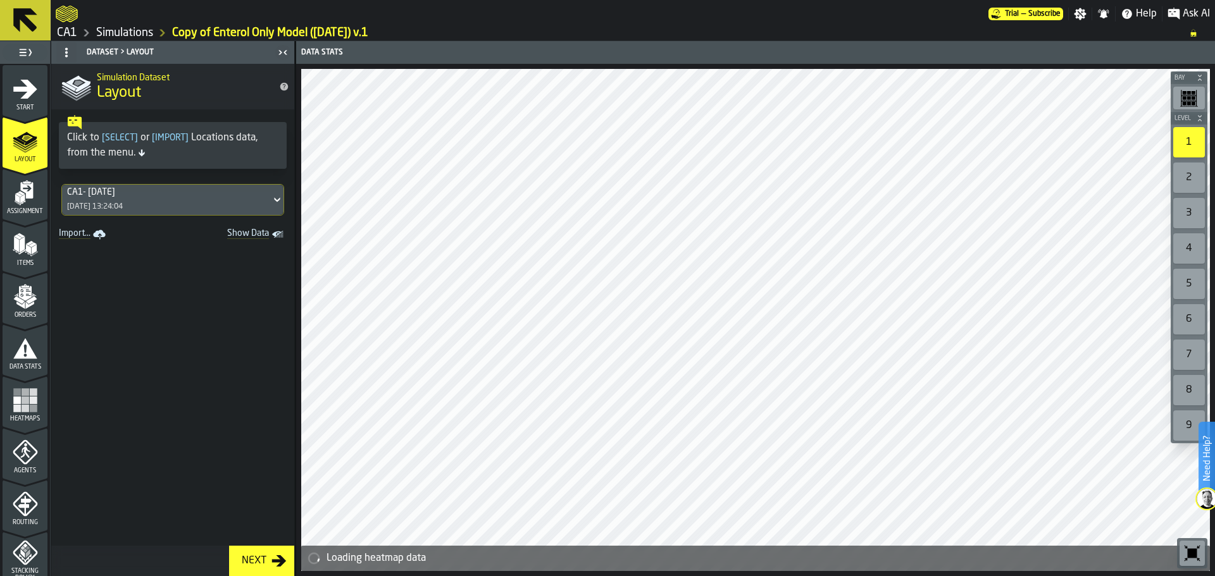
click at [37, 93] on div "Start" at bounding box center [25, 94] width 45 height 35
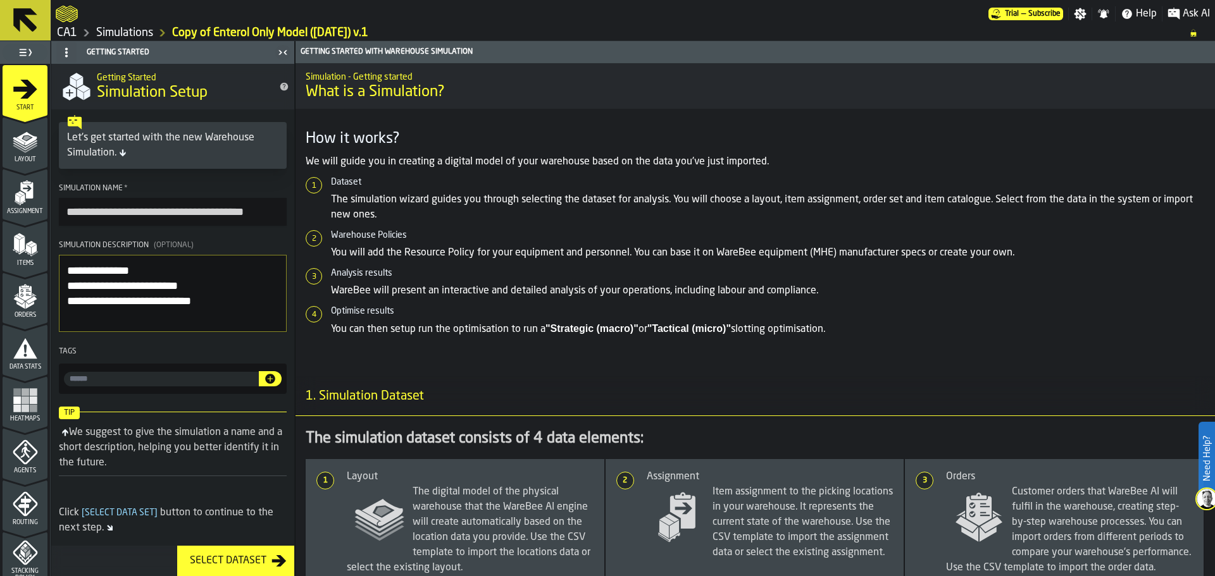
click at [36, 364] on span "Data Stats" at bounding box center [25, 367] width 45 height 7
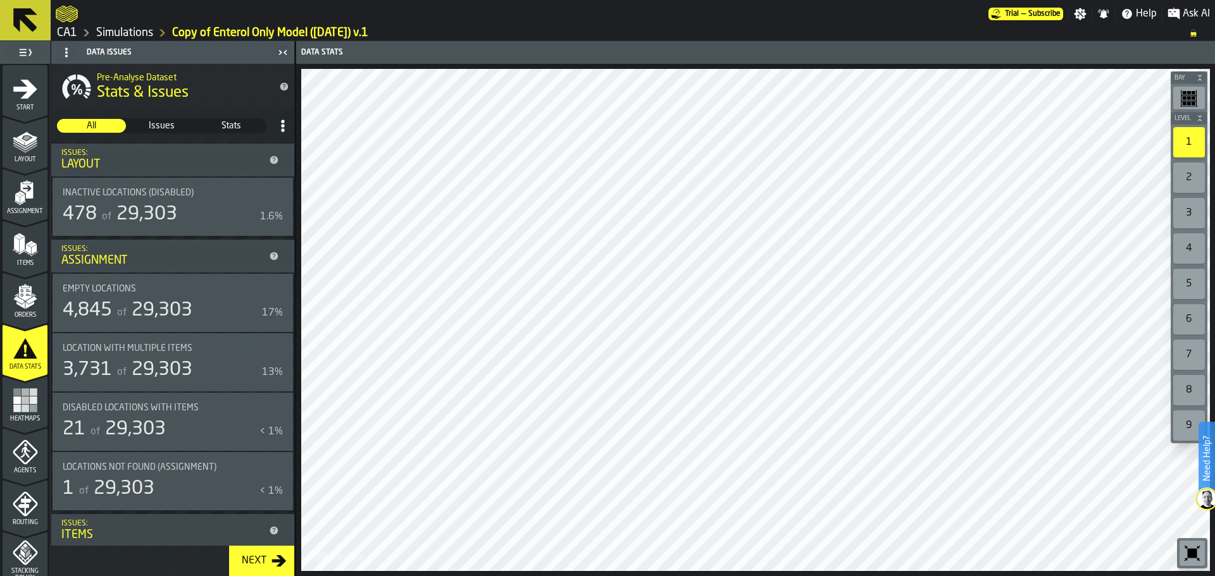
click at [66, 25] on div "logo-header" at bounding box center [67, 14] width 22 height 23
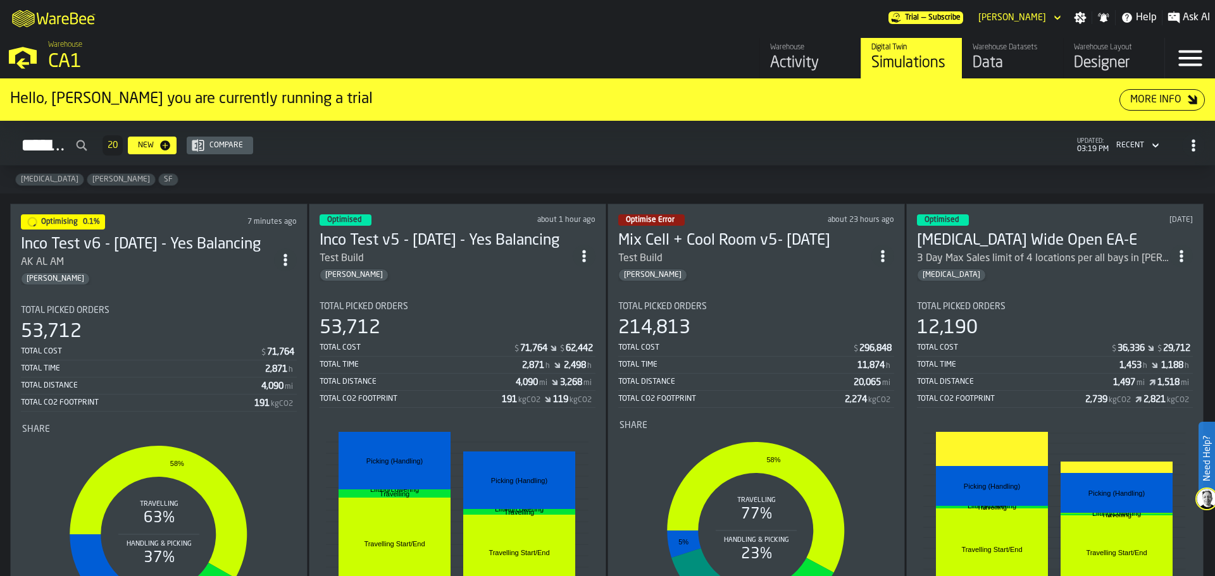
click at [201, 298] on section "Total Picked Orders 53,712 Total Cost $ 71,764 Total Time 2,871 h Total Distanc…" at bounding box center [159, 471] width 276 height 352
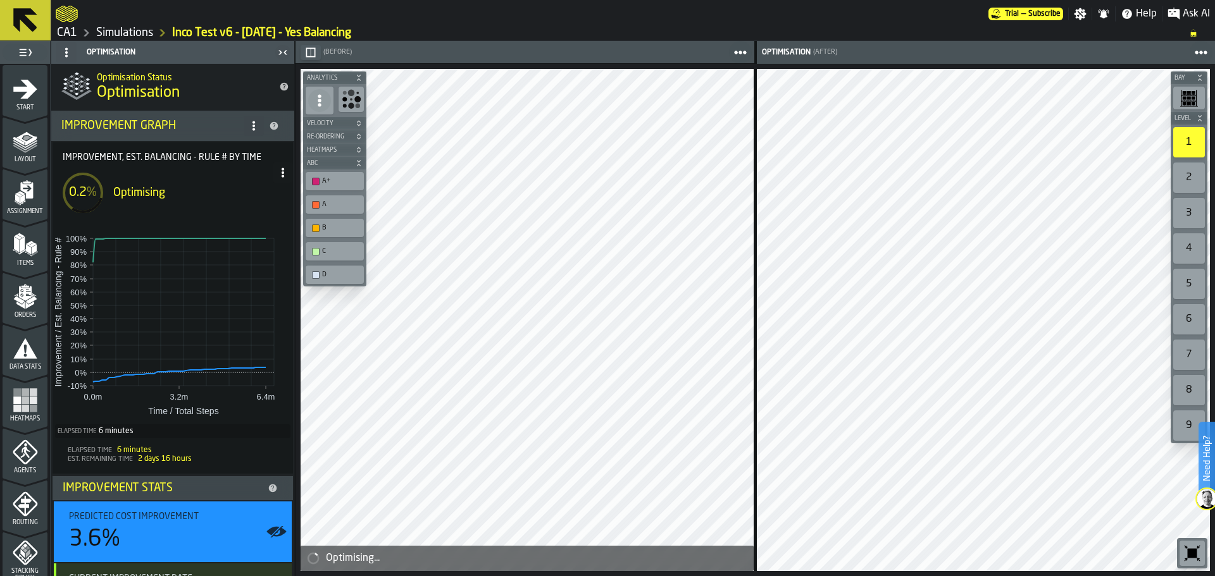
scroll to position [122, 0]
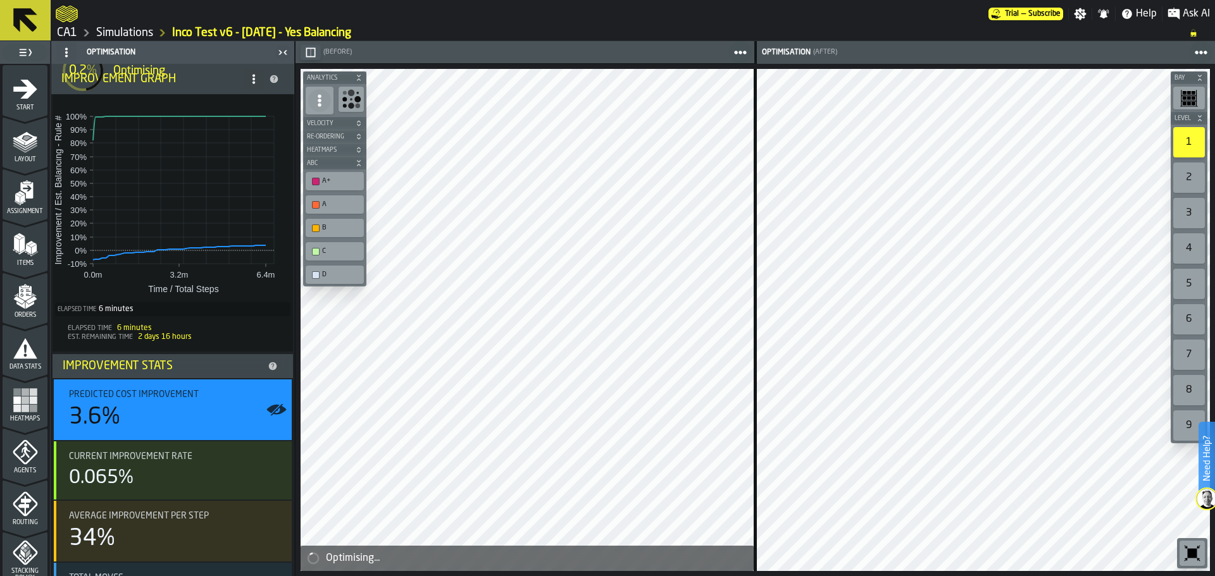
click at [294, 318] on div "Optimisation Optimisation Status Optimisation Improvement Graph Improvement, Es…" at bounding box center [173, 308] width 244 height 535
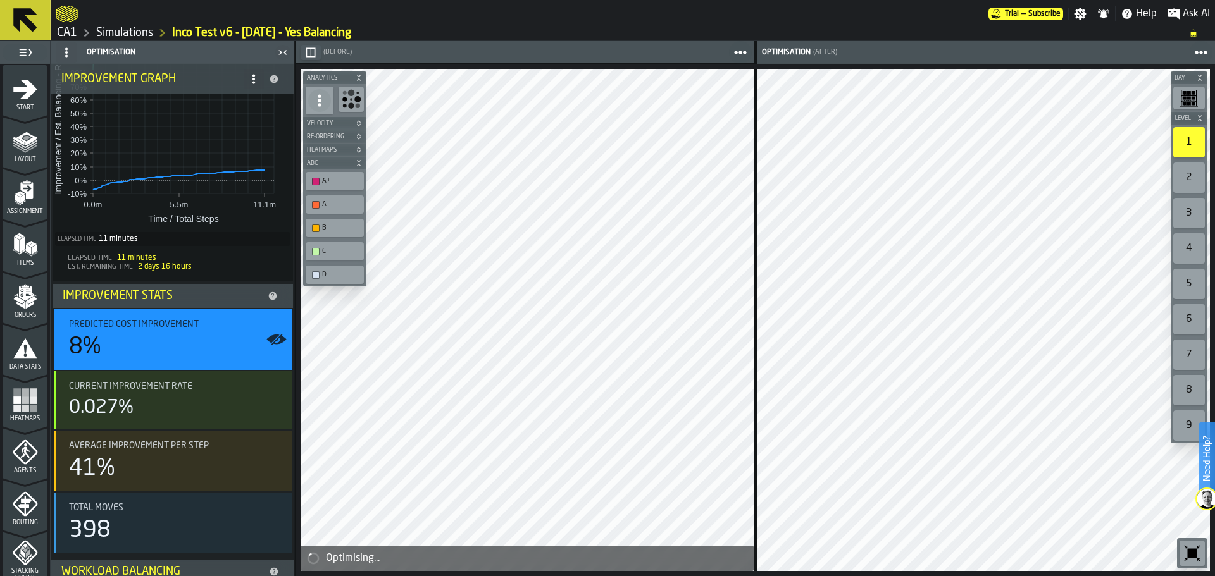
scroll to position [264, 0]
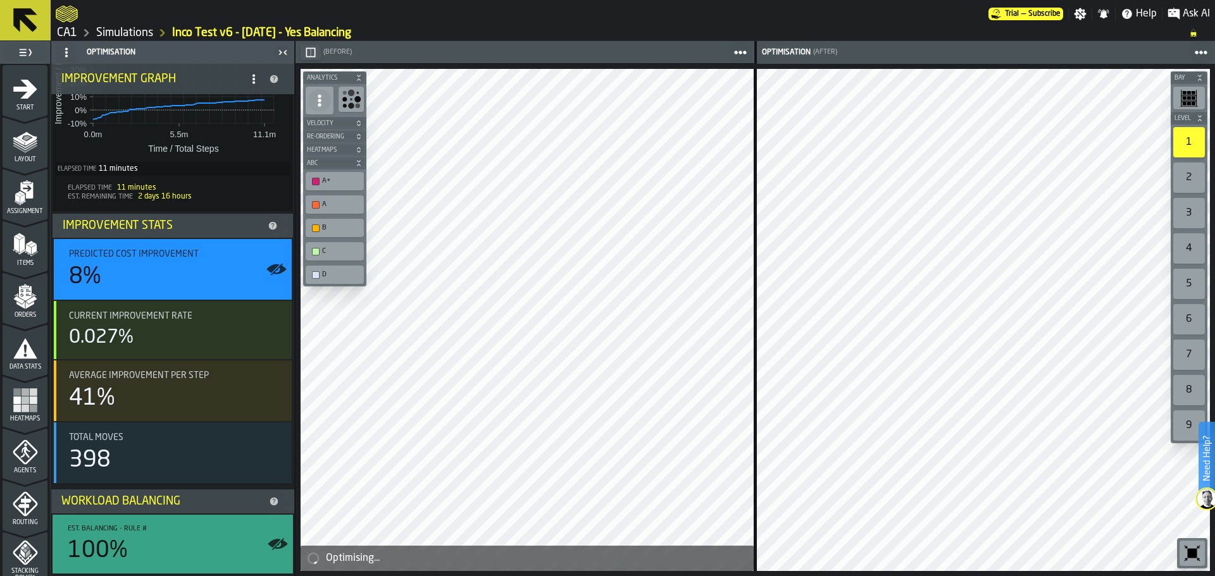
click at [21, 30] on icon at bounding box center [25, 20] width 30 height 30
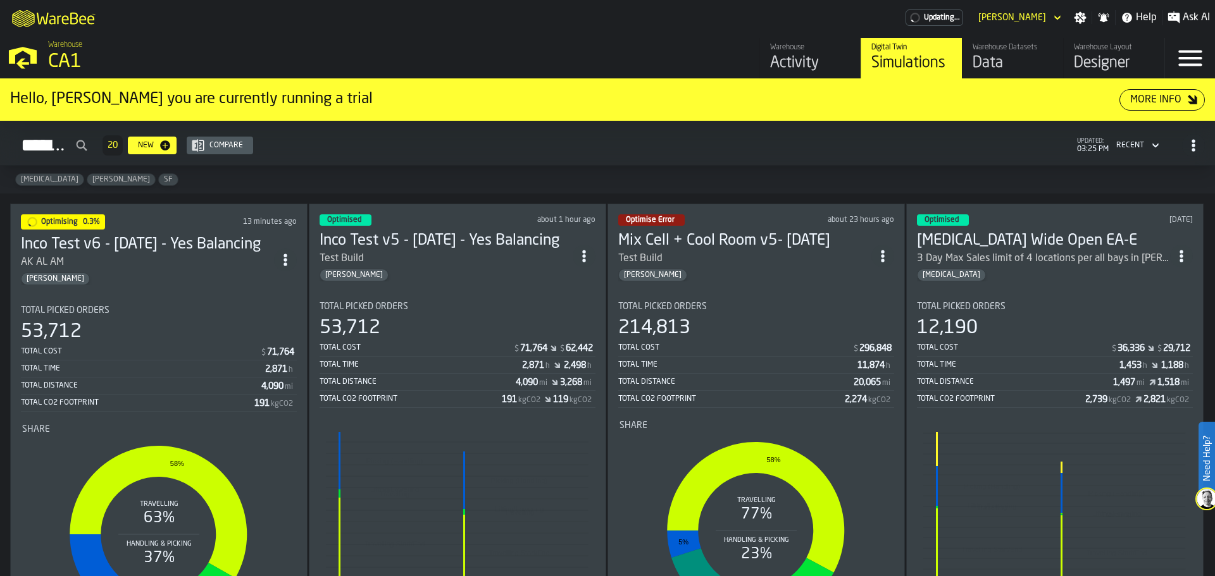
click at [744, 264] on div "Mix Cell + Cool Room v5- [DATE] Test Build [PERSON_NAME]" at bounding box center [744, 256] width 253 height 51
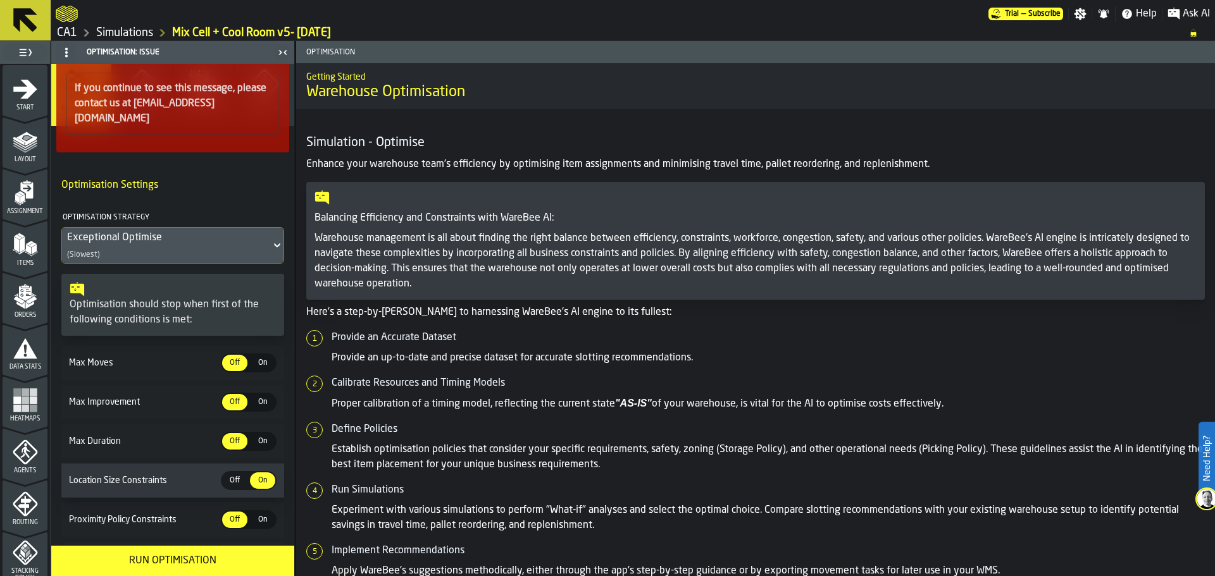
scroll to position [147, 0]
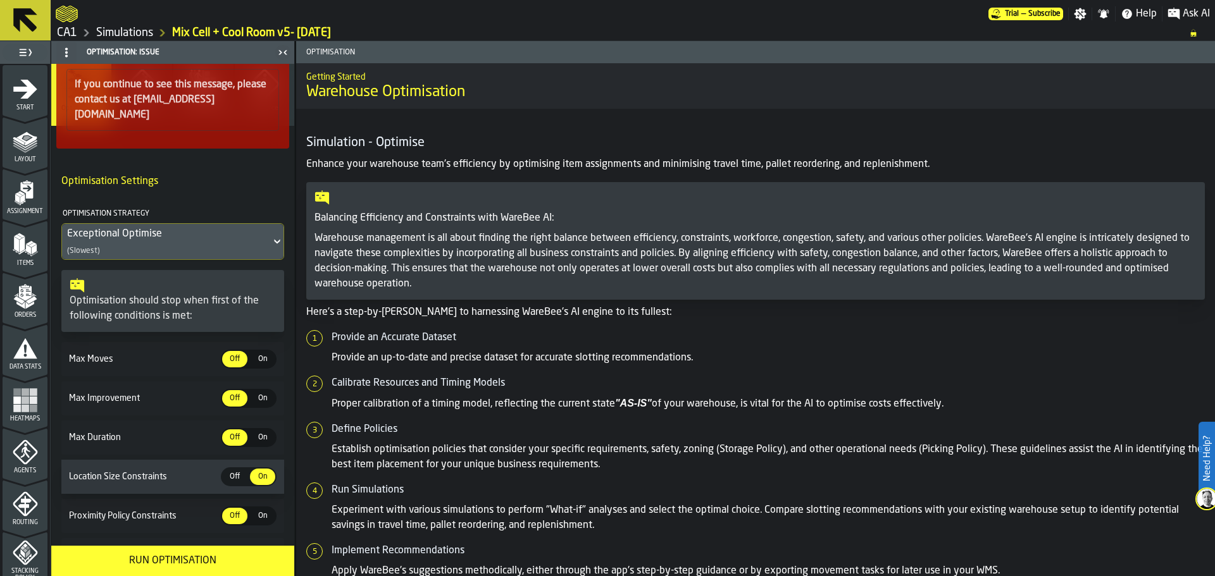
click at [25, 18] on icon at bounding box center [25, 20] width 24 height 24
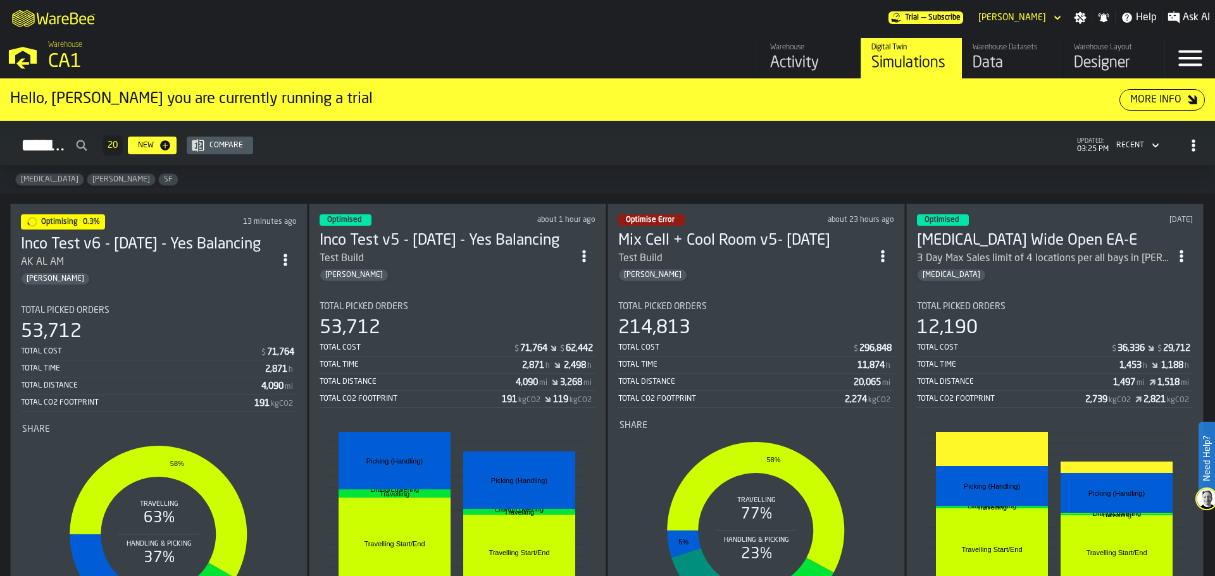
click at [1000, 51] on div "Warehouse Datasets" at bounding box center [1012, 47] width 80 height 9
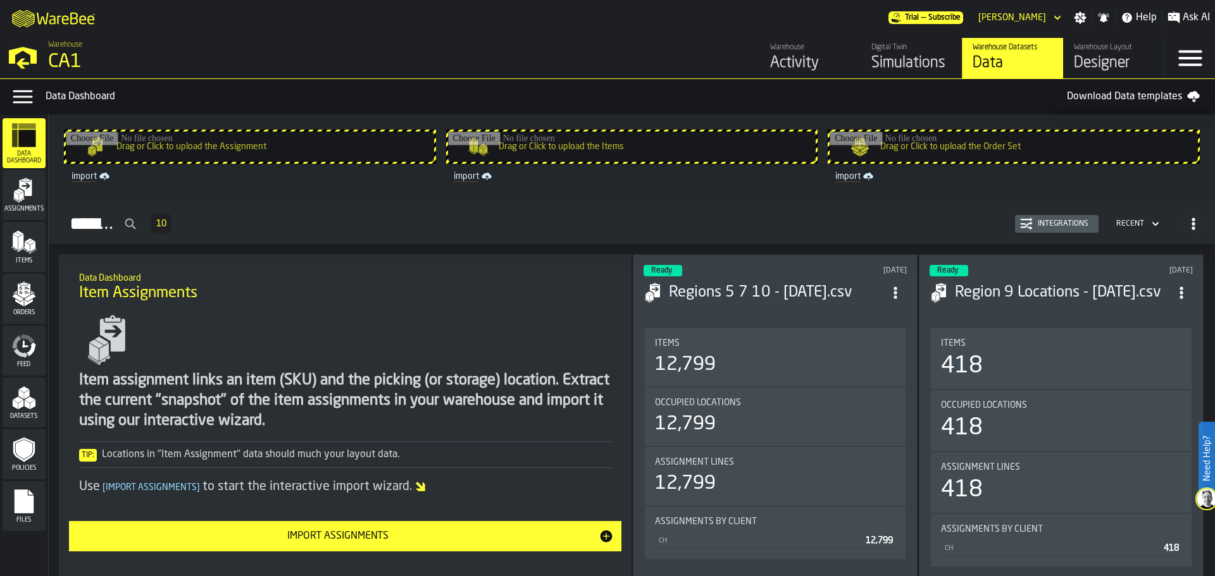
drag, startPoint x: 1214, startPoint y: 108, endPoint x: 1212, endPoint y: 179, distance: 70.9
click at [1212, 179] on div "Data Menu Data Dashboard Download Data templates Data Dashboard Assignments Ite…" at bounding box center [607, 327] width 1215 height 497
